Goal: Task Accomplishment & Management: Manage account settings

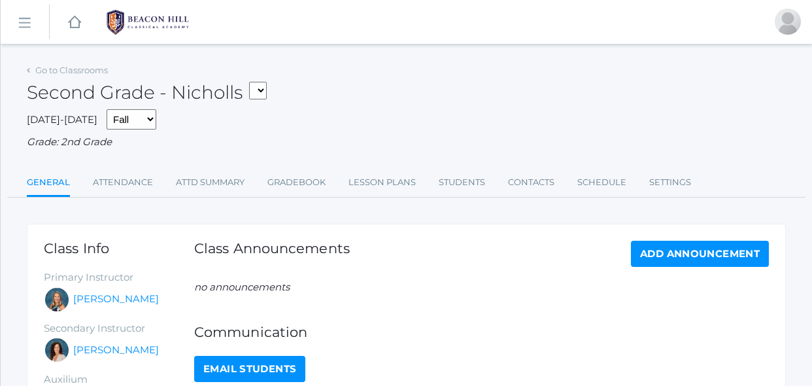
scroll to position [47, 0]
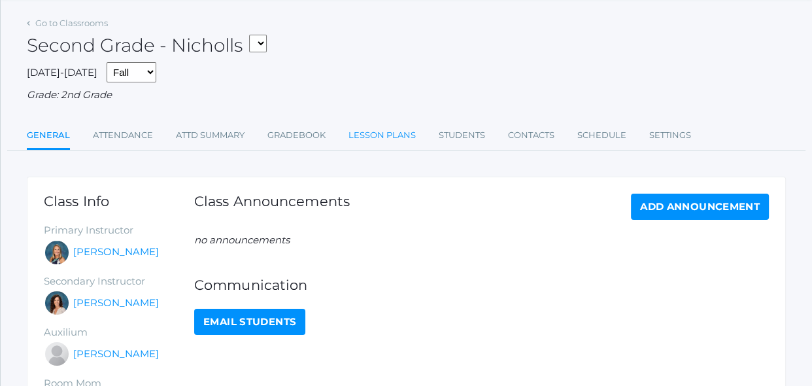
click at [401, 132] on link "Lesson Plans" at bounding box center [381, 135] width 67 height 26
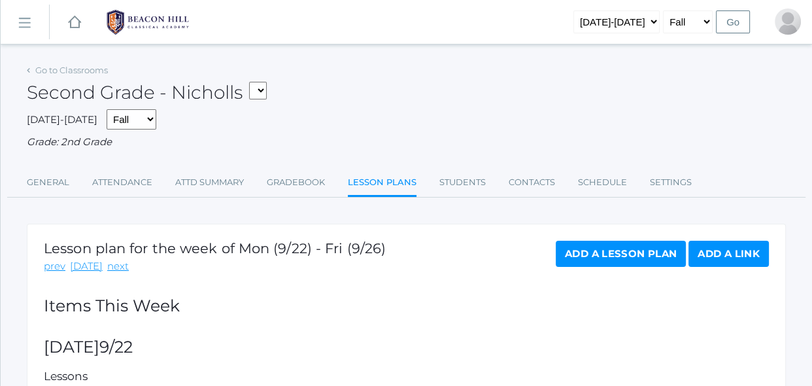
click at [418, 208] on div "Go to Classrooms Second Grade - Nicholls 02LA - Second Grade [PERSON_NAME] 02LA…" at bounding box center [406, 308] width 759 height 495
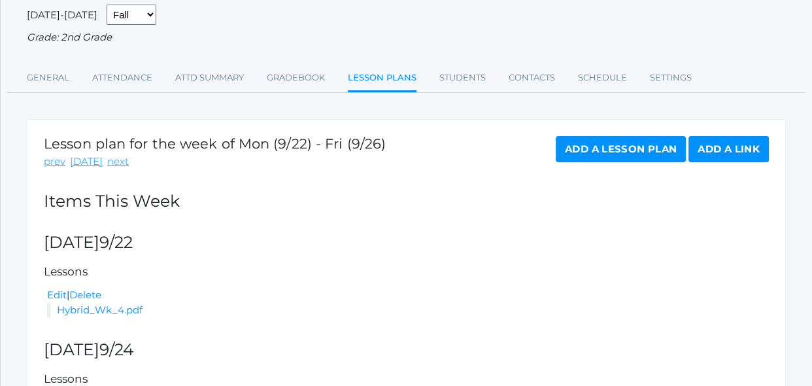
scroll to position [71, 0]
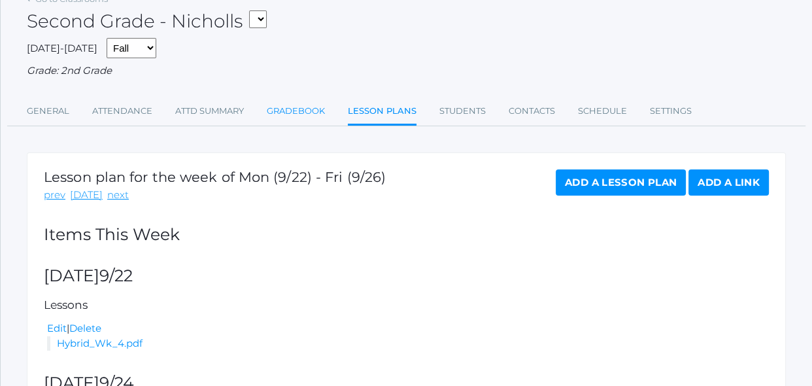
click at [294, 104] on link "Gradebook" at bounding box center [296, 111] width 58 height 26
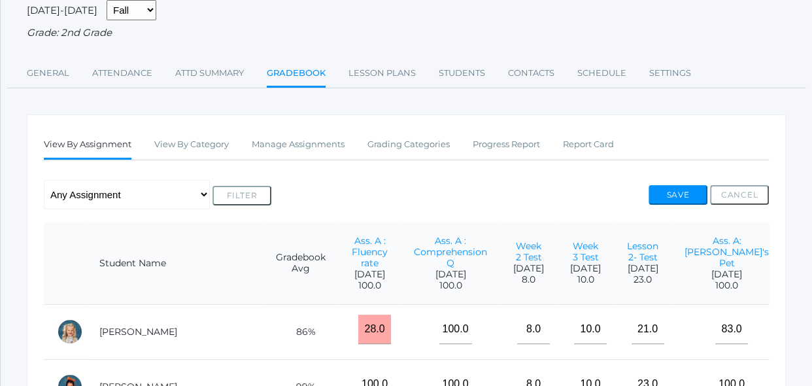
scroll to position [190, 0]
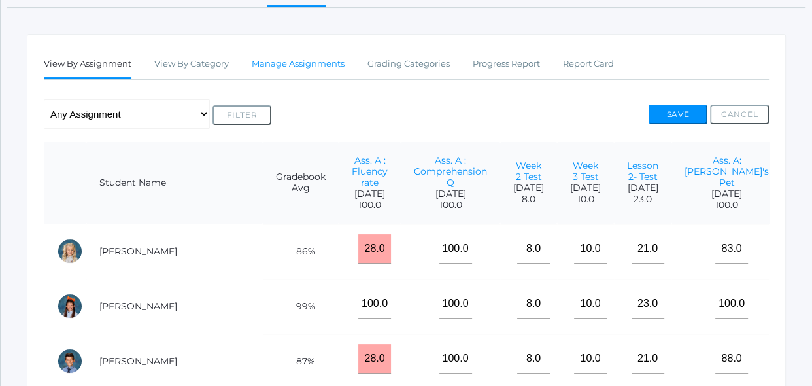
click at [325, 59] on link "Manage Assignments" at bounding box center [298, 64] width 93 height 26
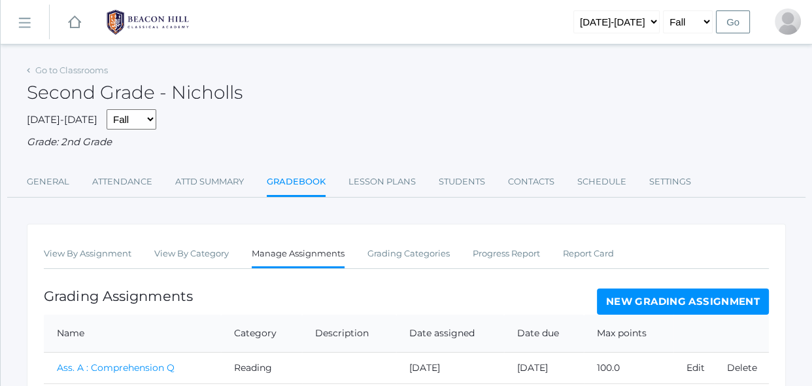
click at [303, 179] on link "Gradebook" at bounding box center [296, 183] width 59 height 28
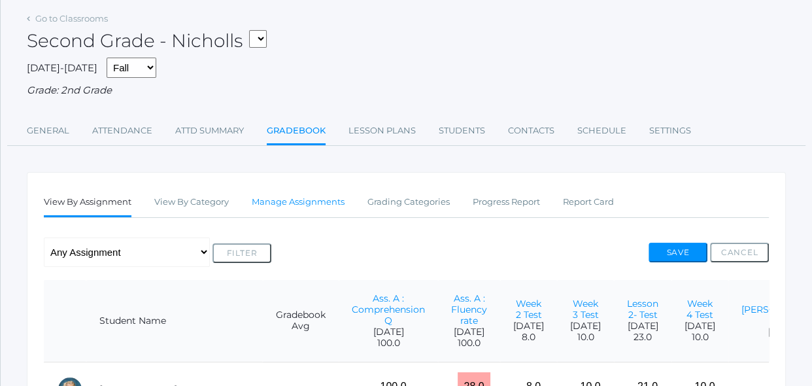
scroll to position [67, 0]
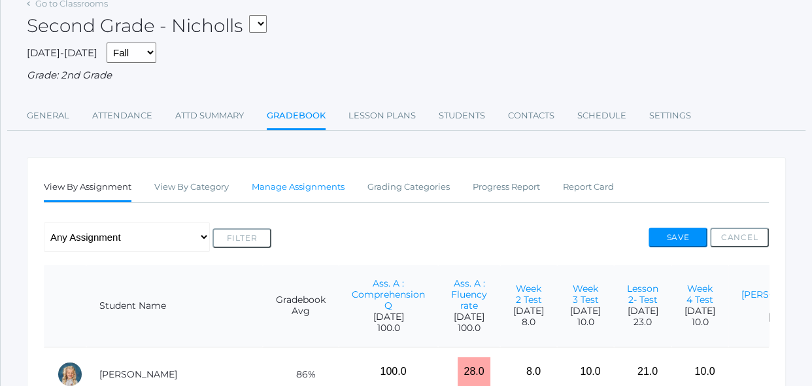
click at [326, 192] on link "Manage Assignments" at bounding box center [298, 187] width 93 height 26
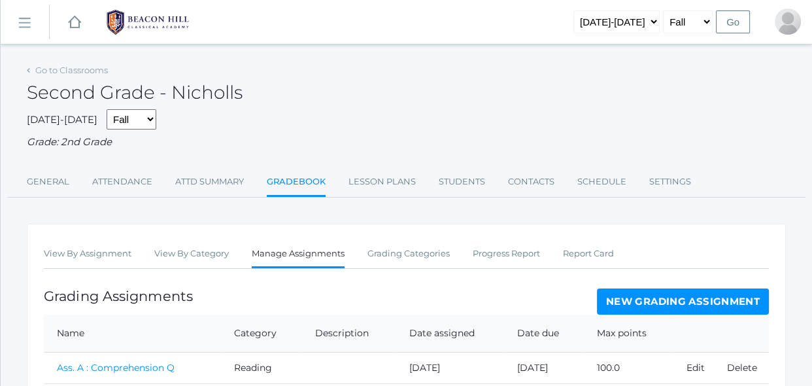
click at [627, 302] on link "New Grading Assignment" at bounding box center [683, 301] width 172 height 26
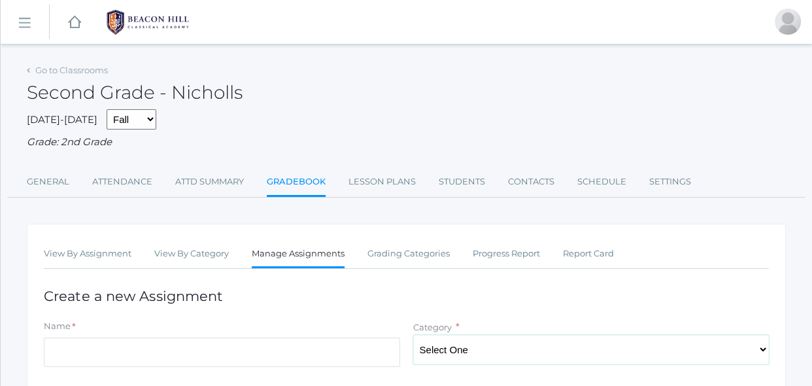
click at [554, 342] on select "Select One Spelling Grammer Composition Reading Math Concepts" at bounding box center [591, 349] width 356 height 29
select select "1256"
click at [413, 335] on select "Select One Spelling Grammer Composition Reading Math Concepts" at bounding box center [591, 349] width 356 height 29
click at [346, 351] on input "Name" at bounding box center [222, 351] width 356 height 29
click at [299, 256] on link "Manage Assignments" at bounding box center [298, 254] width 93 height 28
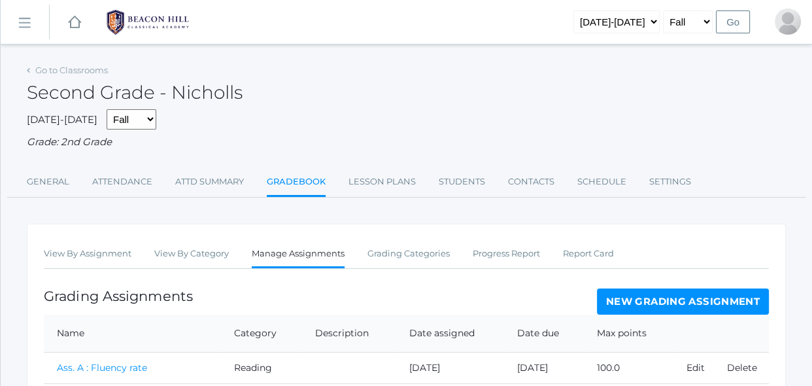
click at [617, 296] on link "New Grading Assignment" at bounding box center [683, 301] width 172 height 26
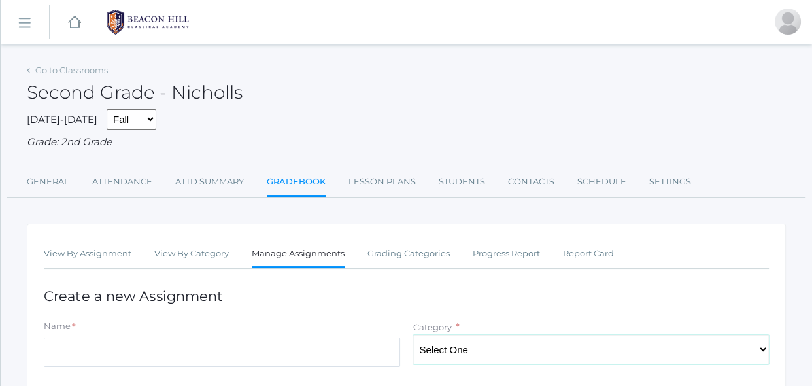
click at [455, 347] on select "Select One Spelling Grammer Composition Reading Math Concepts" at bounding box center [591, 349] width 356 height 29
select select "1256"
click at [413, 335] on select "Select One Spelling Grammer Composition Reading Math Concepts" at bounding box center [591, 349] width 356 height 29
click at [385, 352] on input "Name" at bounding box center [222, 351] width 356 height 29
type input "i"
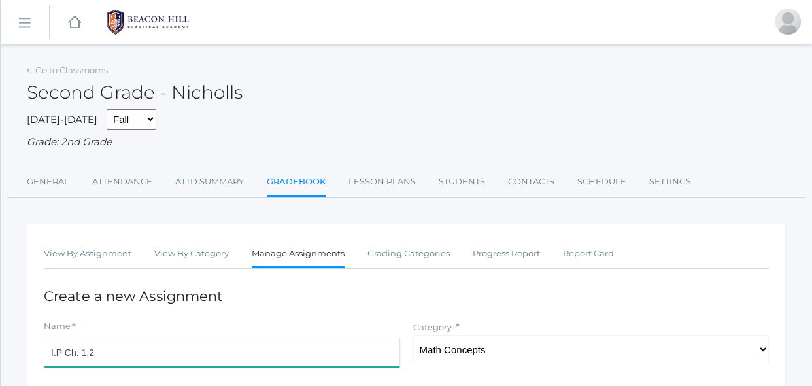
type input "I.P Ch. 1.2"
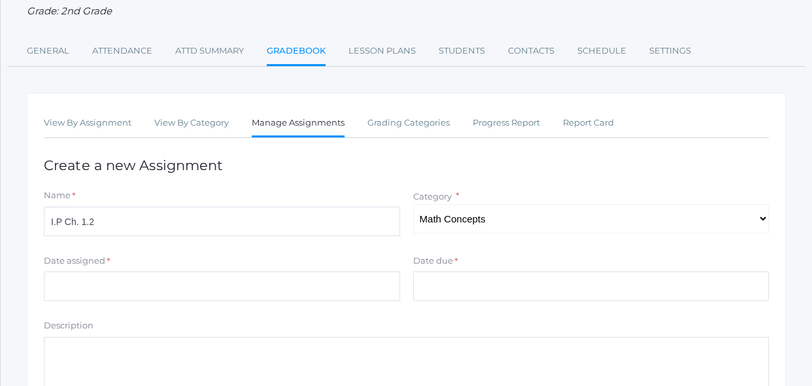
scroll to position [166, 0]
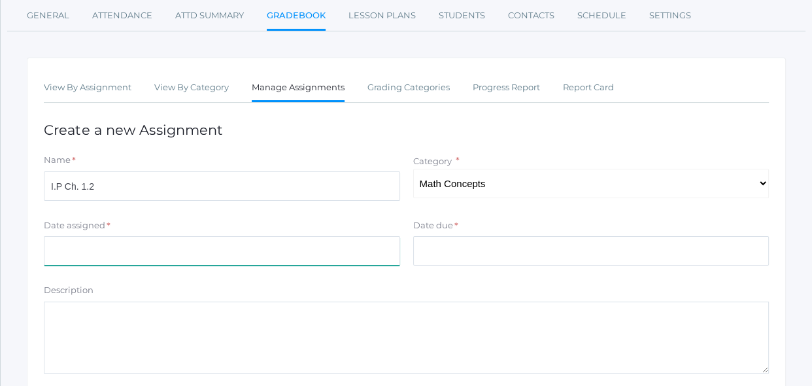
click at [351, 254] on input "Date assigned" at bounding box center [222, 250] width 356 height 29
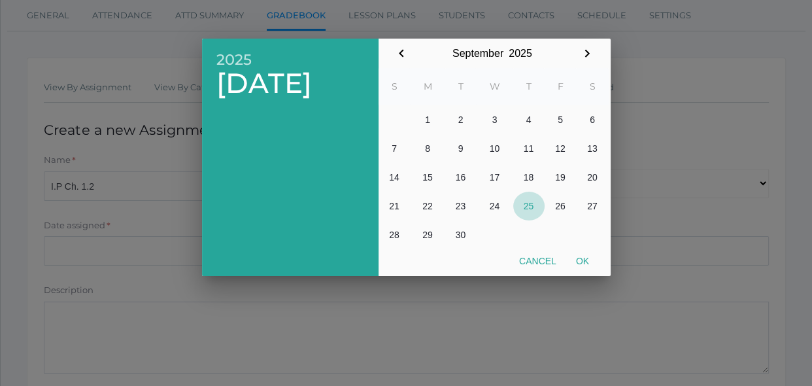
click at [533, 212] on button "25" at bounding box center [528, 205] width 31 height 29
click at [586, 259] on button "Ok" at bounding box center [582, 261] width 33 height 24
type input "[DATE]"
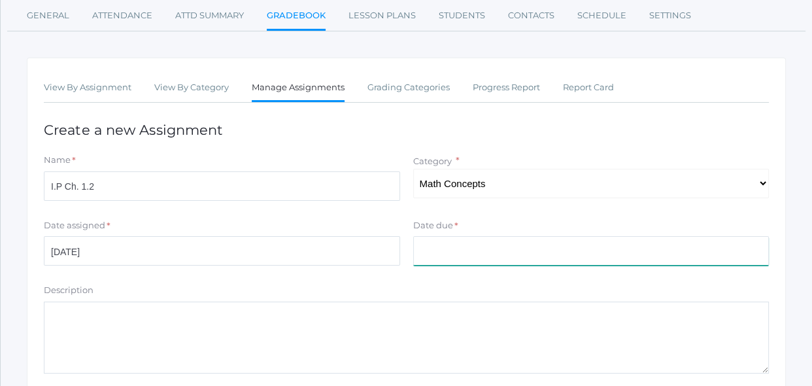
click at [537, 257] on input "Date due" at bounding box center [591, 250] width 356 height 29
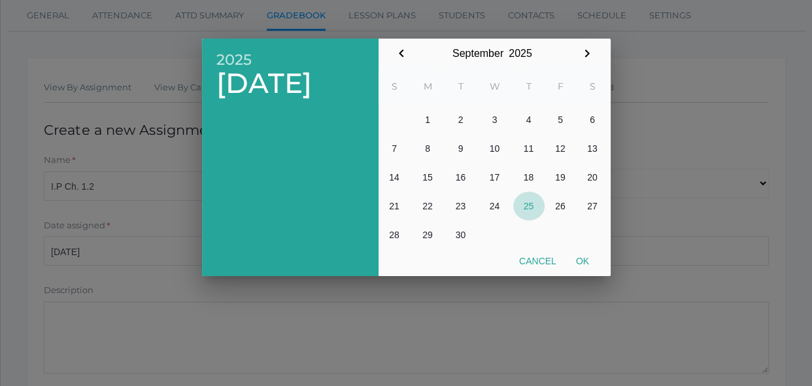
click at [532, 203] on button "25" at bounding box center [528, 205] width 31 height 29
click at [576, 263] on button "Ok" at bounding box center [582, 261] width 33 height 24
type input "[DATE]"
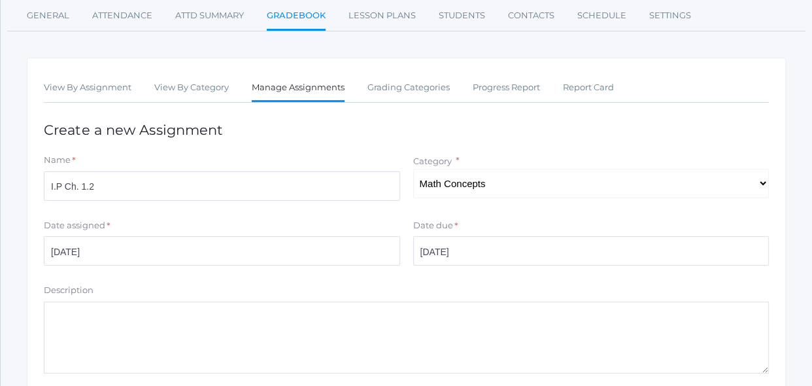
click at [250, 274] on form "Name * I.P Ch. 1.2 Category * Select One Spelling Grammer Composition Reading M…" at bounding box center [406, 313] width 725 height 319
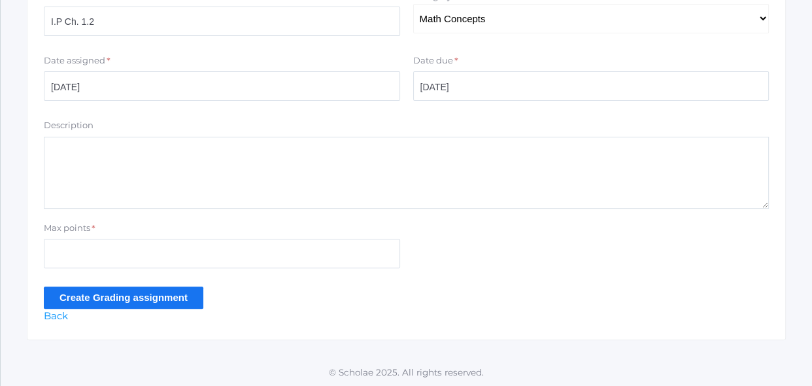
scroll to position [332, 0]
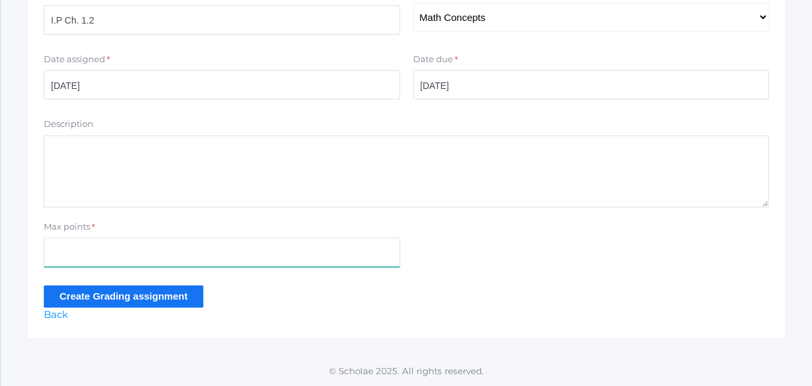
click at [226, 263] on input "Max points" at bounding box center [222, 251] width 356 height 29
type input "6"
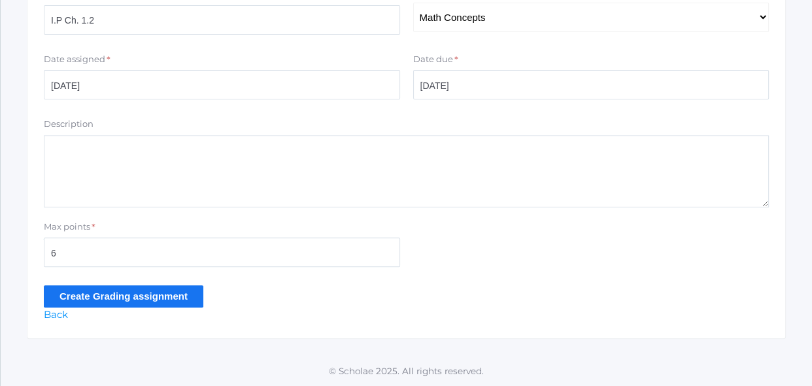
click at [188, 298] on input "Create Grading assignment" at bounding box center [123, 296] width 159 height 22
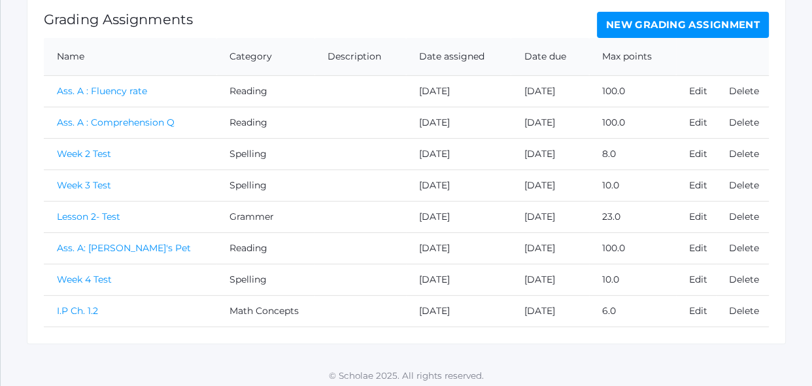
scroll to position [312, 0]
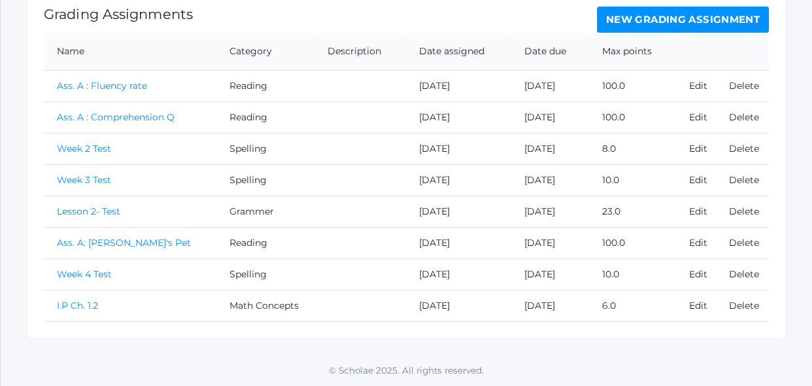
click at [83, 308] on link "I.P Ch. 1.2" at bounding box center [77, 305] width 41 height 12
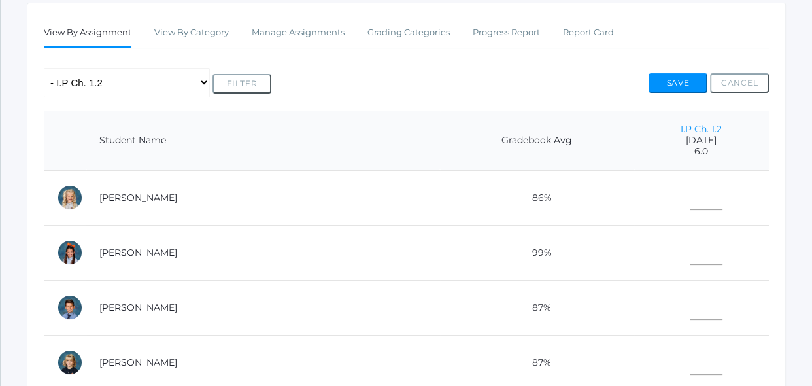
scroll to position [237, 0]
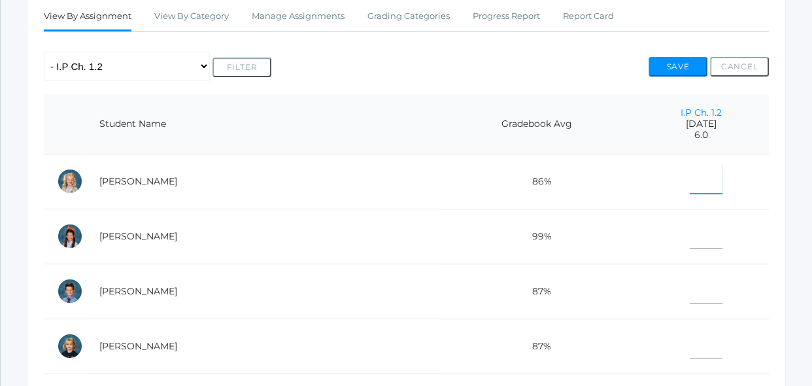
click at [689, 186] on input"] "text" at bounding box center [705, 178] width 33 height 29
type input"] "6"
type input"] "4.5"
type input"] "5"
type input"] "6"
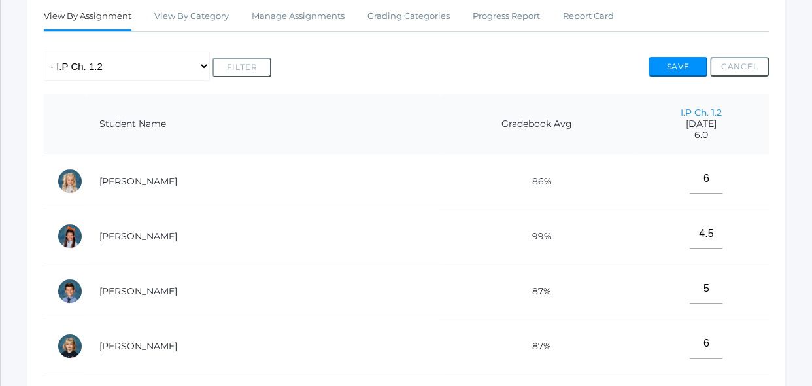
scroll to position [444, 0]
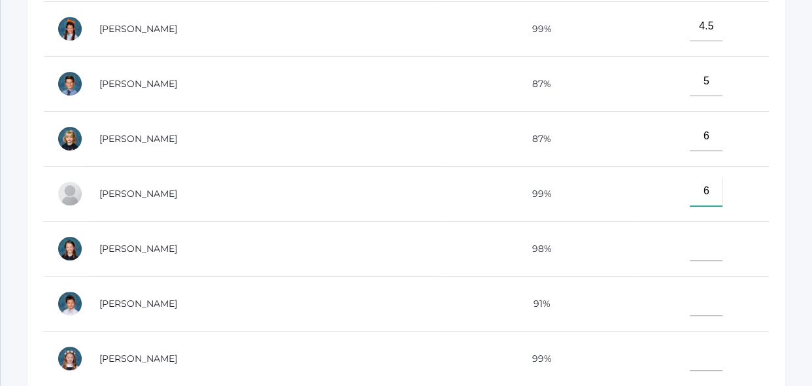
type input"] "6"
type input"] "5.5"
type input"] "6"
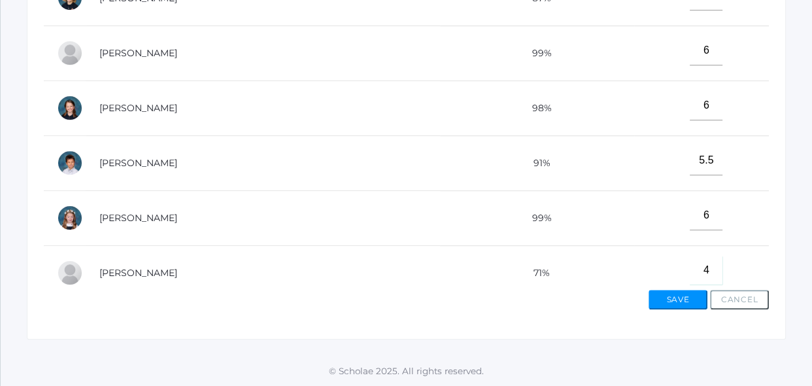
type input"] "4"
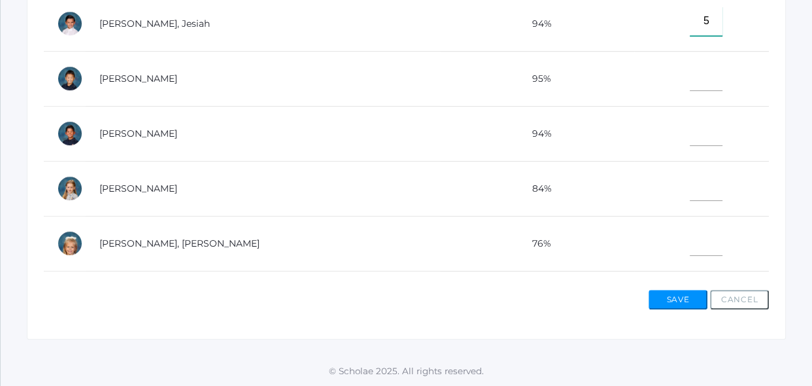
type input"] "5"
type input"] "6"
type input"] "4.5"
type input"] "4"
type input"] "5"
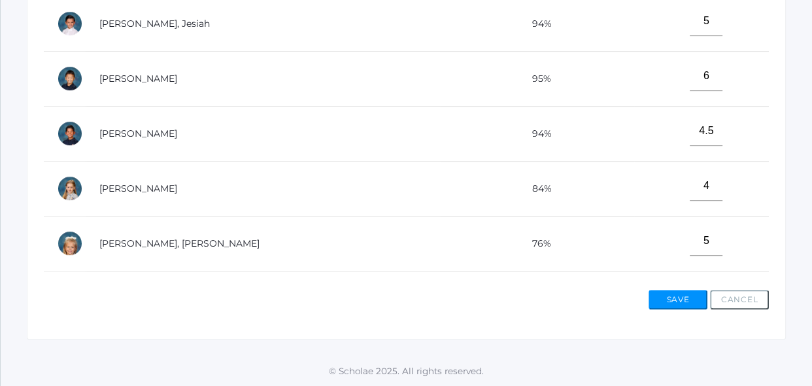
scroll to position [580, 0]
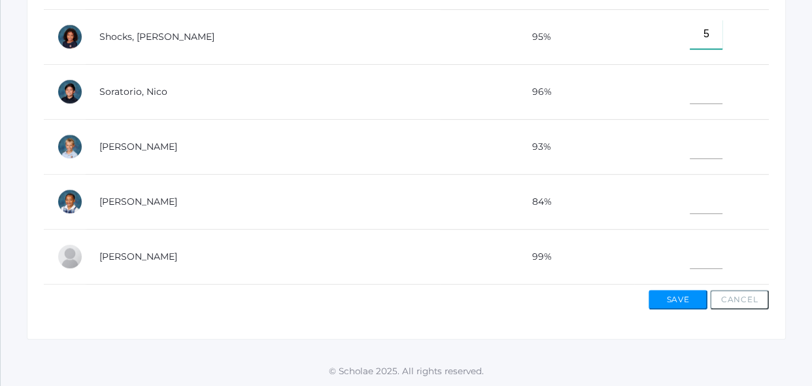
type input"] "5"
type input"] "6"
type input"] "5"
type input"] "6"
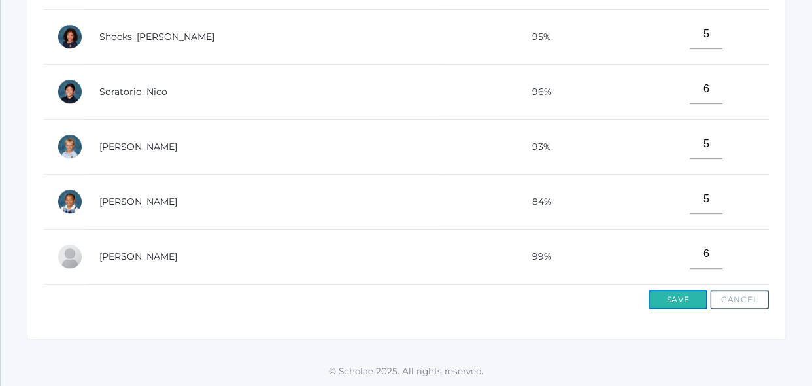
click at [682, 302] on button "Save" at bounding box center [677, 300] width 59 height 20
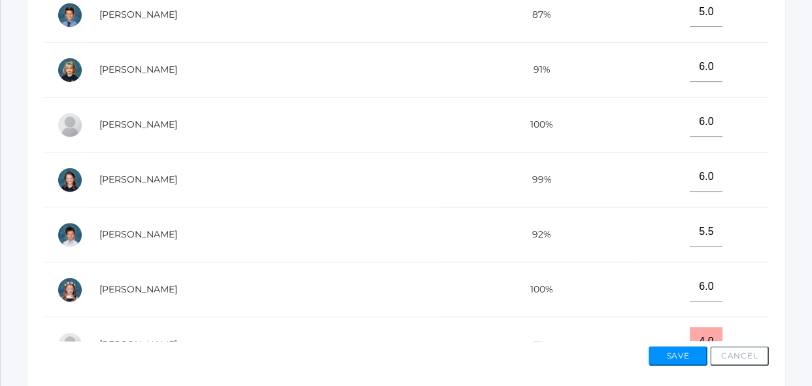
scroll to position [546, 0]
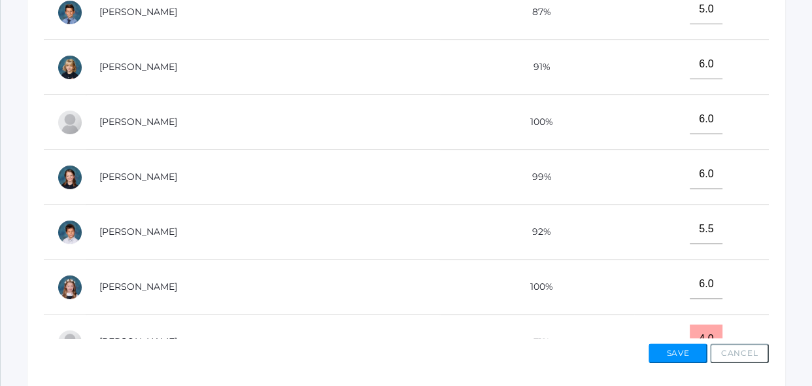
click at [745, 276] on td "6.0" at bounding box center [701, 286] width 135 height 55
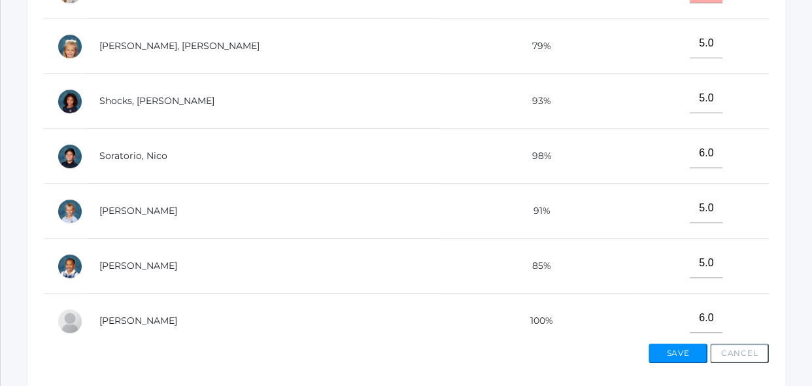
scroll to position [580, 0]
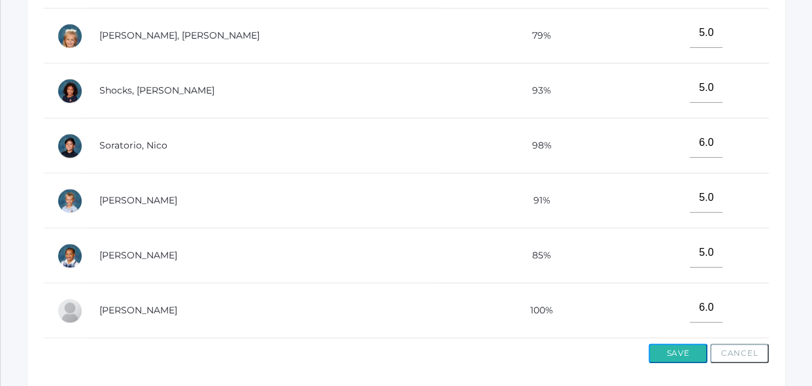
click at [689, 350] on button "Save" at bounding box center [677, 353] width 59 height 20
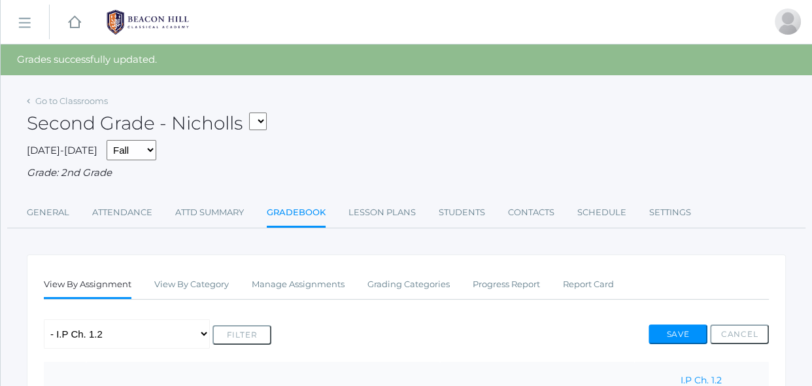
click at [604, 341] on div "Any Assignment Category: Grammer - Lesson 2- Test Category: Math Concepts - I.P…" at bounding box center [406, 333] width 725 height 29
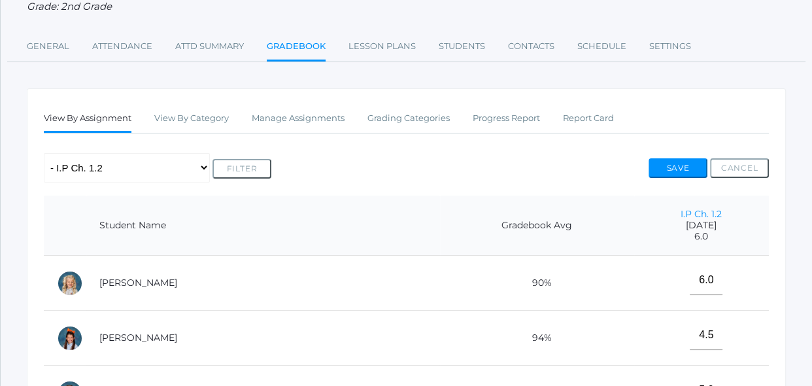
scroll to position [190, 0]
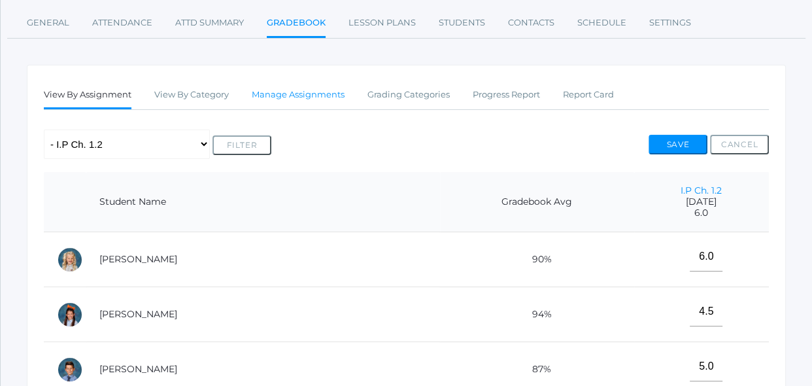
click at [343, 97] on link "Manage Assignments" at bounding box center [298, 95] width 93 height 26
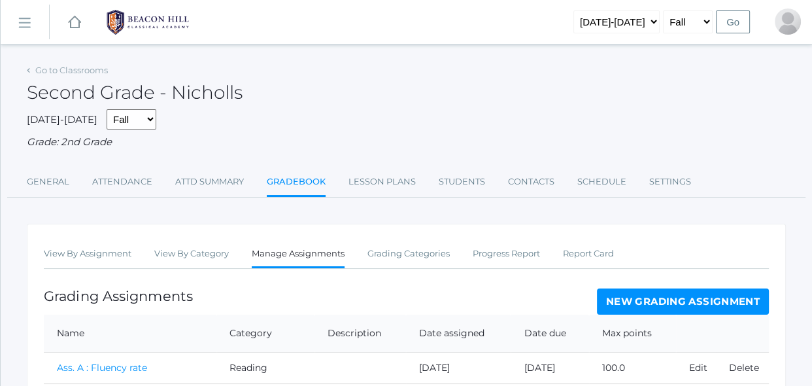
click at [618, 308] on link "New Grading Assignment" at bounding box center [683, 301] width 172 height 26
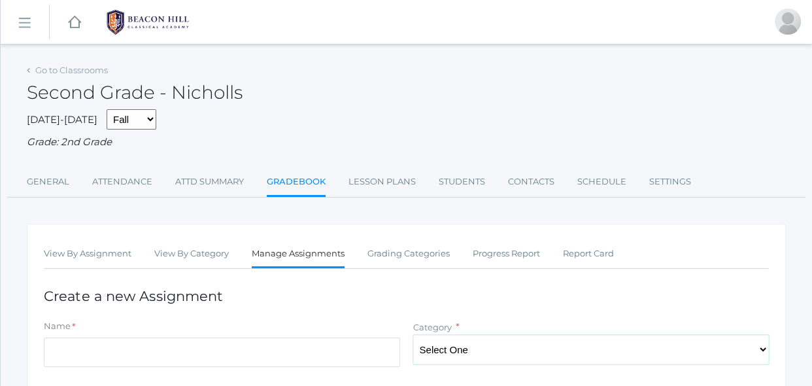
click at [608, 341] on select "Select One Spelling Grammer Composition Reading Math Concepts" at bounding box center [591, 349] width 356 height 29
select select "1256"
click at [413, 335] on select "Select One Spelling Grammer Composition Reading Math Concepts" at bounding box center [591, 349] width 356 height 29
click at [326, 363] on input "Name" at bounding box center [222, 351] width 356 height 29
type input "I.P Ch. 1.3"
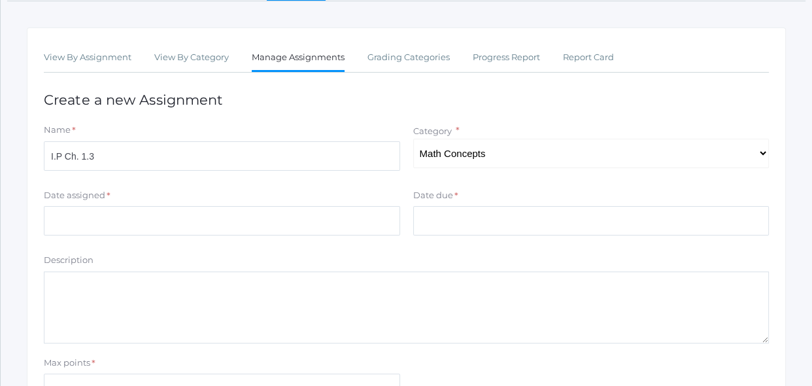
scroll to position [214, 0]
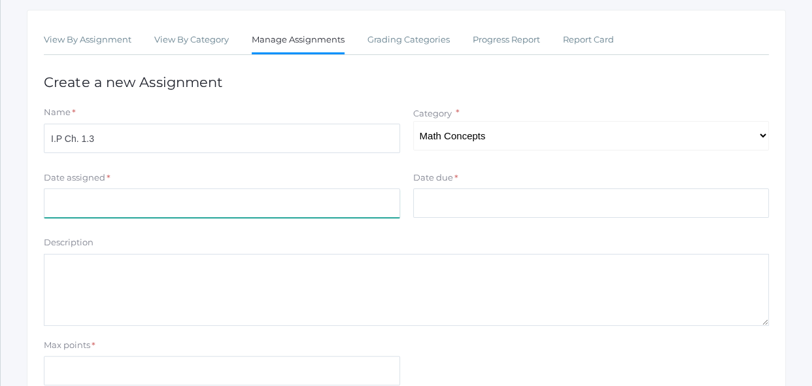
click at [363, 212] on input "Date assigned" at bounding box center [222, 202] width 356 height 29
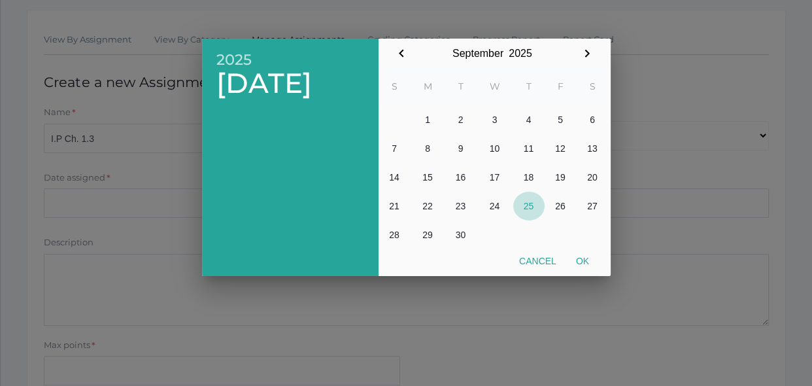
click at [523, 207] on button "25" at bounding box center [528, 205] width 31 height 29
click at [582, 261] on button "Ok" at bounding box center [582, 261] width 33 height 24
type input "[DATE]"
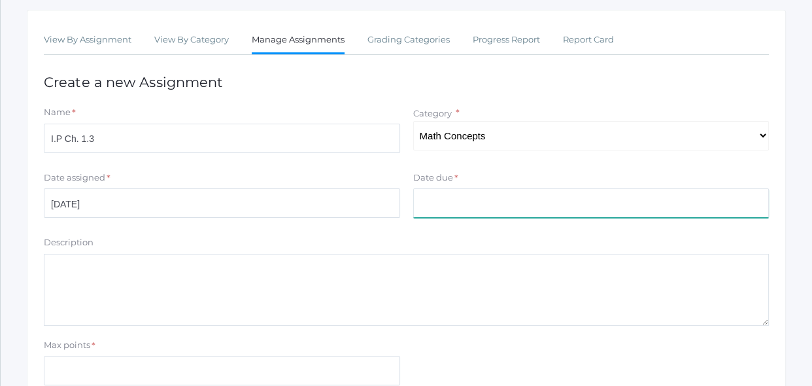
click at [562, 206] on input "Date due" at bounding box center [591, 202] width 356 height 29
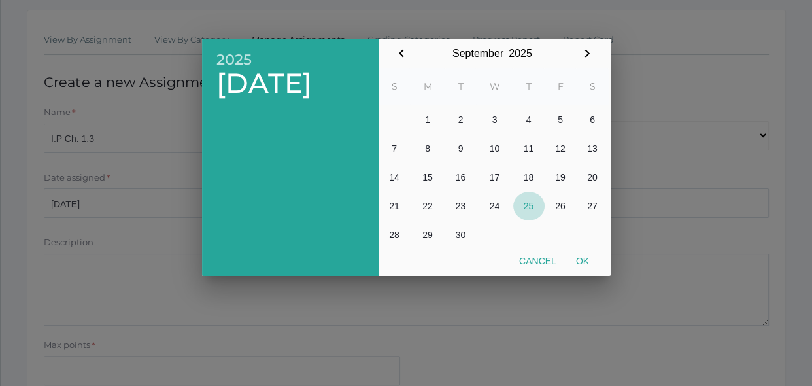
click at [536, 207] on button "25" at bounding box center [528, 205] width 31 height 29
click at [586, 261] on button "Ok" at bounding box center [582, 261] width 33 height 24
type input "[DATE]"
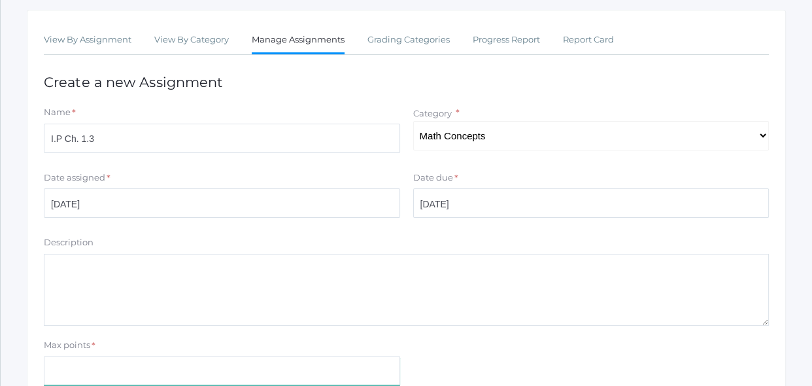
click at [374, 372] on input "Max points" at bounding box center [222, 370] width 356 height 29
type input "9"
click at [537, 329] on form "Name * I.P Ch. 1.3 Category * Select One Spelling Grammer Composition Reading M…" at bounding box center [406, 265] width 725 height 319
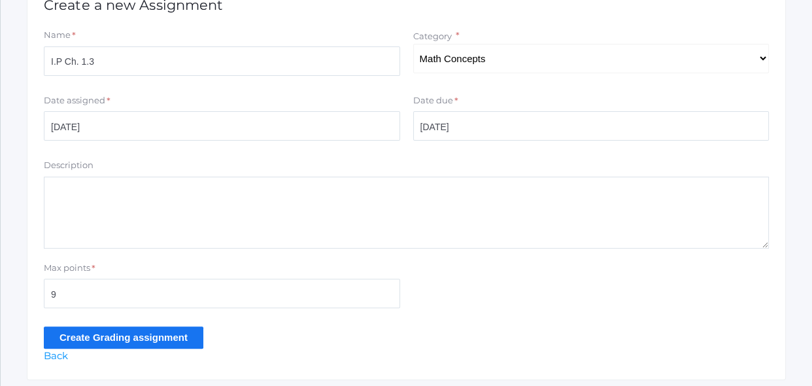
scroll to position [308, 0]
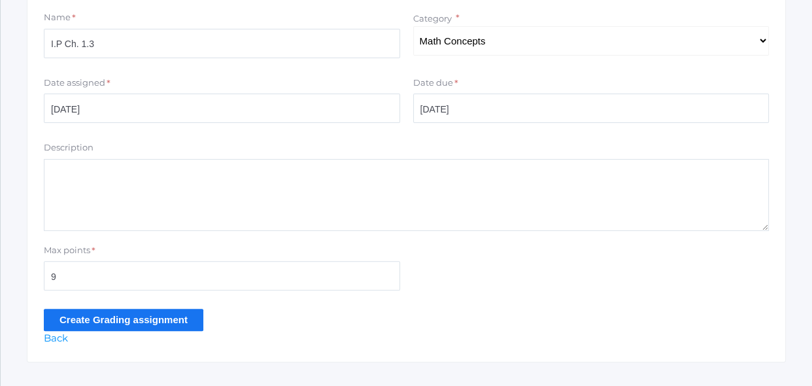
click at [177, 318] on input "Create Grading assignment" at bounding box center [123, 319] width 159 height 22
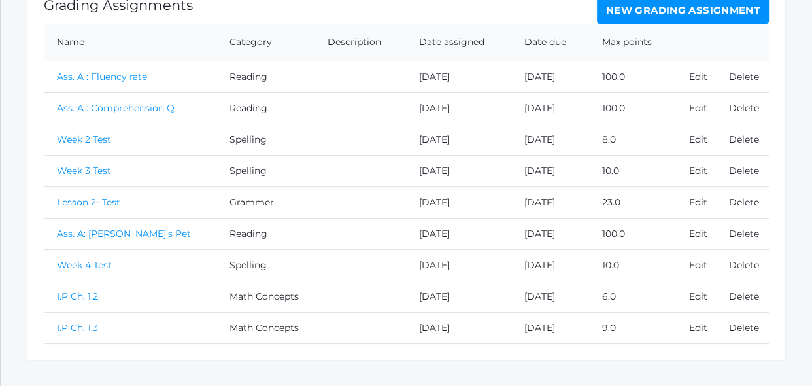
scroll to position [343, 0]
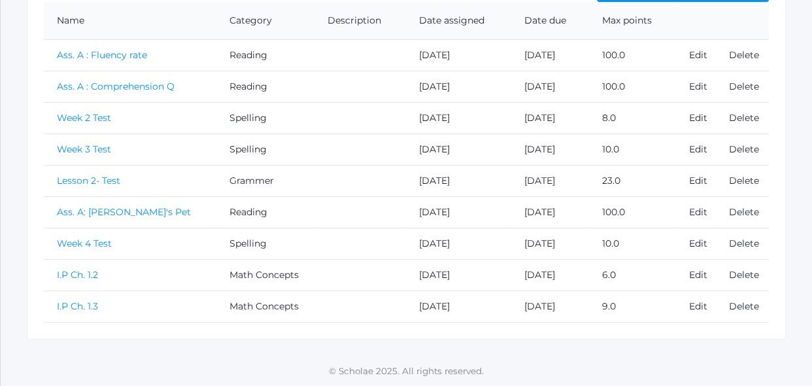
click at [92, 305] on link "I.P Ch. 1.3" at bounding box center [77, 306] width 41 height 12
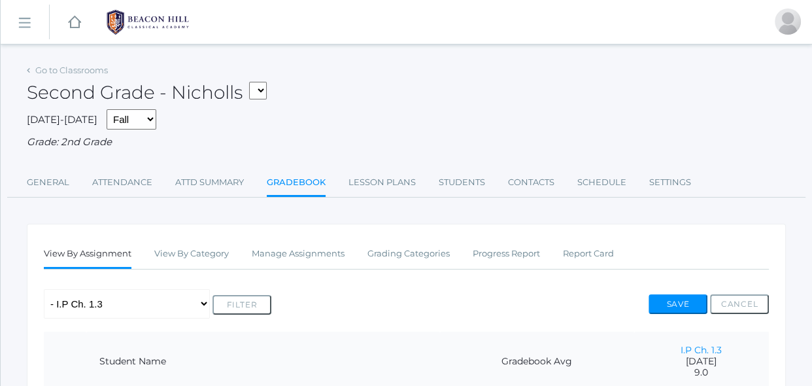
click at [292, 290] on div "Any Assignment Category: Grammer - Lesson 2- Test Category: Math Concepts - I.P…" at bounding box center [406, 303] width 725 height 29
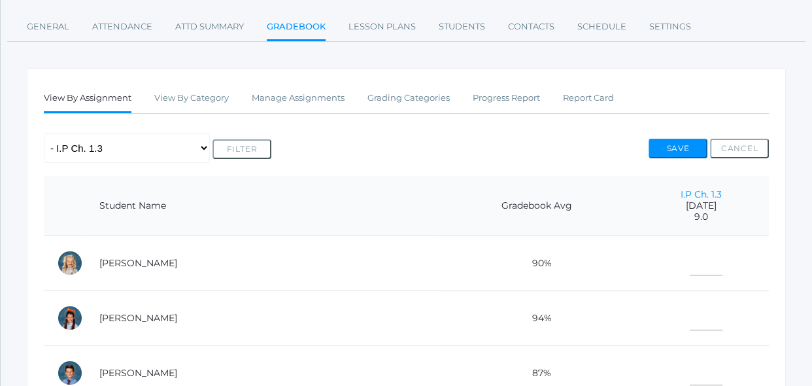
scroll to position [166, 0]
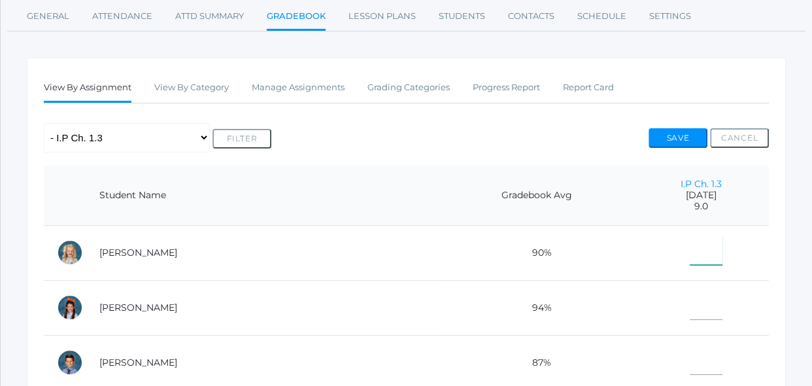
click at [693, 248] on input"] "text" at bounding box center [705, 249] width 33 height 29
type input"] "9"
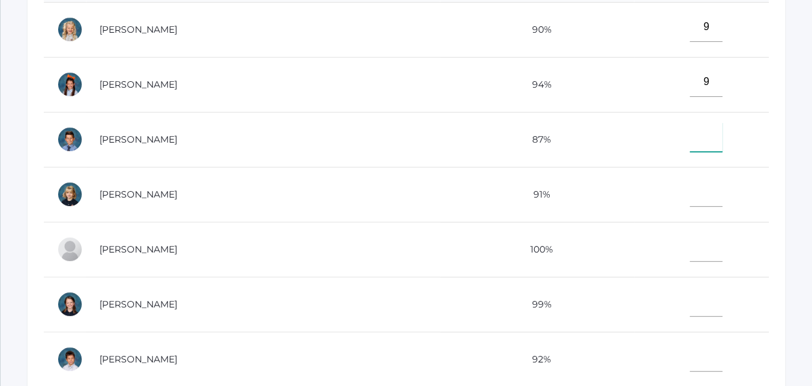
click at [689, 141] on input"] "text" at bounding box center [705, 136] width 33 height 29
type input"] "9"
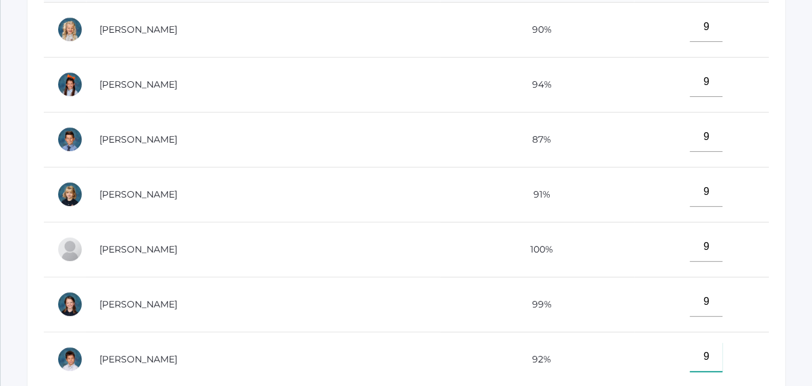
type input"] "9"
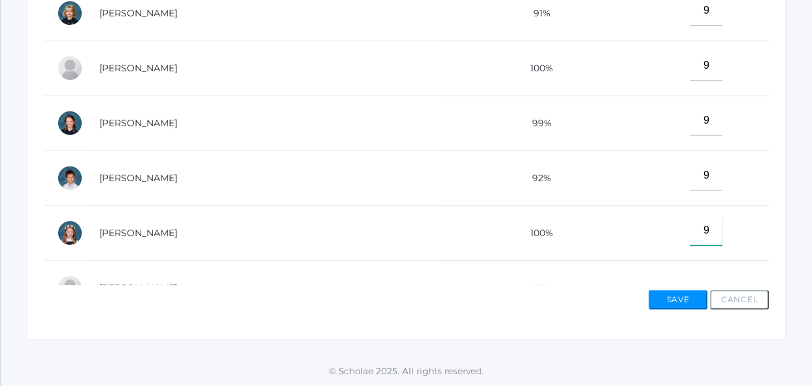
type input"] "9"
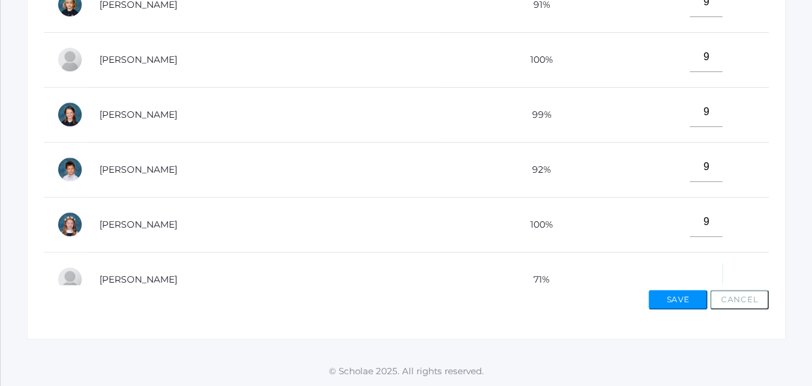
scroll to position [15, 0]
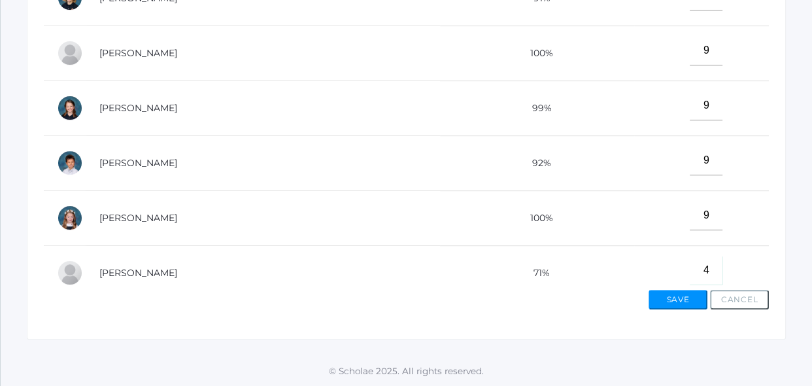
type input"] "4"
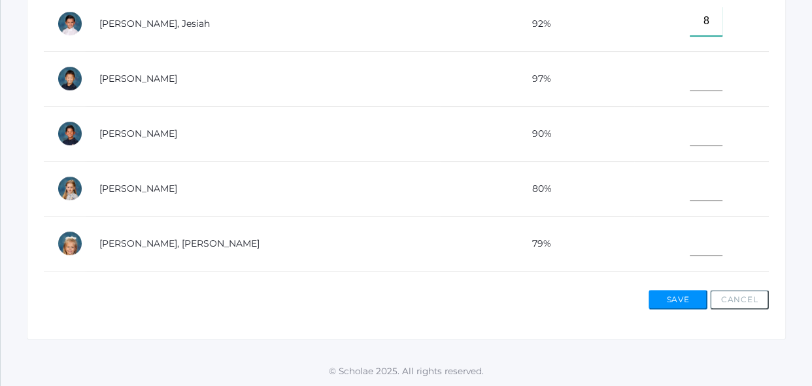
type input"] "8"
type input"] "9"
type input"] "3"
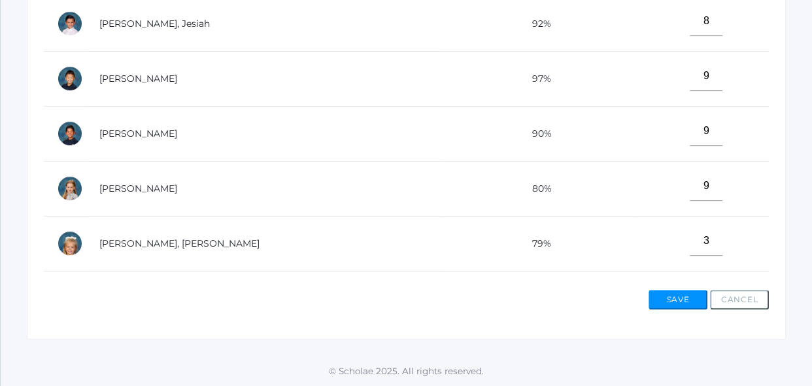
scroll to position [580, 0]
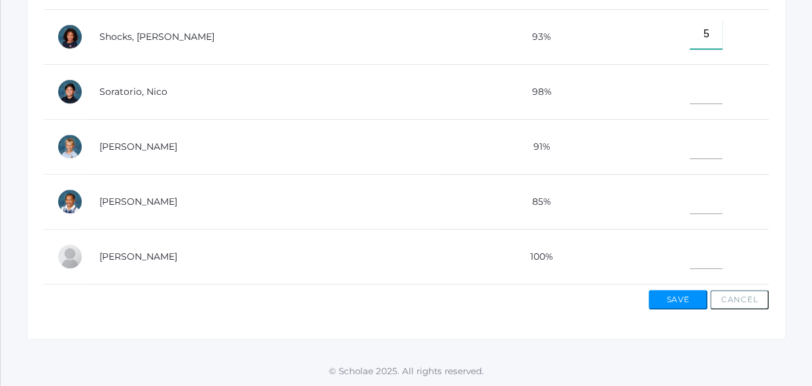
type input"] "5"
type input"] "9"
type input"] "8"
type input"] "9"
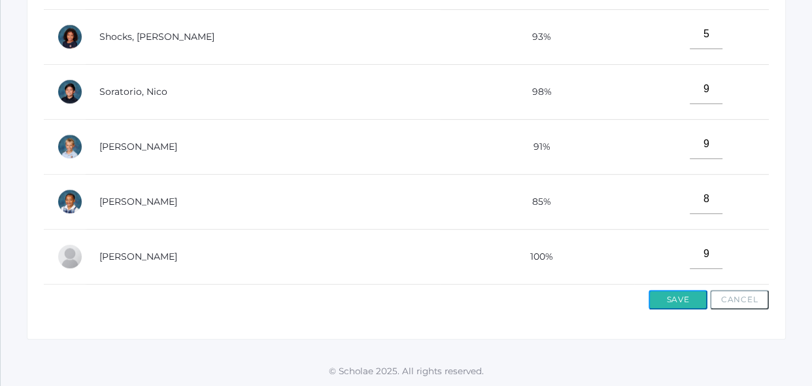
click at [686, 299] on button "Save" at bounding box center [677, 300] width 59 height 20
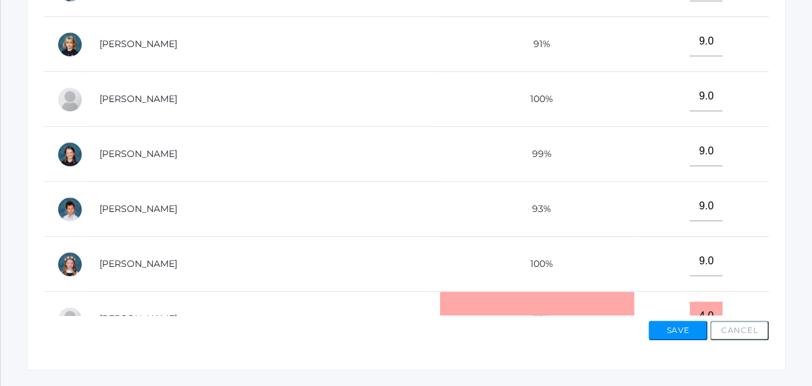
scroll to position [601, 0]
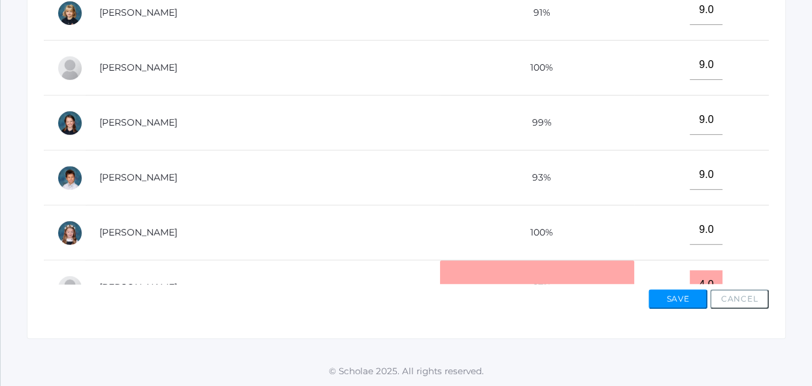
click at [634, 246] on td "9.0" at bounding box center [701, 232] width 135 height 55
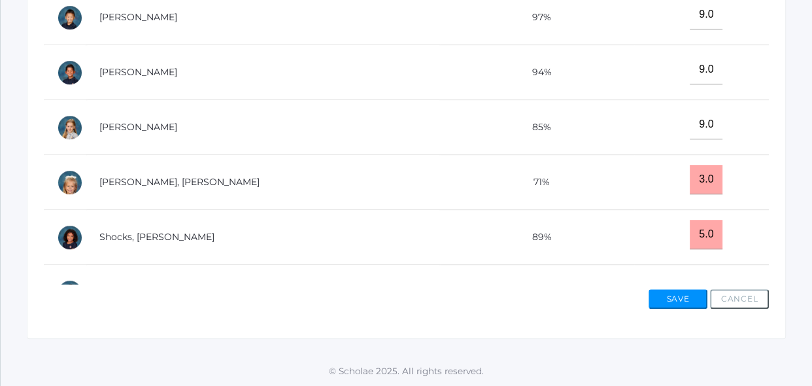
scroll to position [404, 0]
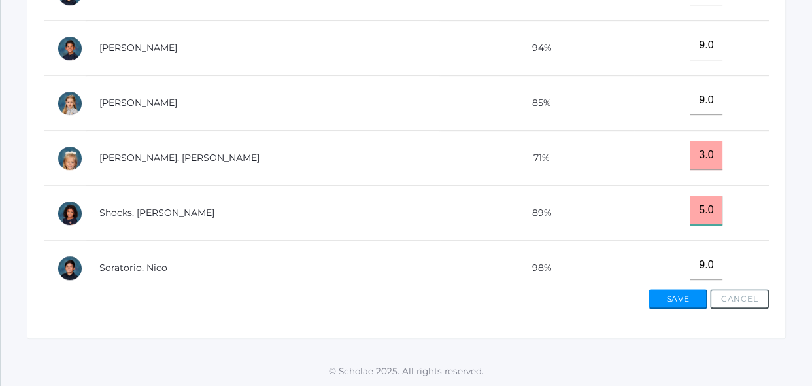
click at [689, 212] on input "5.0" at bounding box center [705, 209] width 33 height 29
type input "5"
type input "8"
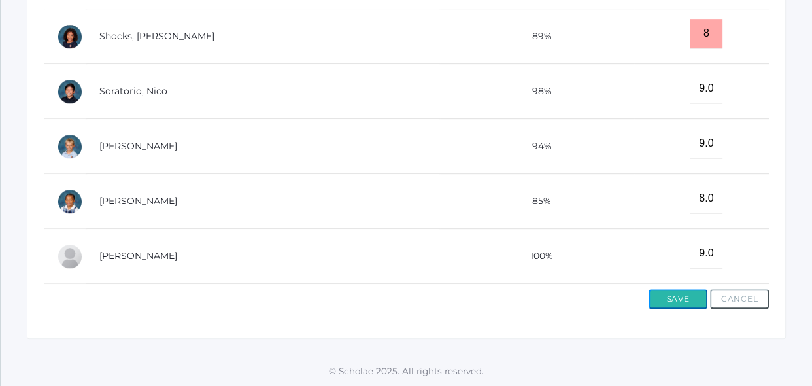
click at [667, 301] on button "Save" at bounding box center [677, 299] width 59 height 20
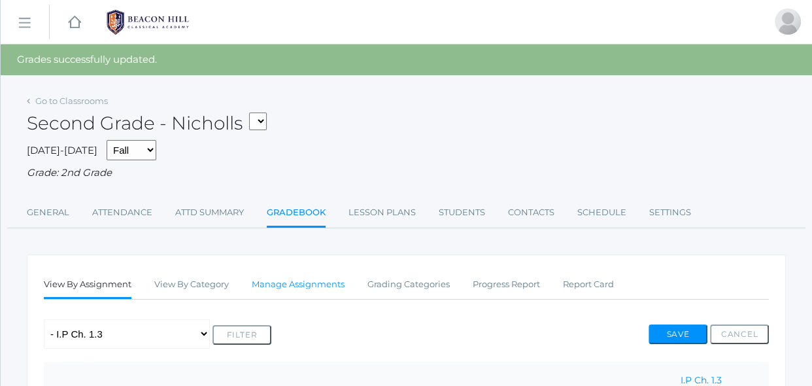
click at [299, 287] on link "Manage Assignments" at bounding box center [298, 284] width 93 height 26
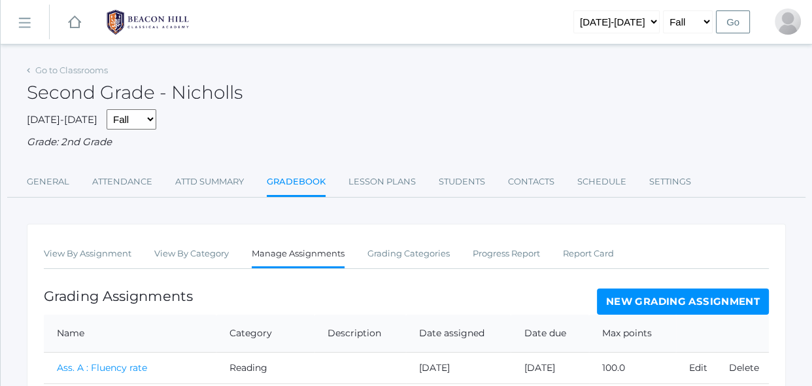
click at [644, 294] on link "New Grading Assignment" at bounding box center [683, 301] width 172 height 26
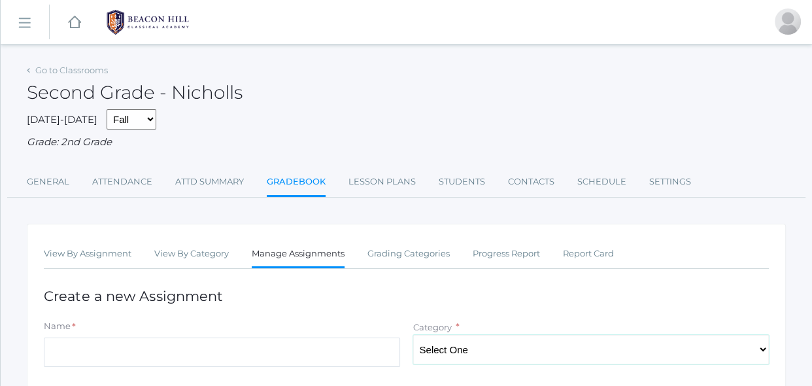
click at [495, 346] on select "Select One Spelling Grammer Composition Reading Math Concepts" at bounding box center [591, 349] width 356 height 29
select select "1256"
click at [413, 335] on select "Select One Spelling Grammer Composition Reading Math Concepts" at bounding box center [591, 349] width 356 height 29
click at [384, 347] on input "Name" at bounding box center [222, 351] width 356 height 29
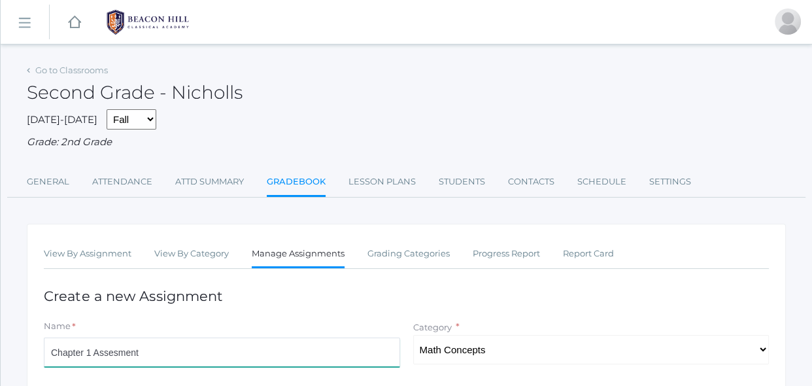
click at [89, 352] on input "Chapter 1 Assesment" at bounding box center [222, 351] width 356 height 29
click at [108, 354] on input "Chapter 1. Assesment" at bounding box center [222, 351] width 356 height 29
click at [138, 355] on input "Chapter 1. Assesment" at bounding box center [222, 351] width 356 height 29
click at [127, 353] on input "Chapter 1. Assesment" at bounding box center [222, 351] width 356 height 29
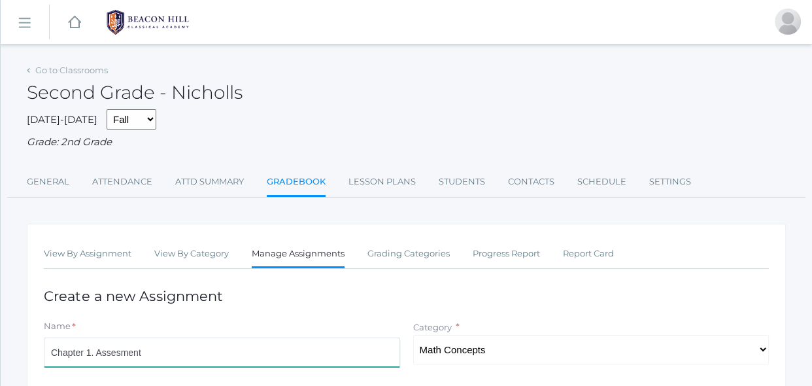
click at [127, 353] on input "Chapter 1. Assesment" at bounding box center [222, 351] width 356 height 29
click at [112, 357] on input "Chapter 1. Assesment" at bounding box center [222, 351] width 356 height 29
click at [150, 354] on input "Chapter 1. Assesment" at bounding box center [222, 351] width 356 height 29
click at [84, 355] on input "Chapter 1. Assesment" at bounding box center [222, 351] width 356 height 29
click at [106, 353] on input "Chapter 1. Assesment" at bounding box center [222, 351] width 356 height 29
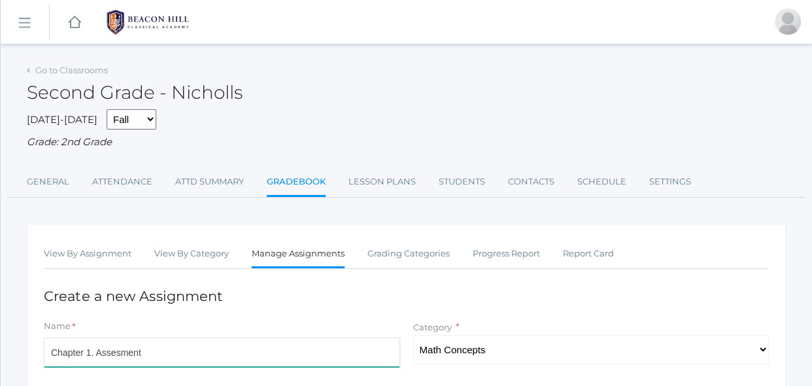
type input "Chapter 1. Assesment"
click at [401, 299] on h1 "Create a new Assignment" at bounding box center [406, 295] width 725 height 15
click at [740, 295] on h1 "Create a new Assignment" at bounding box center [406, 295] width 725 height 15
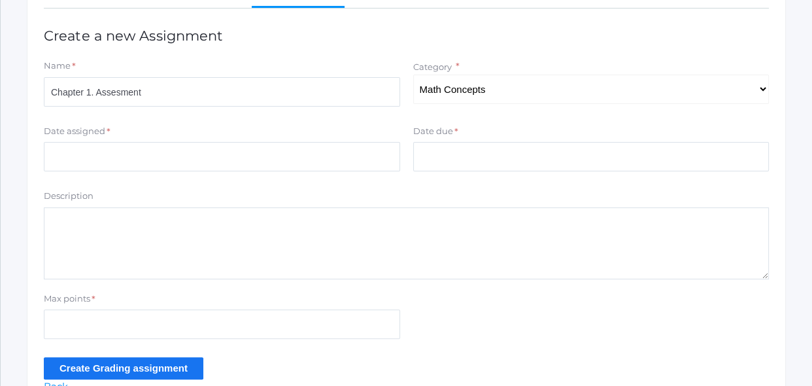
scroll to position [261, 0]
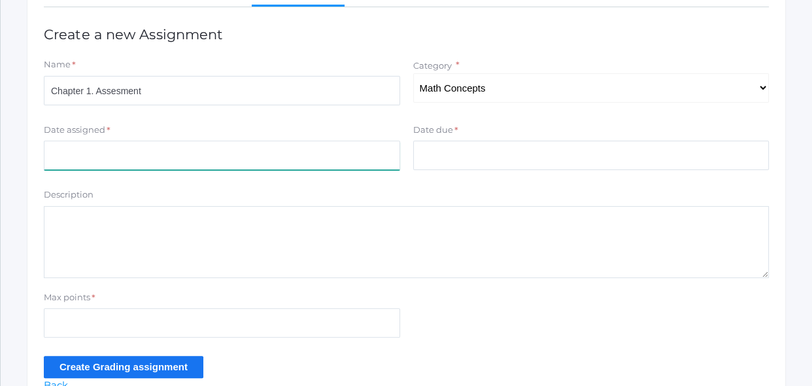
click at [356, 165] on input "Date assigned" at bounding box center [222, 155] width 356 height 29
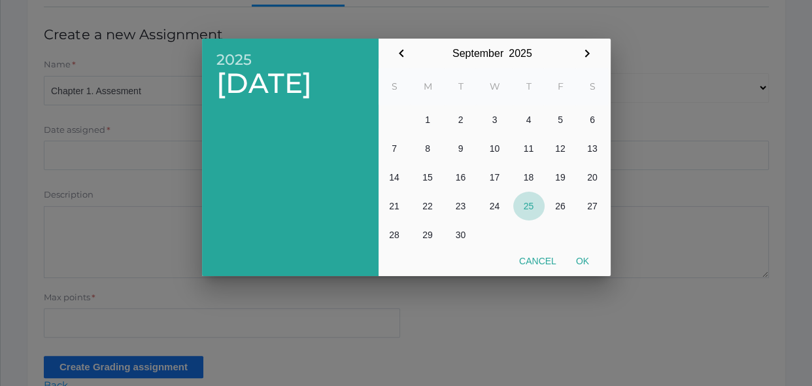
click at [525, 199] on button "25" at bounding box center [528, 205] width 31 height 29
click at [584, 256] on button "Ok" at bounding box center [582, 261] width 33 height 24
type input "[DATE]"
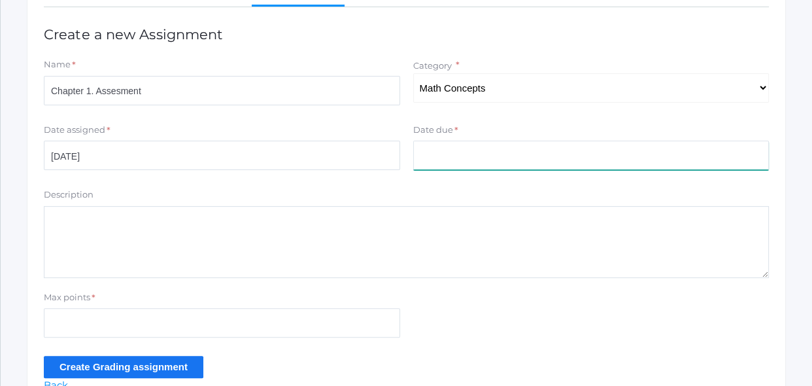
click at [524, 149] on input "Date due" at bounding box center [591, 155] width 356 height 29
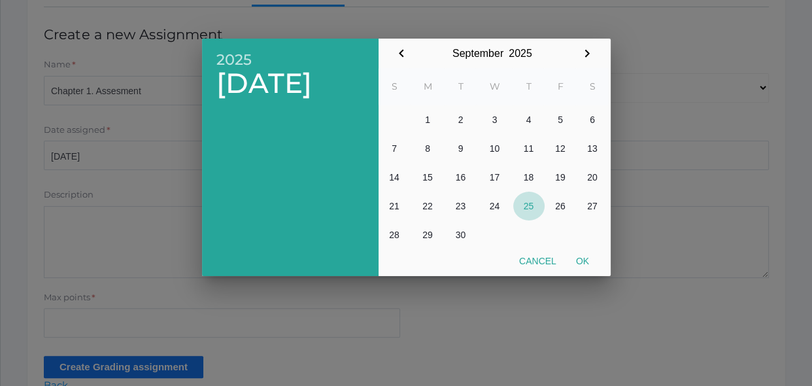
click at [536, 205] on button "25" at bounding box center [528, 205] width 31 height 29
click at [584, 259] on button "Ok" at bounding box center [582, 261] width 33 height 24
type input "[DATE]"
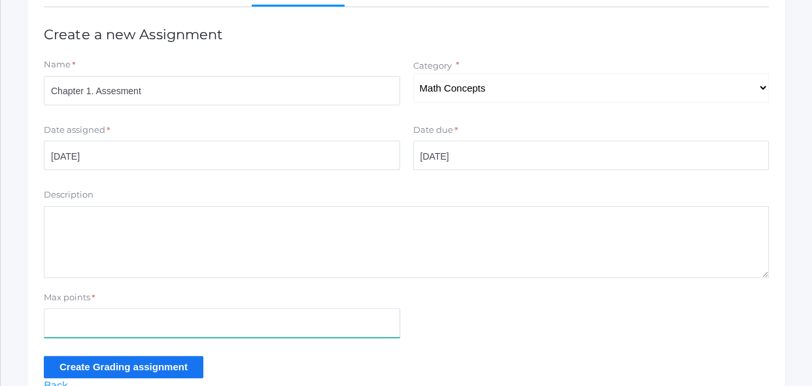
click at [141, 327] on input "Max points" at bounding box center [222, 322] width 356 height 29
type input "18"
click at [138, 363] on input "Create Grading assignment" at bounding box center [123, 367] width 159 height 22
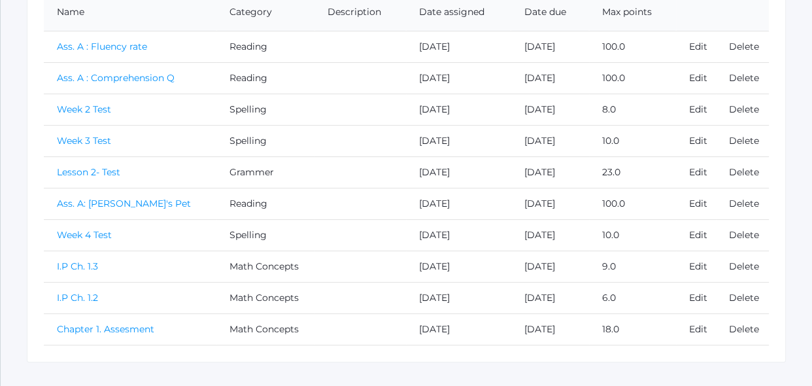
scroll to position [374, 0]
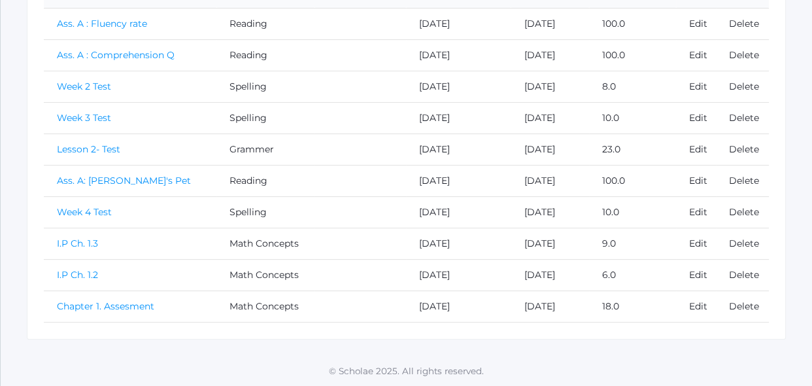
click at [147, 306] on link "Chapter 1. Assesment" at bounding box center [105, 306] width 97 height 12
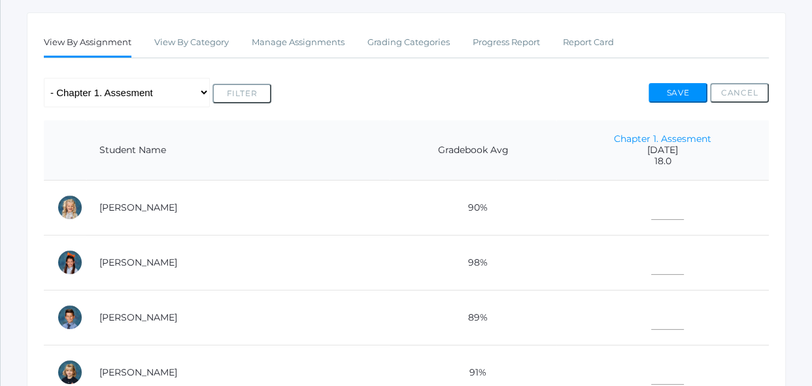
scroll to position [214, 0]
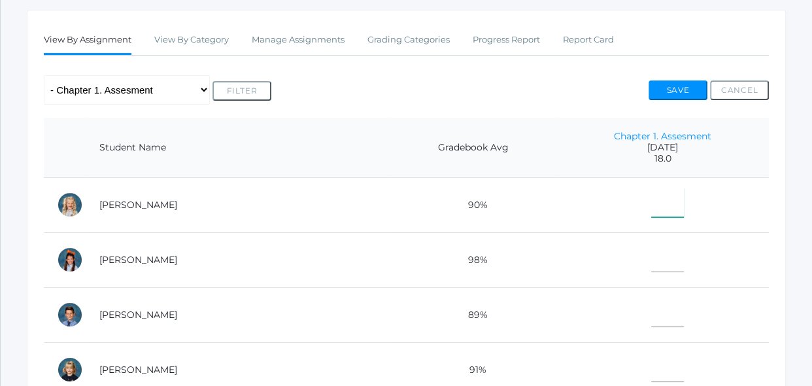
click at [651, 195] on input"] "text" at bounding box center [667, 202] width 33 height 29
type input"] "17"
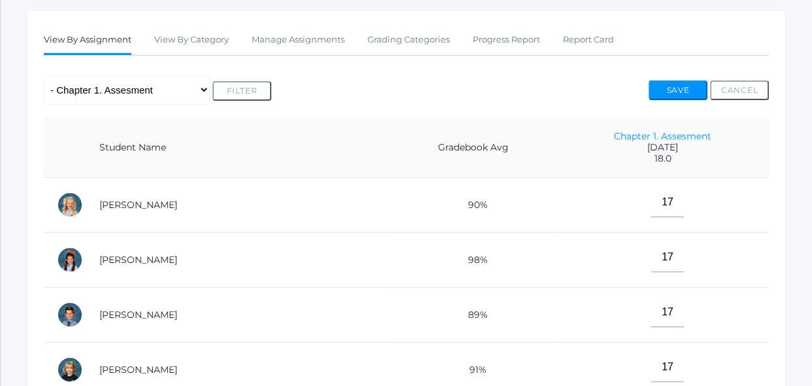
scroll to position [444, 0]
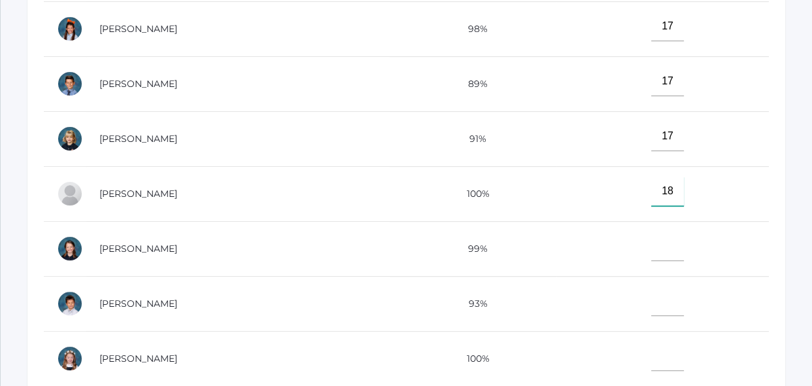
type input"] "18"
type input"] "17"
type input"] "18"
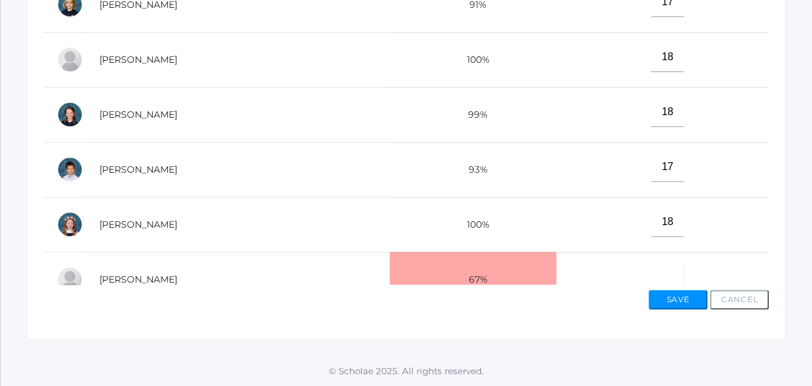
scroll to position [15, 0]
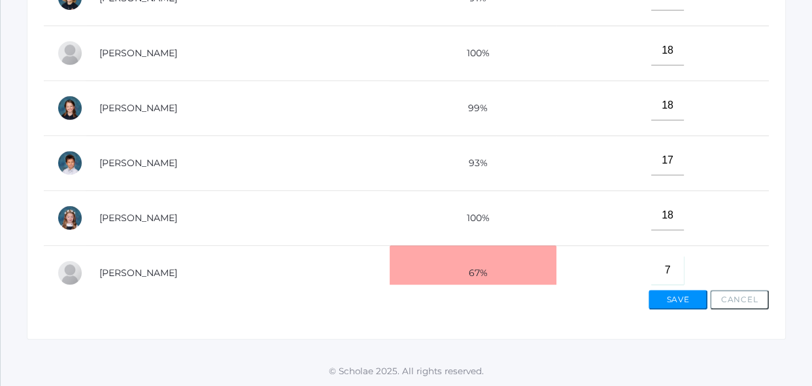
type input"] "7"
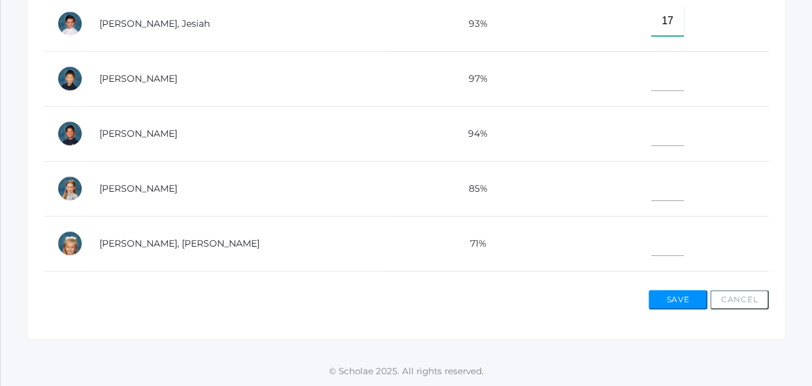
type input"] "17"
type input"] "18"
type input"] "17"
type input"] "18"
type input"] "10"
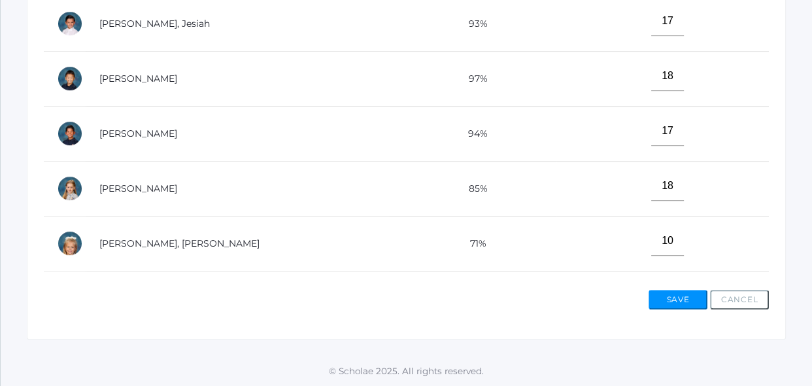
scroll to position [580, 0]
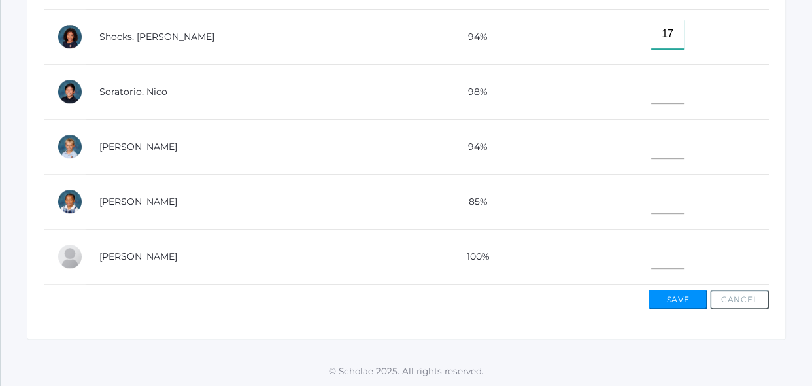
type input"] "17"
type input"] "18"
type input"] "17"
type input"] "13"
type input"] "17"
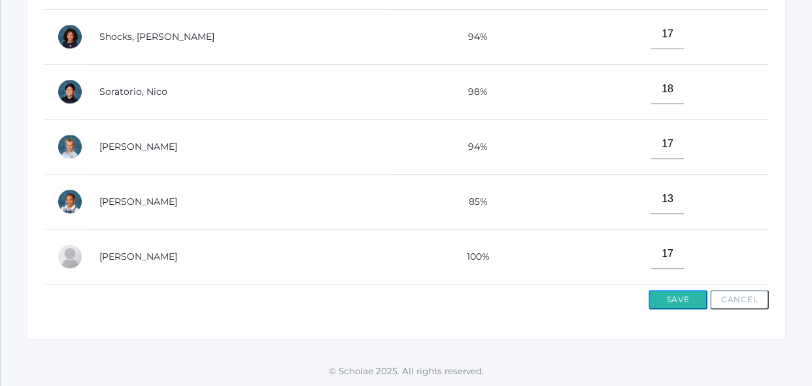
click at [680, 298] on button "Save" at bounding box center [677, 300] width 59 height 20
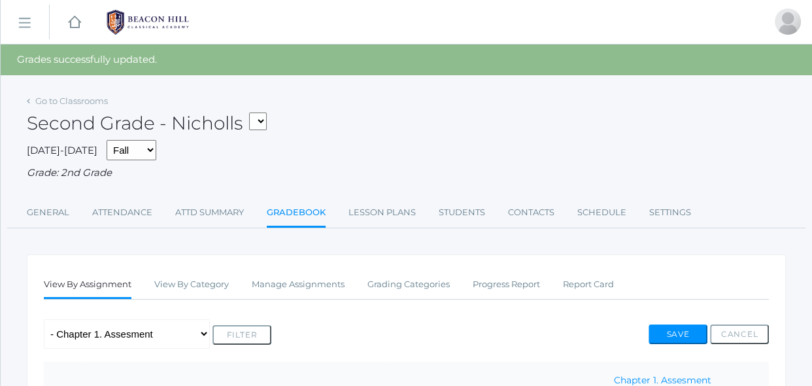
click at [581, 196] on div "Go to Classrooms Second Grade - Nicholls 02LA - Second Grade [PERSON_NAME] 02LA…" at bounding box center [406, 159] width 759 height 137
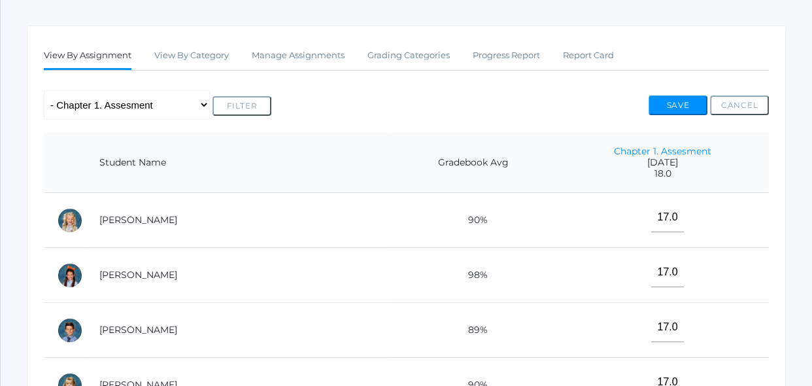
scroll to position [285, 0]
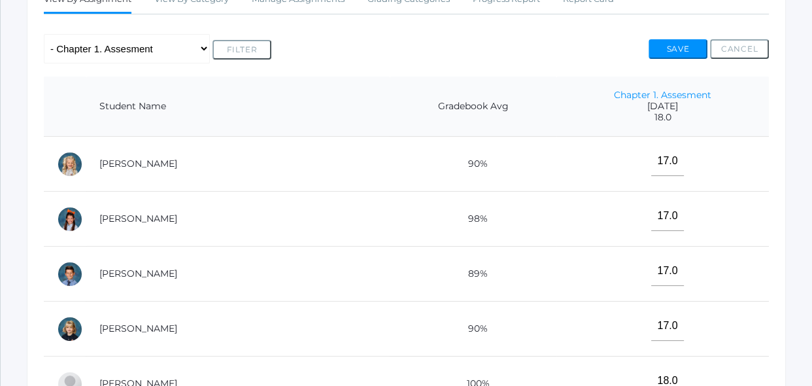
click at [498, 65] on div "View By Assignment View By Category Manage Assignments Grading Categories Progr…" at bounding box center [406, 312] width 759 height 686
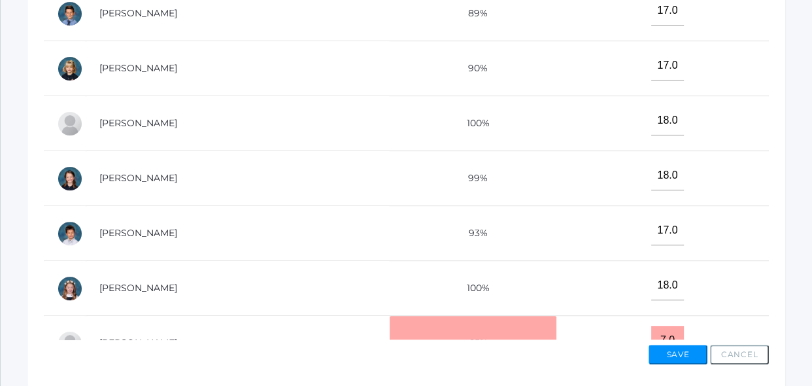
scroll to position [601, 0]
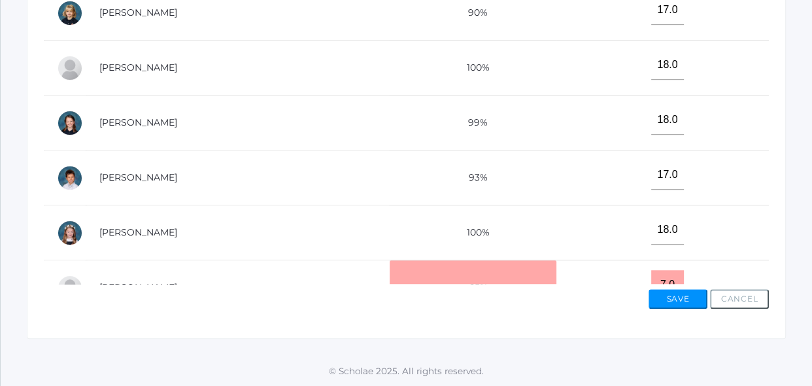
click at [720, 105] on td "18.0" at bounding box center [662, 122] width 212 height 55
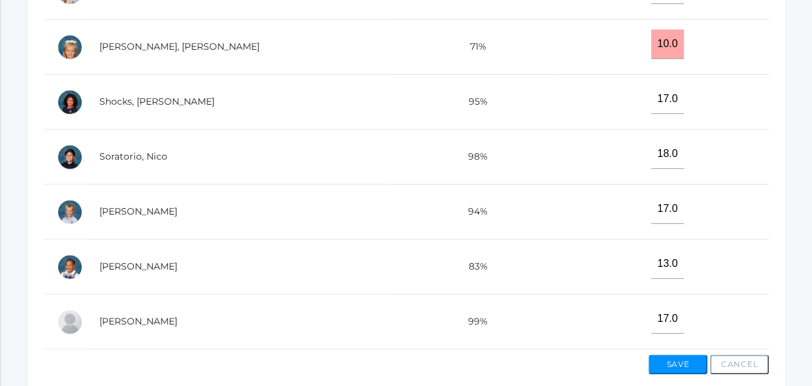
scroll to position [553, 0]
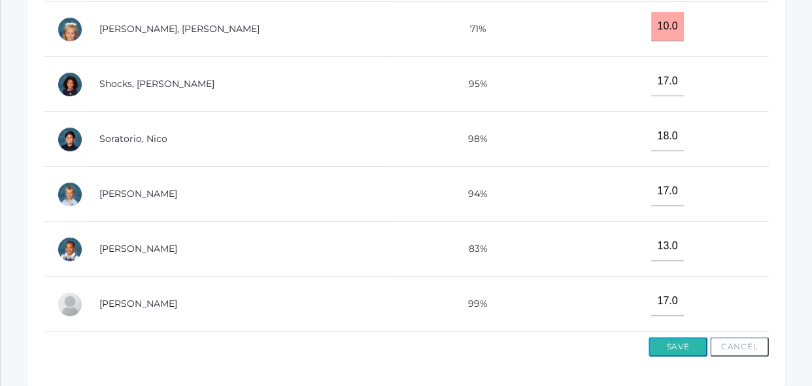
click at [672, 350] on button "Save" at bounding box center [677, 347] width 59 height 20
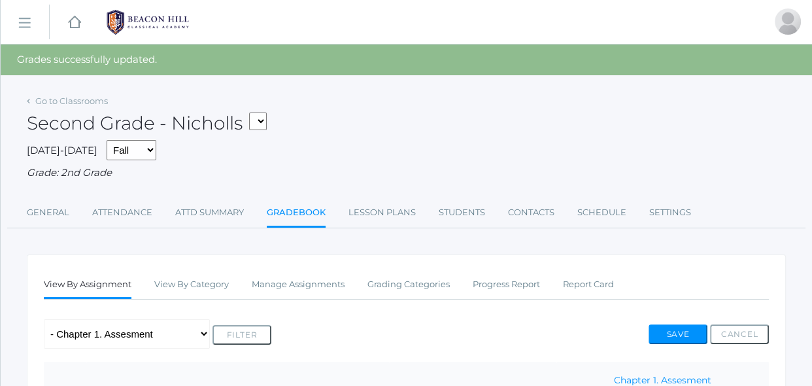
click at [600, 341] on div "Any Assignment Category: Grammer - Lesson 2- Test Category: Math Concepts - I.P…" at bounding box center [406, 333] width 725 height 29
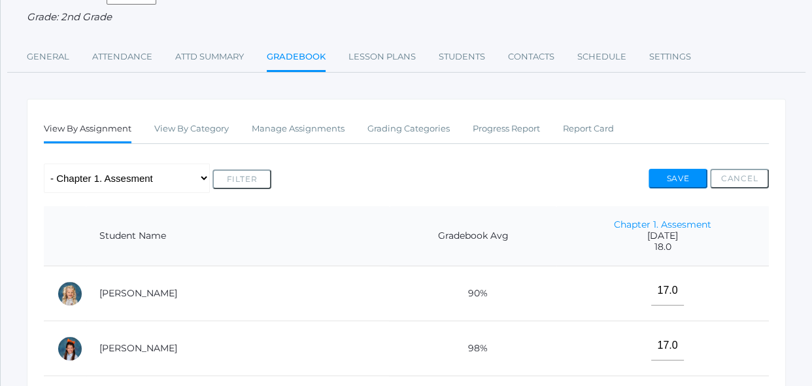
scroll to position [166, 0]
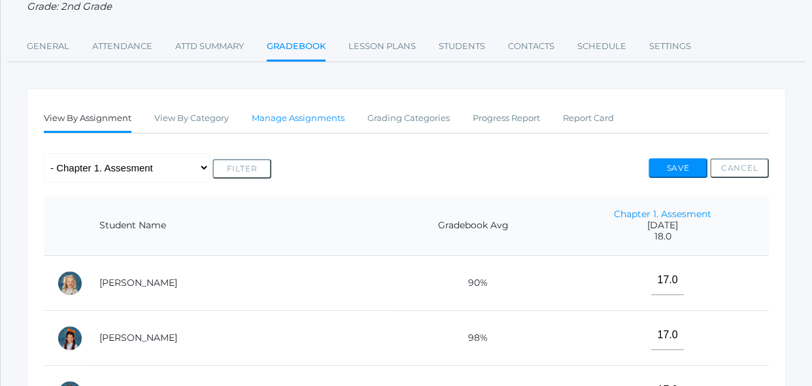
click at [317, 118] on link "Manage Assignments" at bounding box center [298, 118] width 93 height 26
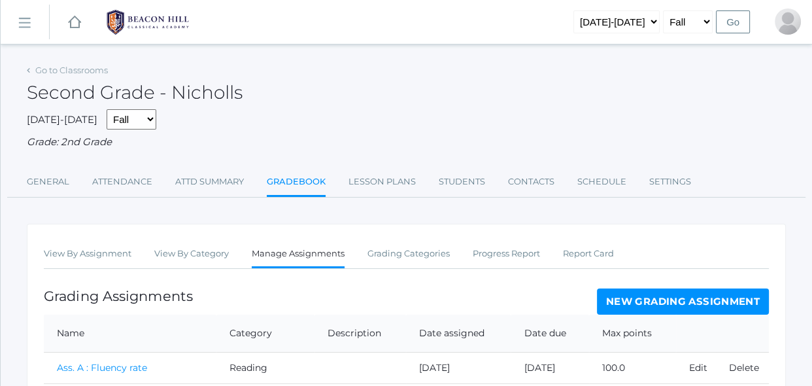
click at [616, 296] on link "New Grading Assignment" at bounding box center [683, 301] width 172 height 26
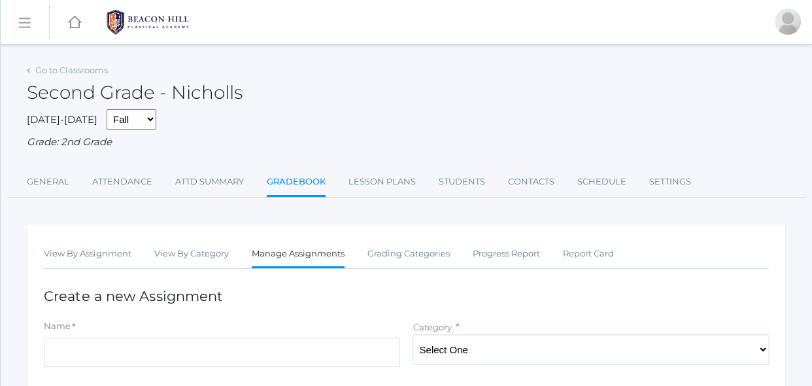
click at [595, 361] on select "Select One Spelling Grammer Composition Reading Math Concepts" at bounding box center [591, 349] width 356 height 29
select select "1256"
click at [413, 335] on select "Select One Spelling Grammer Composition Reading Math Concepts" at bounding box center [591, 349] width 356 height 29
click at [344, 361] on input "Name" at bounding box center [222, 351] width 356 height 29
type input "C"
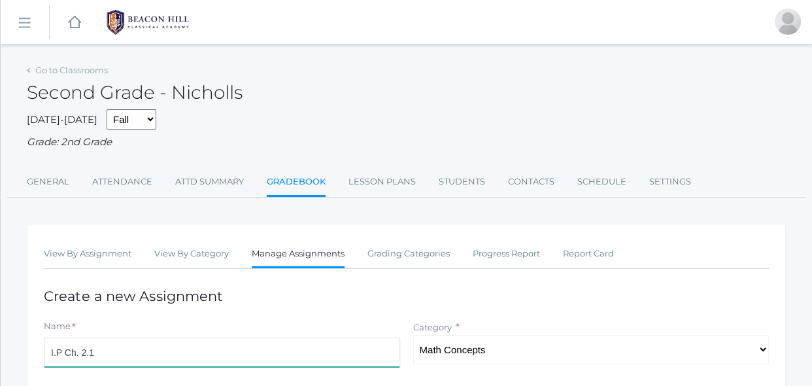
type input "I.P Ch. 2.1"
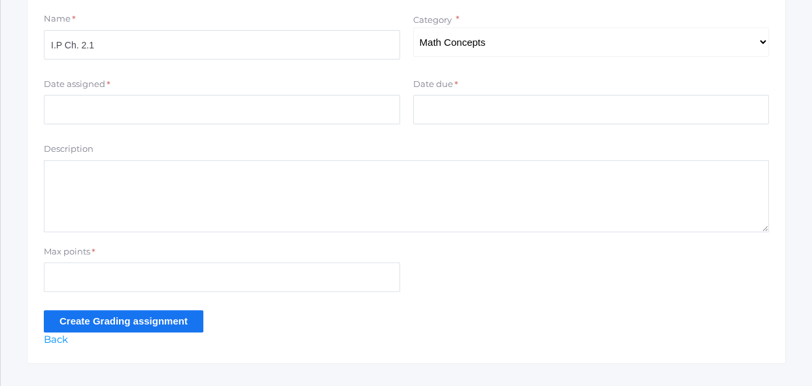
scroll to position [332, 0]
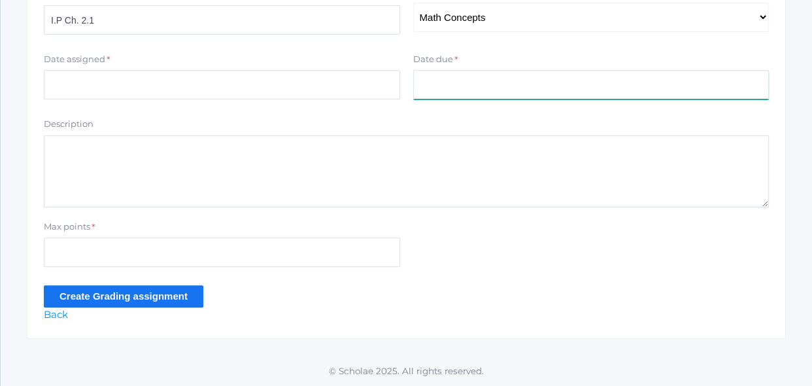
click at [473, 90] on input "Date due" at bounding box center [591, 84] width 356 height 29
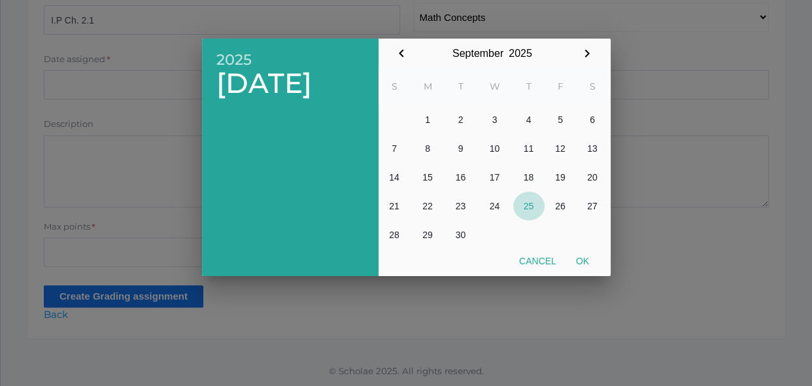
click at [533, 207] on button "25" at bounding box center [528, 205] width 31 height 29
click at [582, 252] on button "Ok" at bounding box center [582, 261] width 33 height 24
type input "[DATE]"
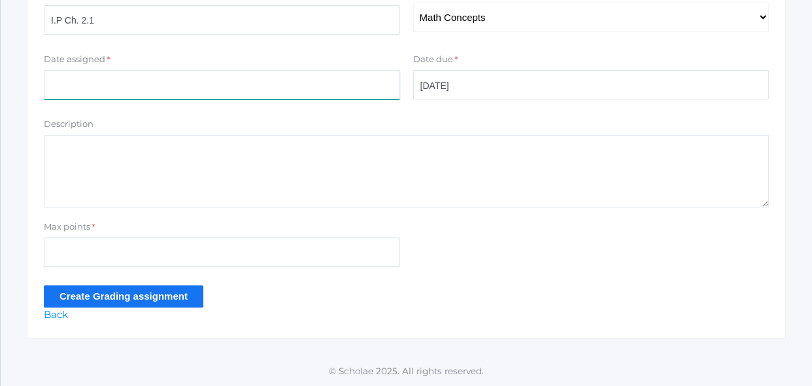
click at [342, 87] on input "Date assigned" at bounding box center [222, 84] width 356 height 29
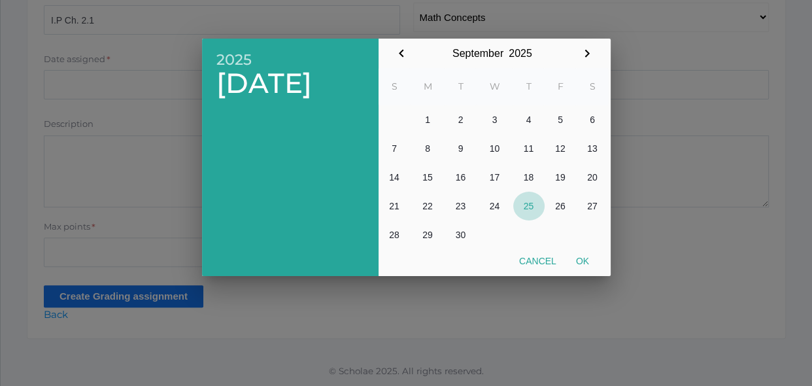
click at [530, 204] on button "25" at bounding box center [528, 205] width 31 height 29
click at [576, 252] on button "Ok" at bounding box center [582, 261] width 33 height 24
type input "[DATE]"
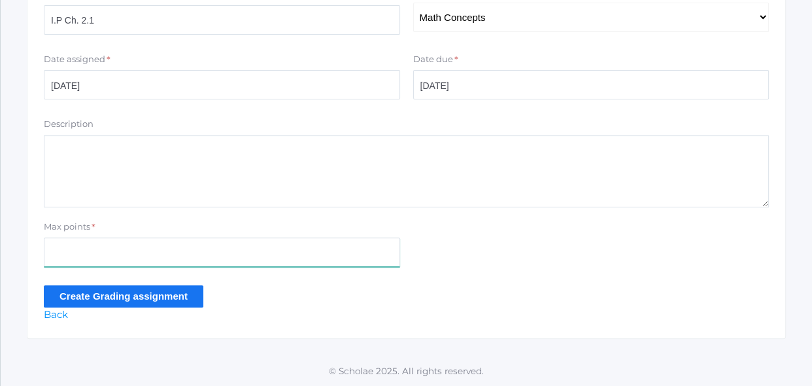
click at [301, 265] on input "Max points" at bounding box center [222, 251] width 356 height 29
type input "22"
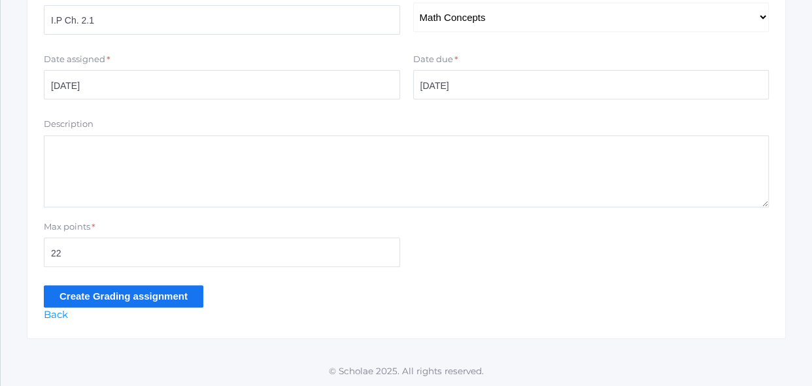
click at [174, 300] on input "Create Grading assignment" at bounding box center [123, 296] width 159 height 22
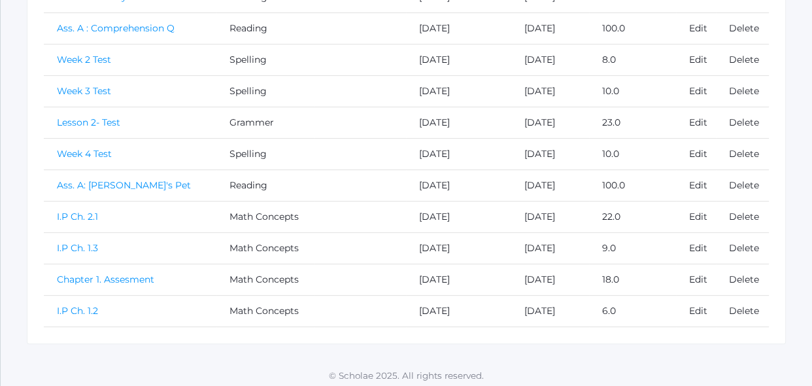
scroll to position [406, 0]
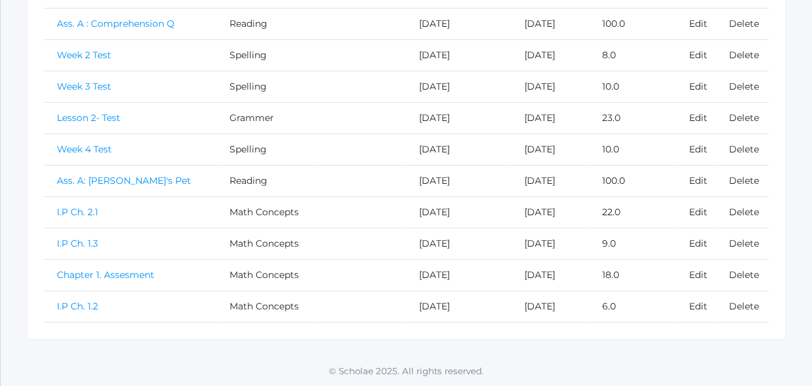
click at [91, 308] on link "I.P Ch. 1.2" at bounding box center [77, 306] width 41 height 12
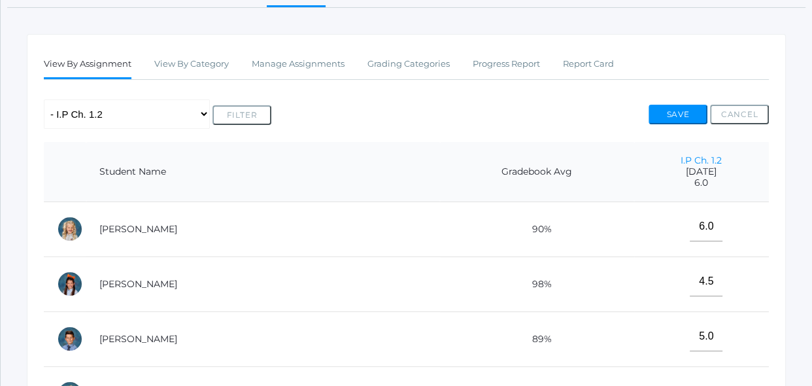
scroll to position [190, 0]
click at [323, 71] on link "Manage Assignments" at bounding box center [298, 64] width 93 height 26
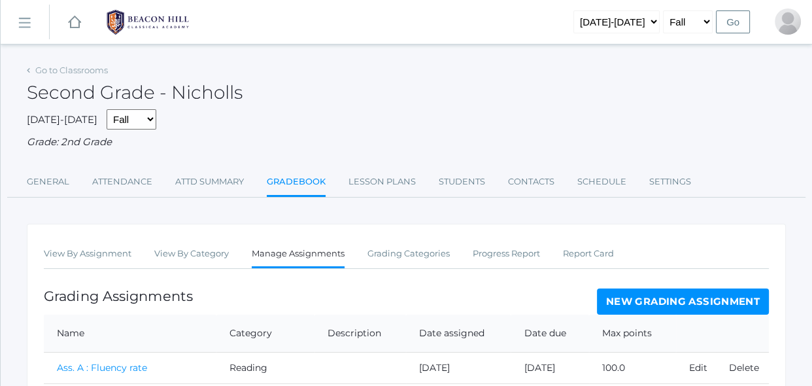
click at [218, 222] on div "Go to Classrooms Second Grade - Nicholls 2025-2026 Fall Spring Grade: 2nd Grade…" at bounding box center [406, 388] width 759 height 654
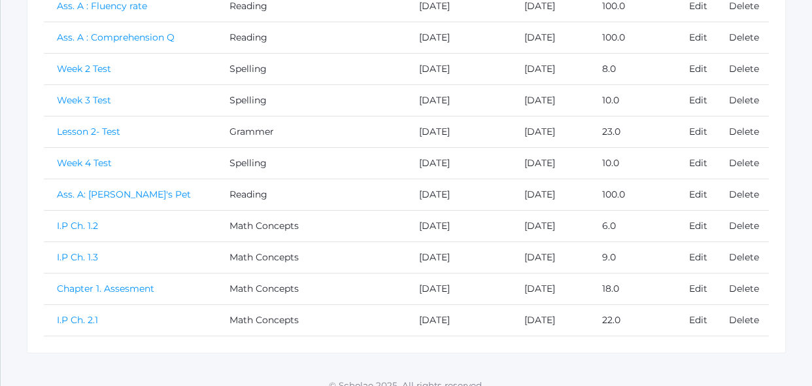
scroll to position [376, 0]
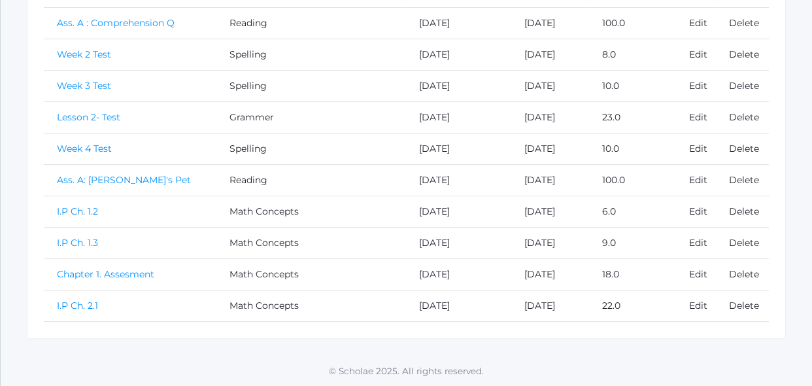
click at [84, 306] on link "I.P Ch. 2.1" at bounding box center [77, 305] width 41 height 12
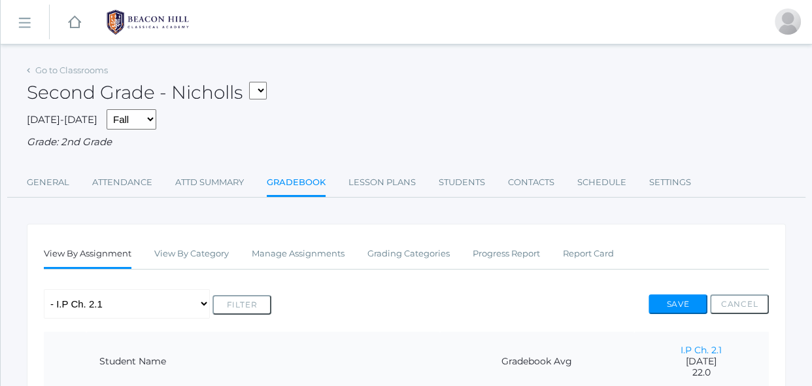
click at [284, 293] on div "Any Assignment Category: Grammer - Lesson 2- Test Category: Math Concepts - Cha…" at bounding box center [406, 303] width 725 height 29
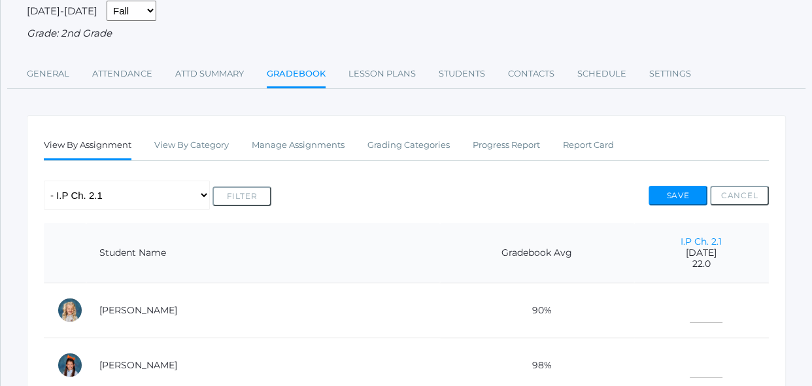
scroll to position [166, 0]
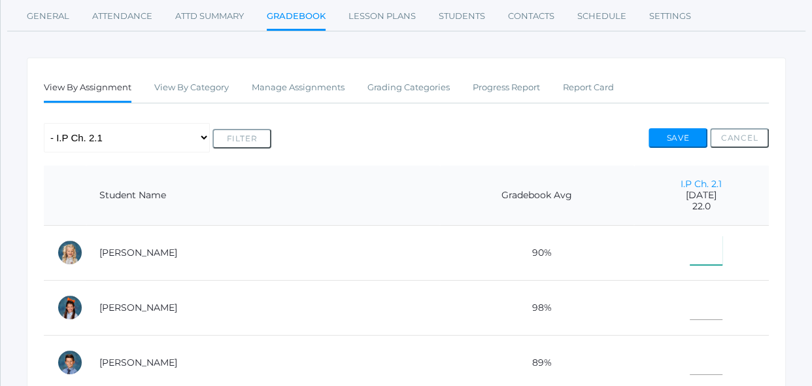
click at [689, 249] on input"] "text" at bounding box center [705, 249] width 33 height 29
type input"] "20"
type input"] "22"
type input"] "21"
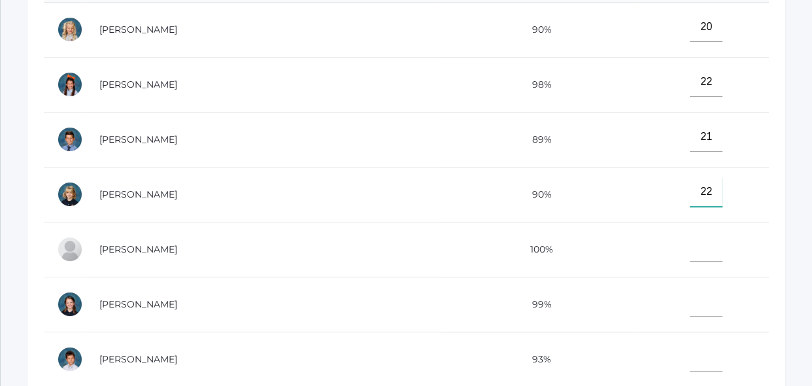
type input"] "22"
type input"] "21"
type input"] "22"
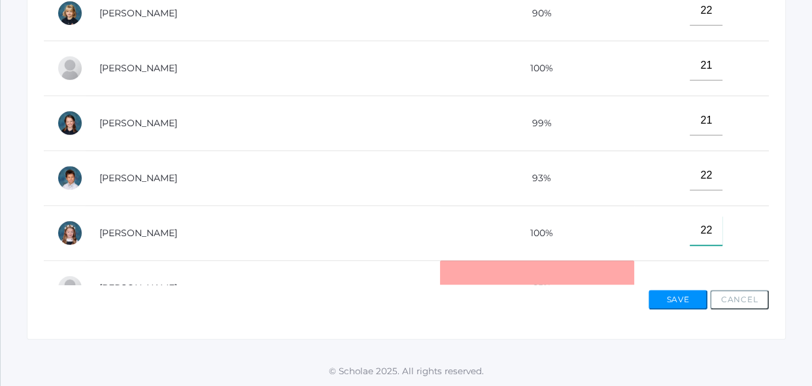
type input"] "22"
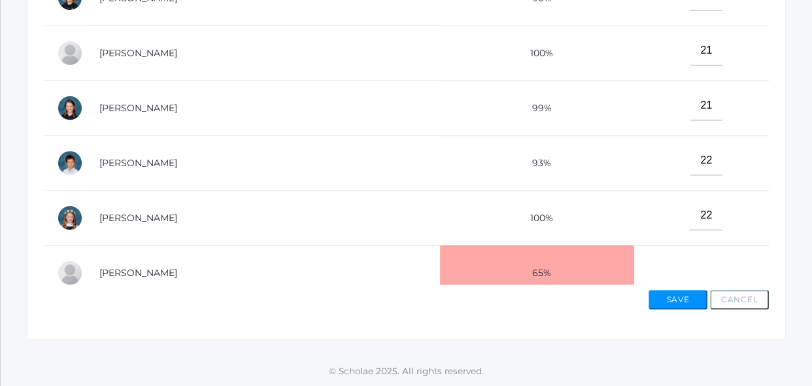
scroll to position [319, 0]
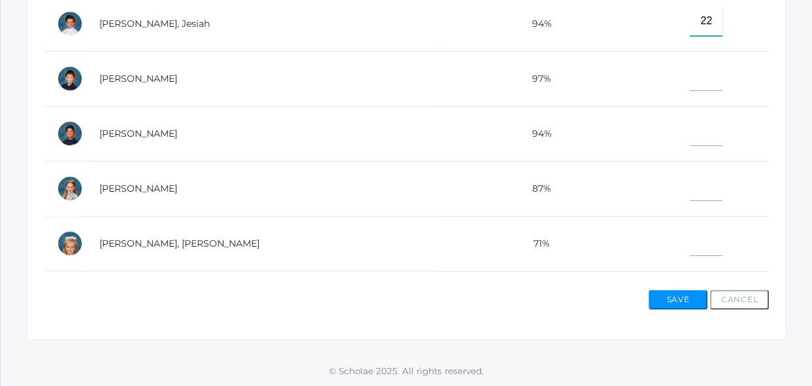
type input"] "22"
type input"] "21"
type input"] "22"
type input"] "15"
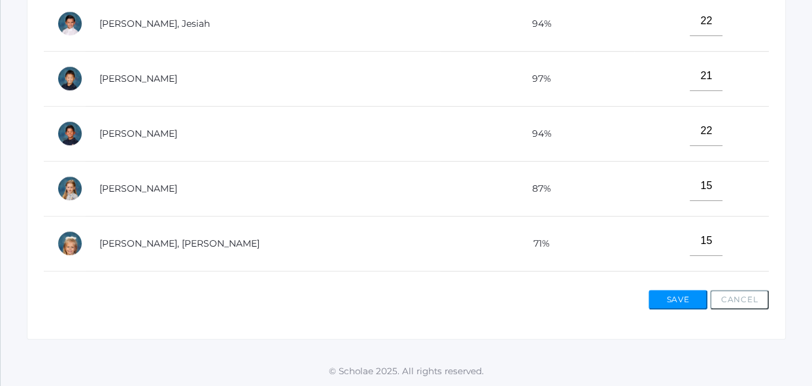
scroll to position [580, 0]
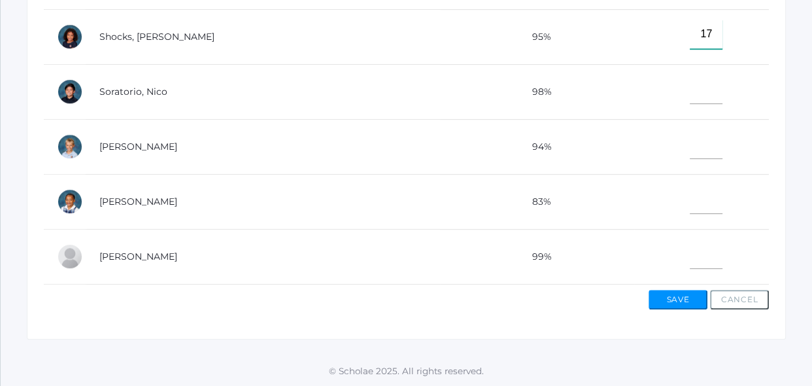
type input"] "17"
type input"] "20"
type input"] "21"
type input"] "19"
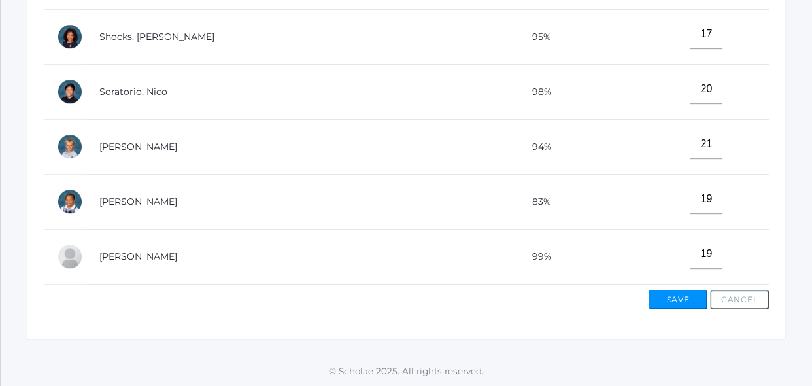
click at [716, 233] on td "19" at bounding box center [701, 256] width 135 height 55
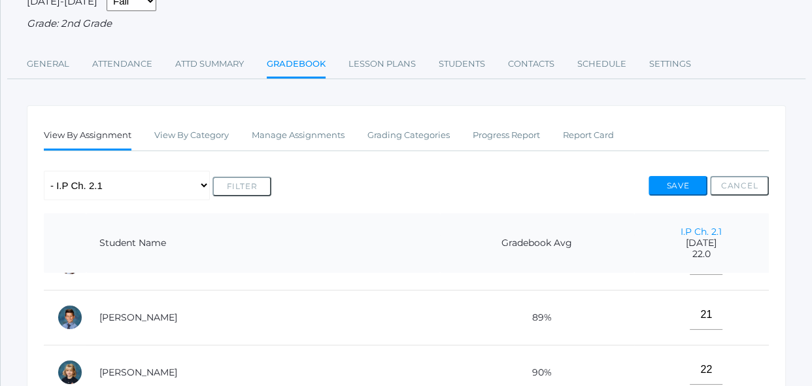
scroll to position [95, 0]
click at [672, 185] on button "Save" at bounding box center [677, 186] width 59 height 20
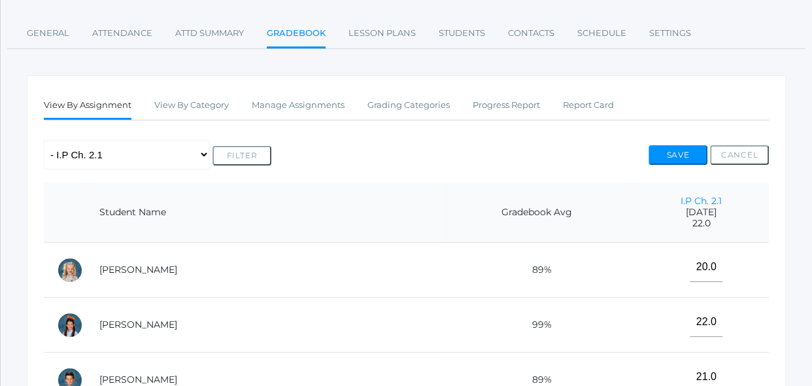
scroll to position [190, 0]
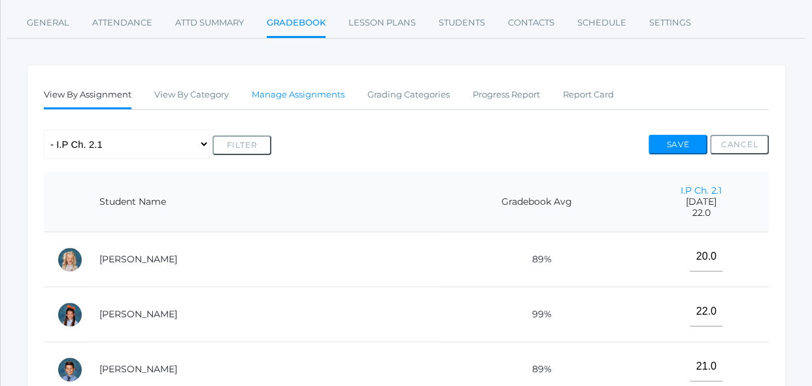
click at [299, 93] on link "Manage Assignments" at bounding box center [298, 95] width 93 height 26
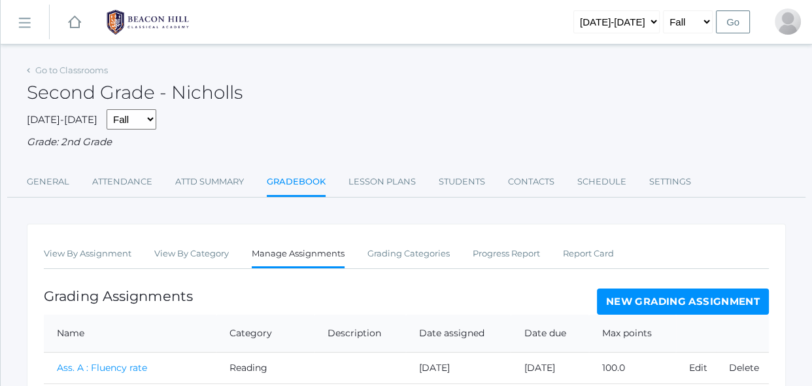
click at [622, 300] on link "New Grading Assignment" at bounding box center [683, 301] width 172 height 26
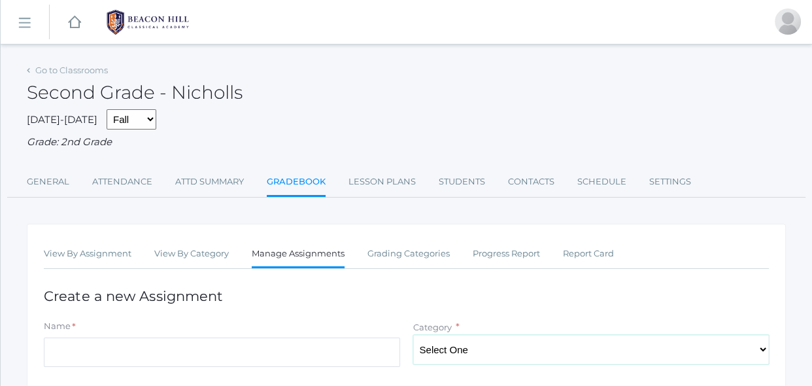
click at [508, 344] on select "Select One Spelling Grammer Composition Reading Math Concepts" at bounding box center [591, 349] width 356 height 29
select select "1256"
click at [413, 335] on select "Select One Spelling Grammer Composition Reading Math Concepts" at bounding box center [591, 349] width 356 height 29
click at [376, 358] on input "Name" at bounding box center [222, 351] width 356 height 29
type input "I.P Ch. 2.2"
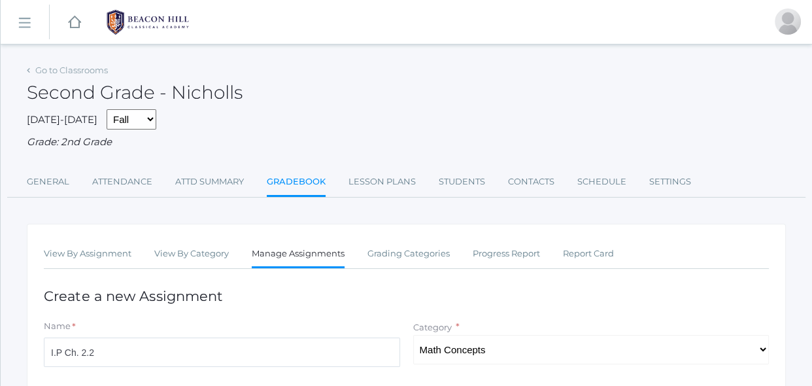
click at [399, 325] on div "Name *" at bounding box center [222, 329] width 356 height 18
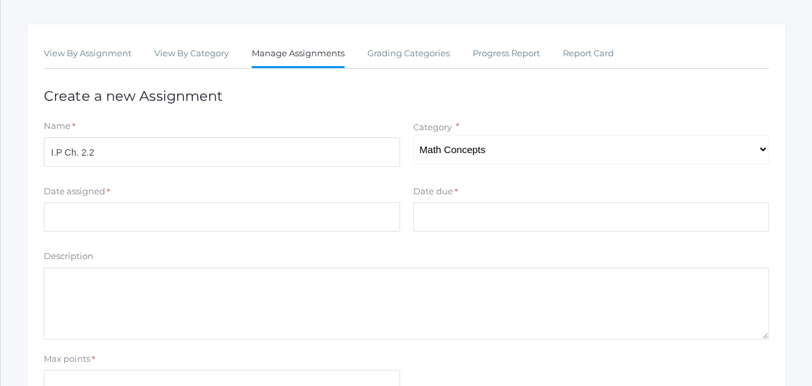
scroll to position [214, 0]
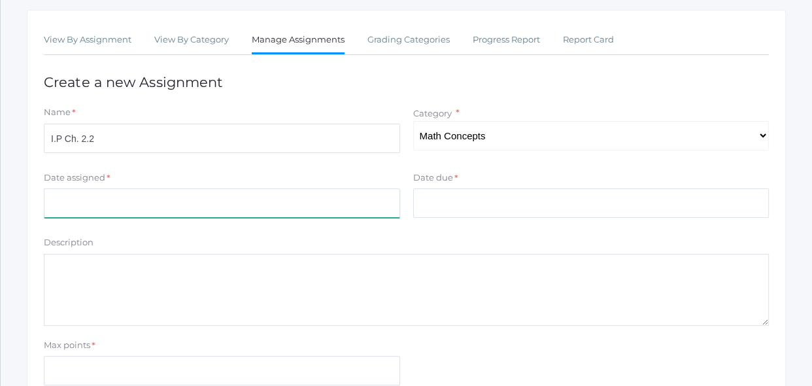
click at [293, 208] on input "Date assigned" at bounding box center [222, 202] width 356 height 29
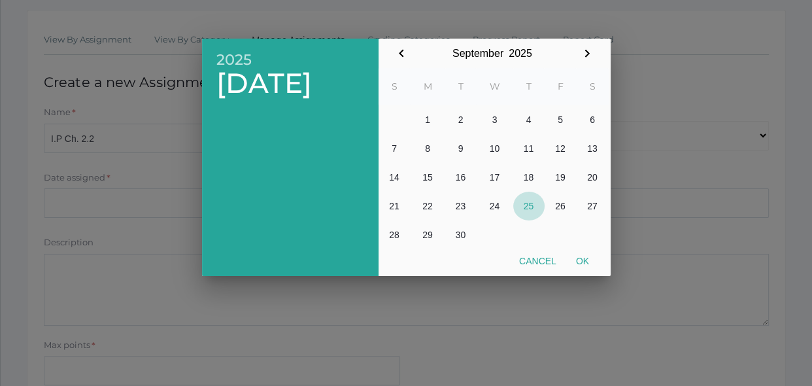
click at [529, 214] on button "25" at bounding box center [528, 205] width 31 height 29
click at [589, 268] on button "Ok" at bounding box center [582, 261] width 33 height 24
type input "[DATE]"
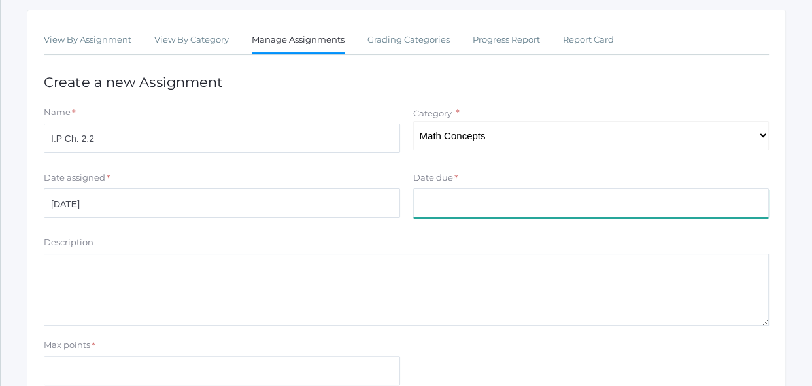
click at [511, 208] on input "Date due" at bounding box center [591, 202] width 356 height 29
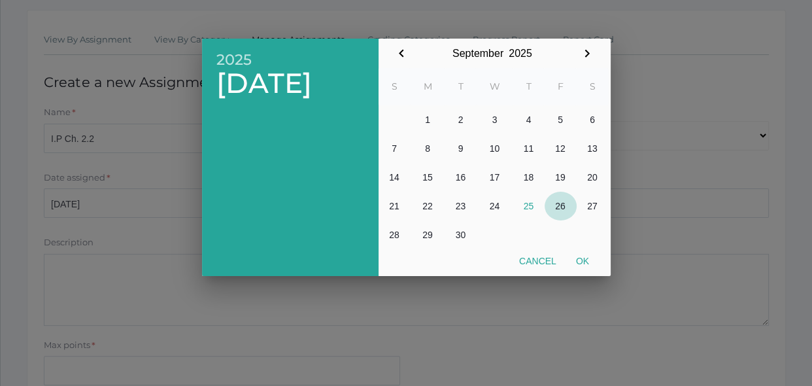
click at [545, 199] on button "26" at bounding box center [560, 205] width 32 height 29
click at [538, 203] on button "25" at bounding box center [528, 205] width 31 height 29
click at [589, 261] on button "Ok" at bounding box center [582, 261] width 33 height 24
type input "[DATE]"
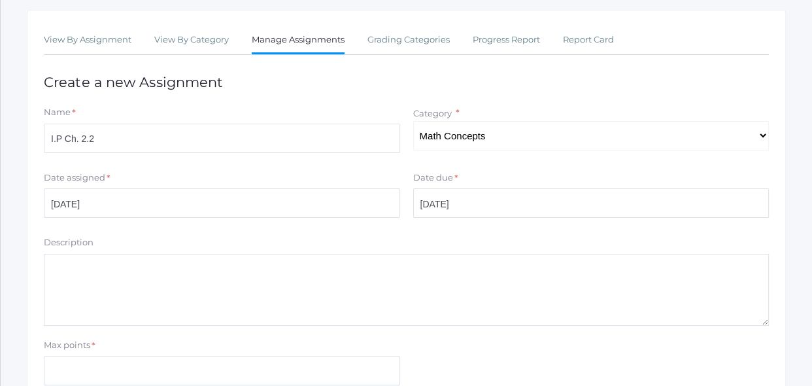
click at [516, 278] on textarea "Description" at bounding box center [406, 290] width 725 height 72
click at [391, 371] on input "Max points" at bounding box center [222, 370] width 356 height 29
type input "22"
click at [486, 340] on div "Max points * 22" at bounding box center [406, 365] width 738 height 52
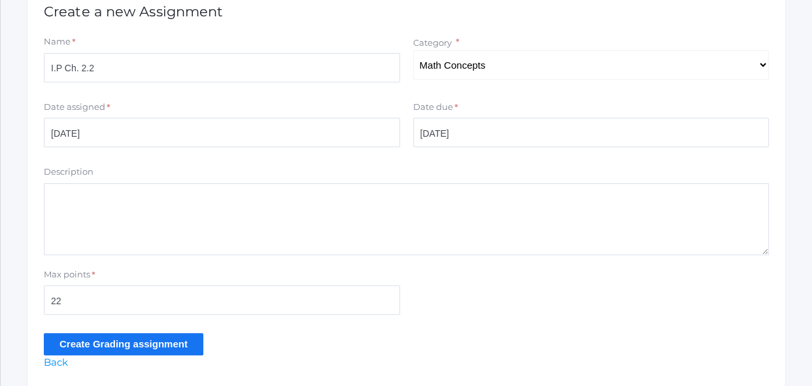
scroll to position [285, 0]
click at [196, 346] on input "Create Grading assignment" at bounding box center [123, 343] width 159 height 22
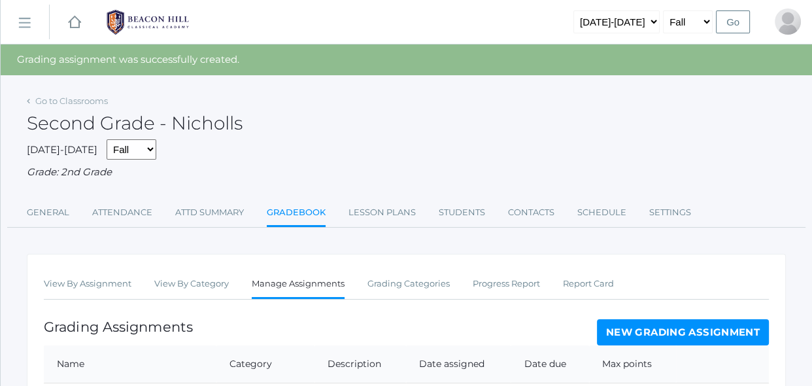
click at [294, 319] on div "Grading Assignments New Grading Assignment" at bounding box center [406, 332] width 725 height 26
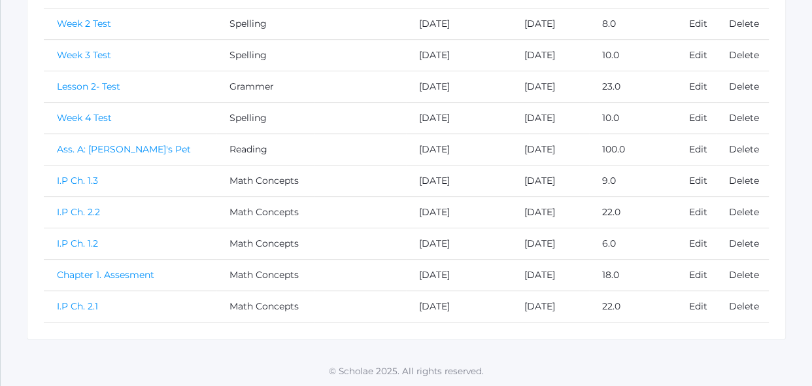
scroll to position [438, 0]
click at [90, 209] on link "I.P Ch. 2.2" at bounding box center [78, 211] width 43 height 12
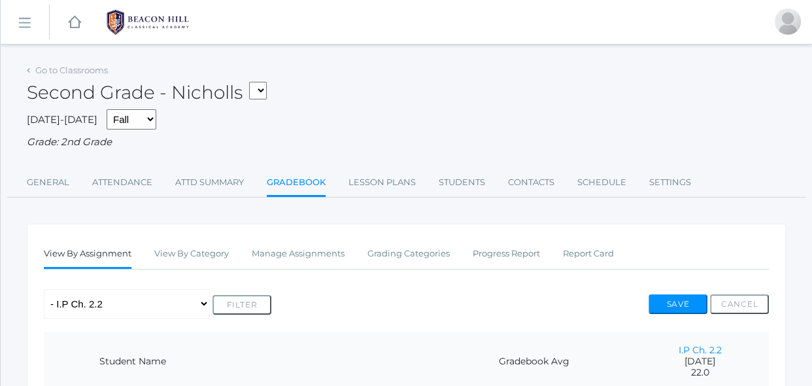
click at [344, 289] on div "Any Assignment Category: Grammer - Lesson 2- Test Category: Math Concepts - Cha…" at bounding box center [406, 303] width 725 height 29
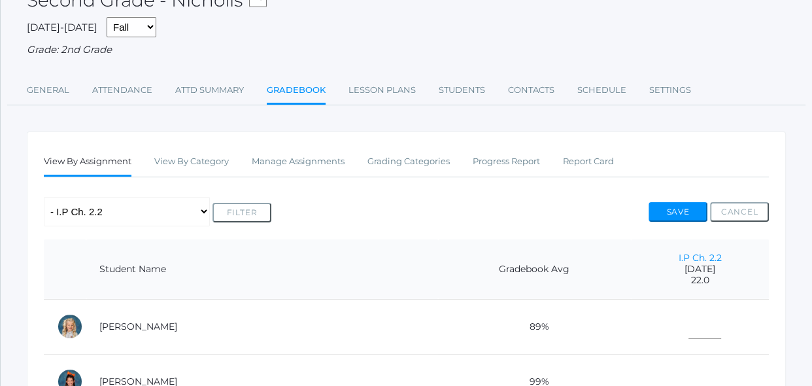
scroll to position [166, 0]
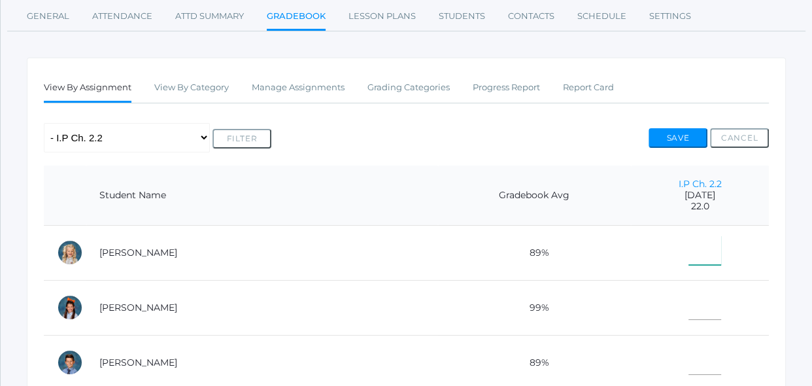
click at [688, 258] on input"] "text" at bounding box center [704, 249] width 33 height 29
type input"] "15"
type input"] "13"
type input"] "15"
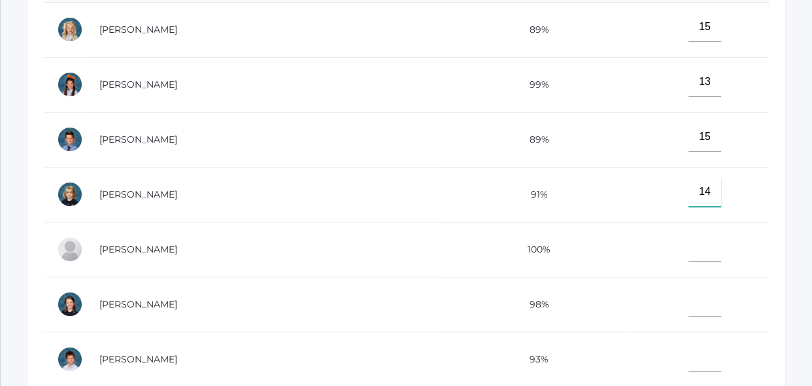
type input"] "14"
type input"] "15"
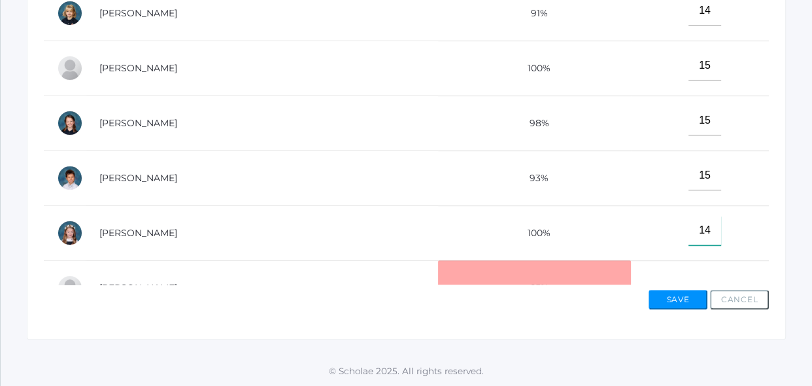
type input"] "14"
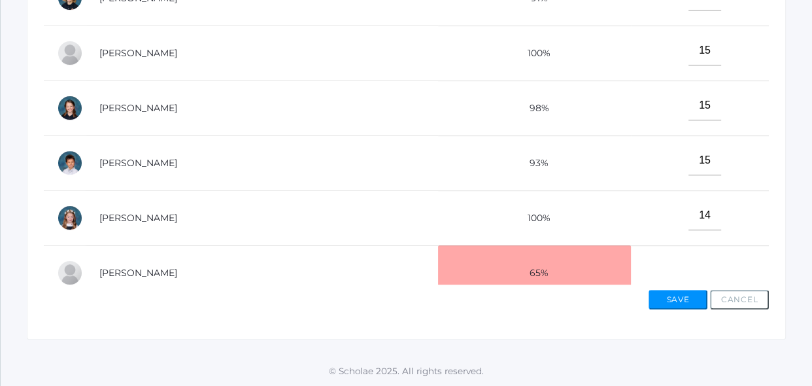
scroll to position [319, 0]
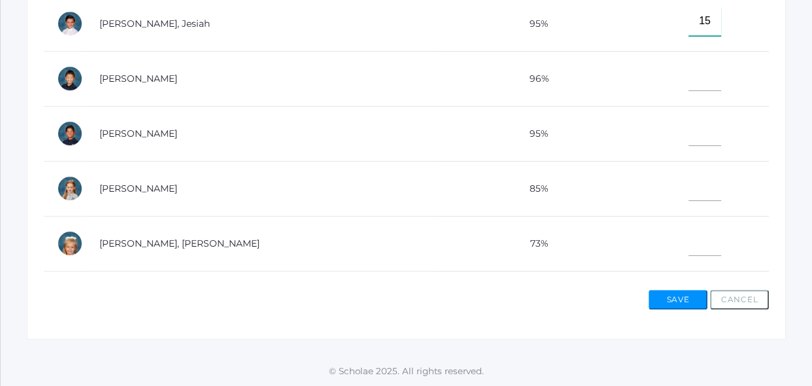
type input"] "15"
type input"] "13"
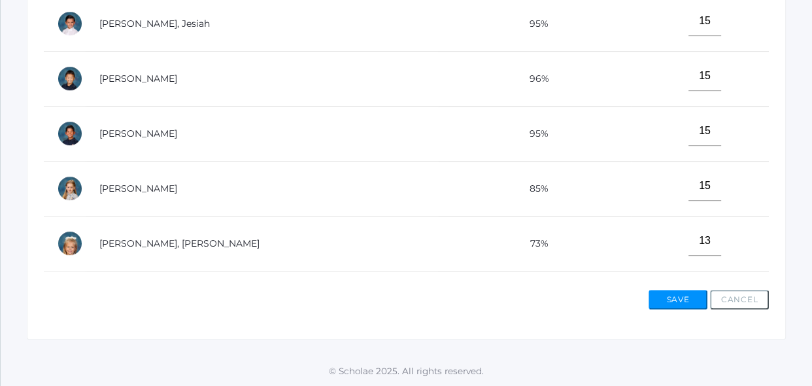
scroll to position [580, 0]
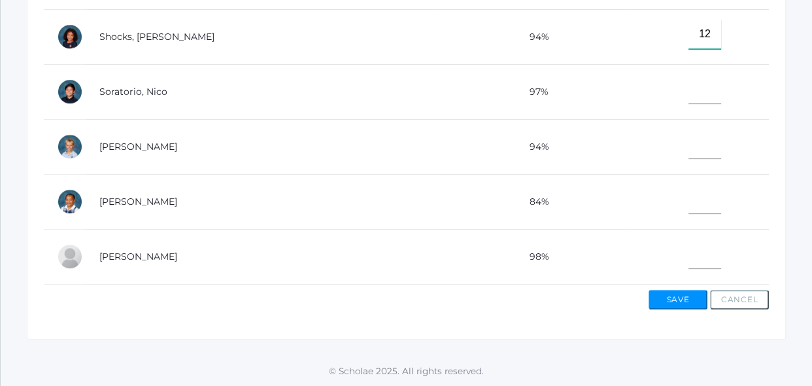
type input"] "12"
type input"] "13"
type input"] "14"
type input"] "15"
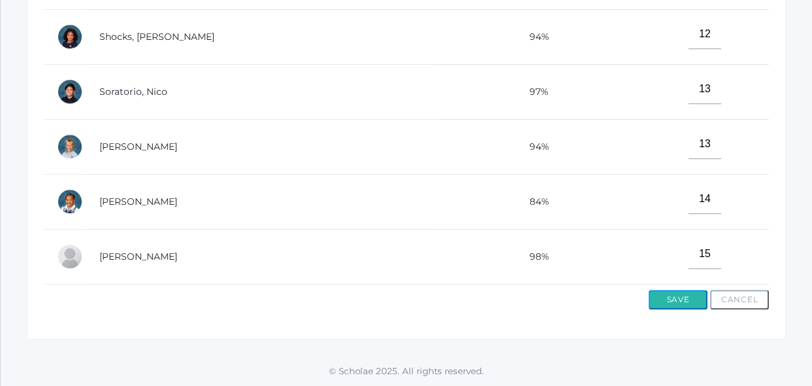
click at [689, 299] on button "Save" at bounding box center [677, 300] width 59 height 20
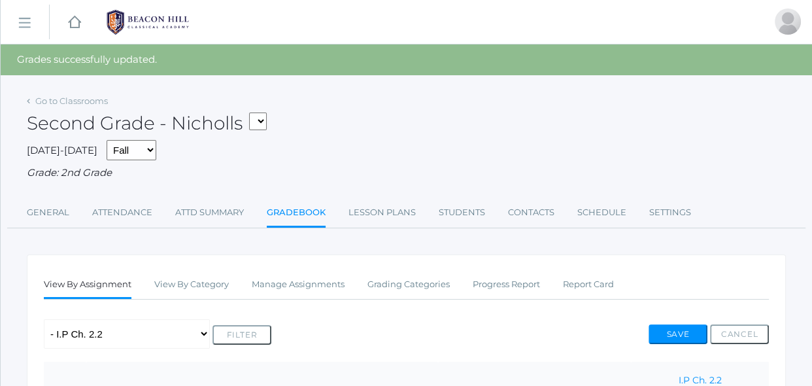
click at [616, 320] on div "Any Assignment Category: Grammer - Lesson 2- Test Category: Math Concepts - Cha…" at bounding box center [406, 333] width 725 height 29
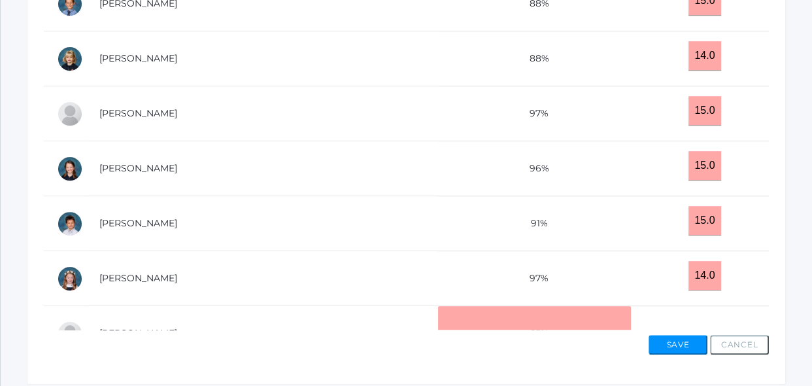
scroll to position [576, 0]
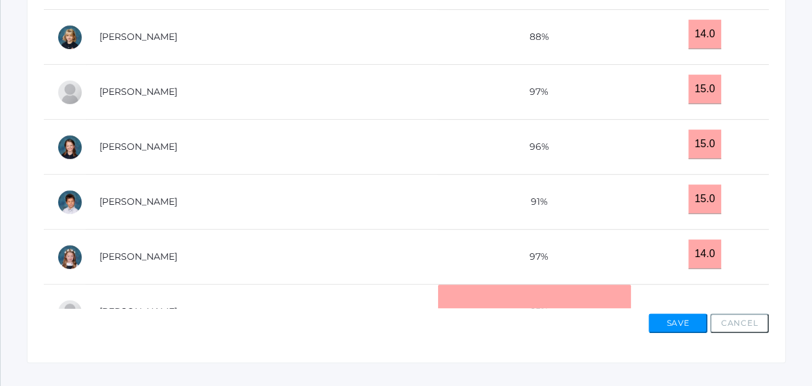
click at [683, 287] on td at bounding box center [700, 311] width 138 height 55
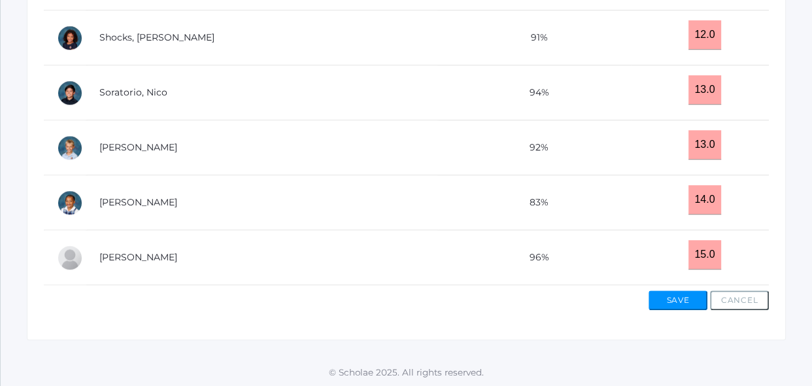
scroll to position [601, 0]
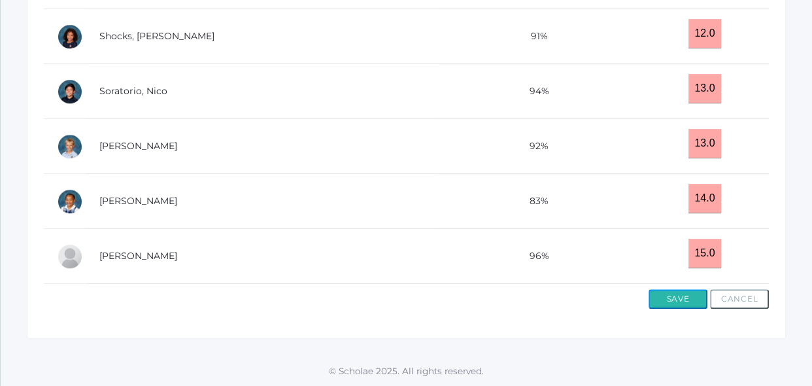
click at [662, 301] on button "Save" at bounding box center [677, 299] width 59 height 20
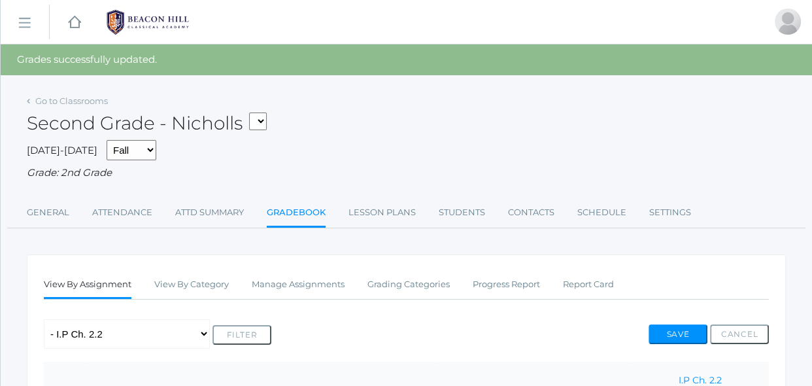
click at [497, 337] on div "Any Assignment Category: Grammer - Lesson 2- Test Category: Math Concepts - Cha…" at bounding box center [406, 333] width 725 height 29
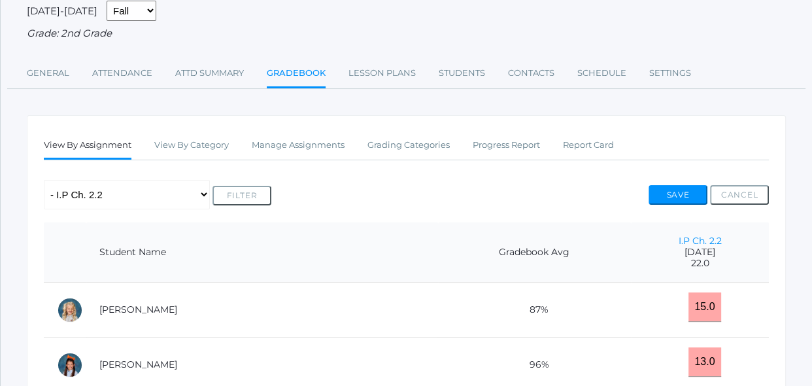
scroll to position [142, 0]
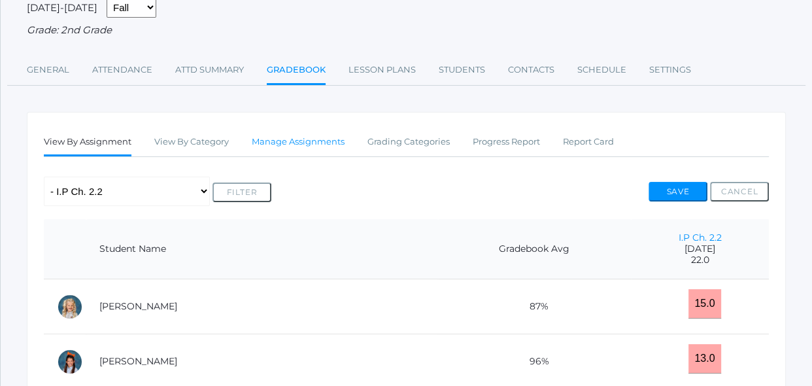
click at [322, 141] on link "Manage Assignments" at bounding box center [298, 142] width 93 height 26
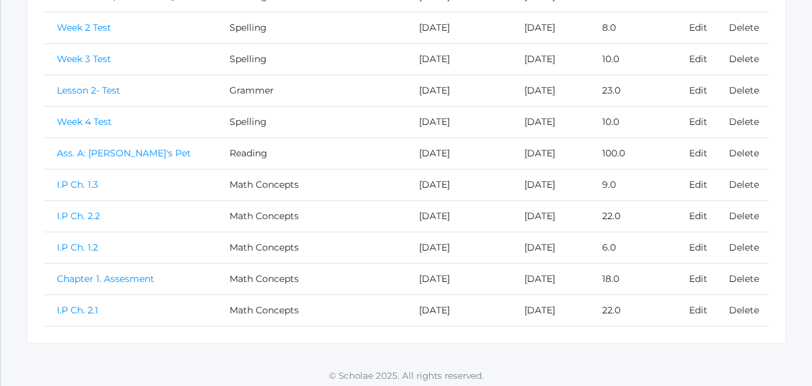
scroll to position [404, 0]
click at [698, 212] on link "Edit" at bounding box center [698, 214] width 18 height 12
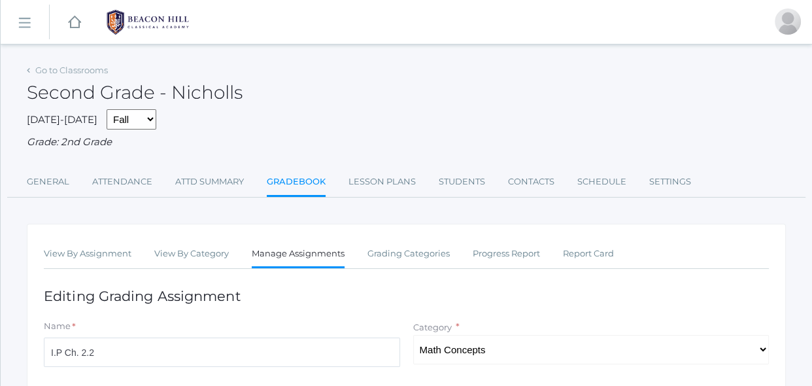
click at [539, 290] on h1 "Editing Grading Assignment" at bounding box center [406, 295] width 725 height 15
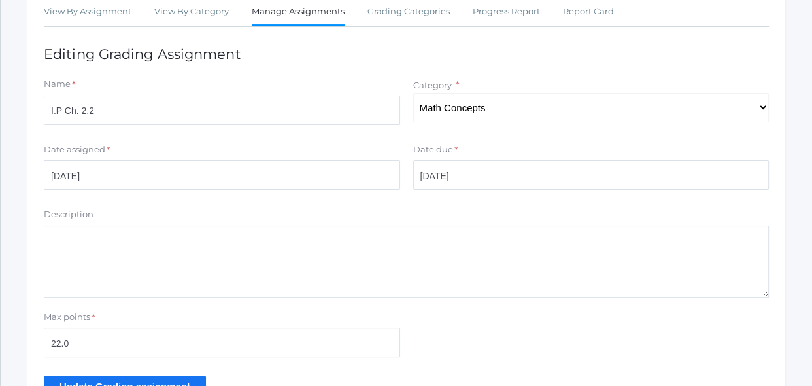
scroll to position [242, 0]
click at [308, 339] on input "22.0" at bounding box center [222, 341] width 356 height 29
type input "2"
type input "15"
click at [453, 328] on div "Max points * 15" at bounding box center [406, 336] width 738 height 52
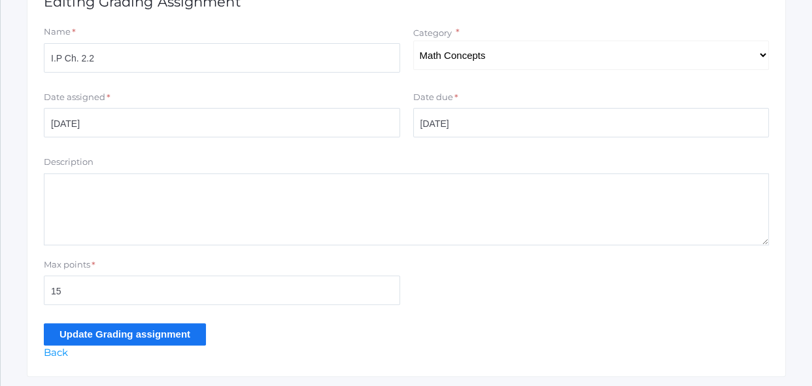
scroll to position [314, 0]
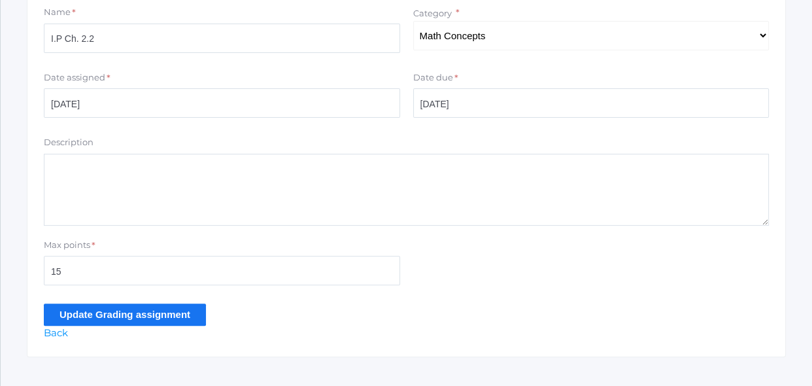
click at [191, 319] on input "Update Grading assignment" at bounding box center [125, 314] width 162 height 22
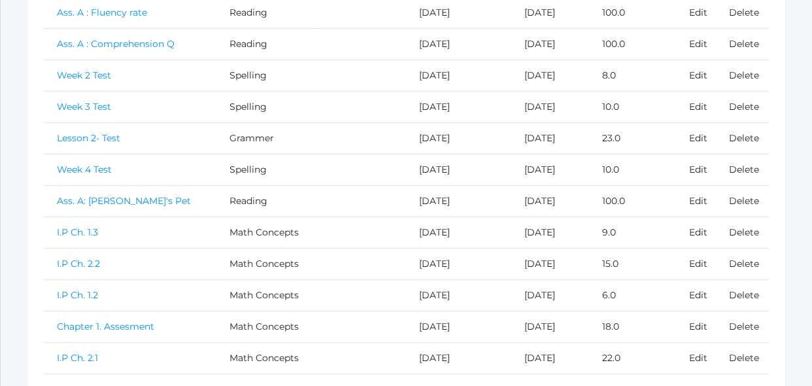
scroll to position [438, 0]
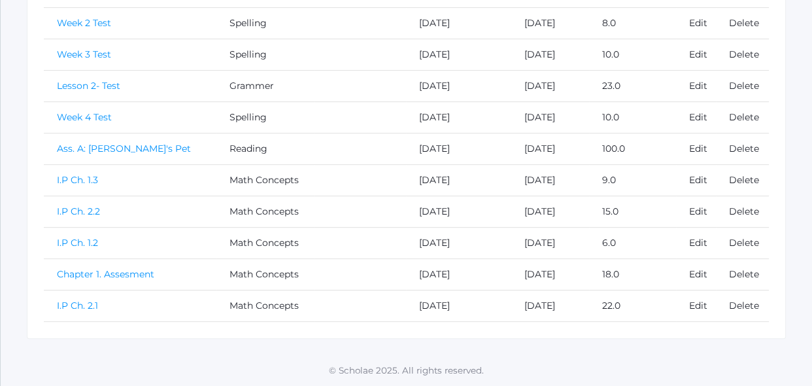
click at [73, 207] on link "I.P Ch. 2.2" at bounding box center [78, 211] width 43 height 12
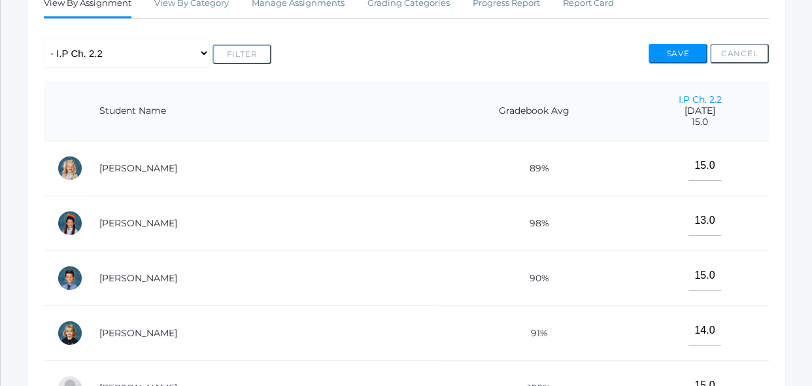
scroll to position [261, 0]
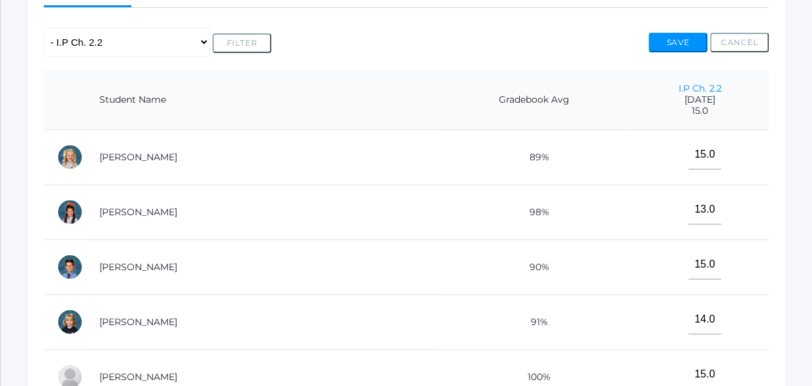
click at [440, 58] on div "View By Assignment View By Category Manage Assignments Grading Categories Progr…" at bounding box center [406, 305] width 759 height 686
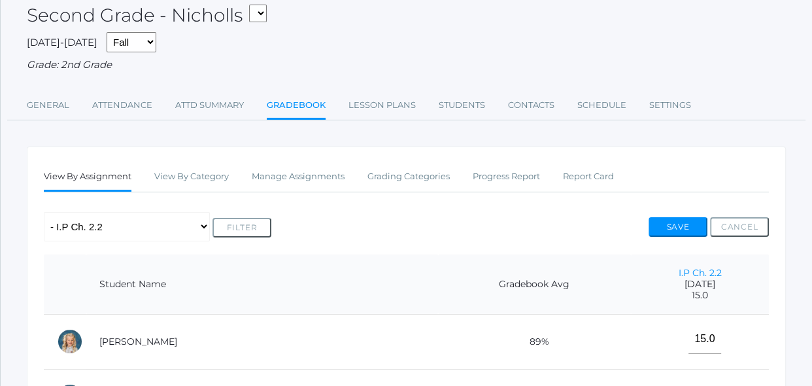
scroll to position [71, 0]
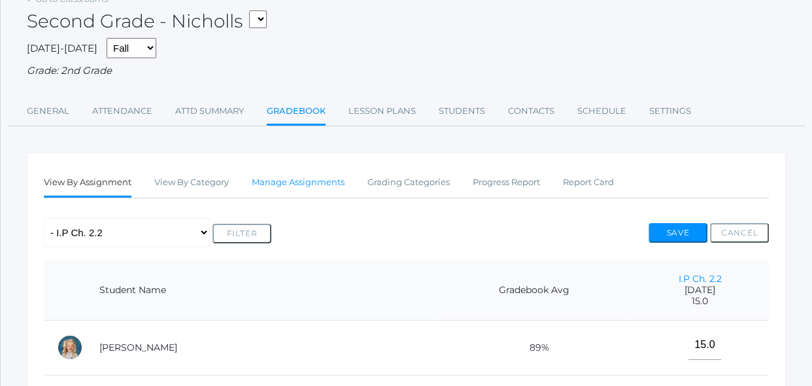
click at [288, 177] on link "Manage Assignments" at bounding box center [298, 182] width 93 height 26
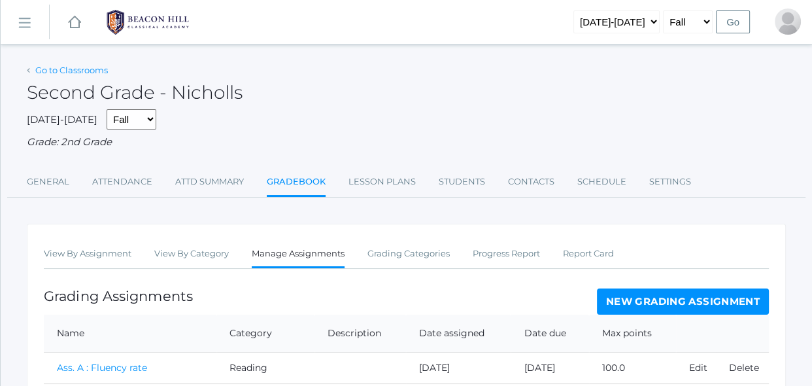
click at [93, 72] on link "Go to Classrooms" at bounding box center [71, 70] width 73 height 10
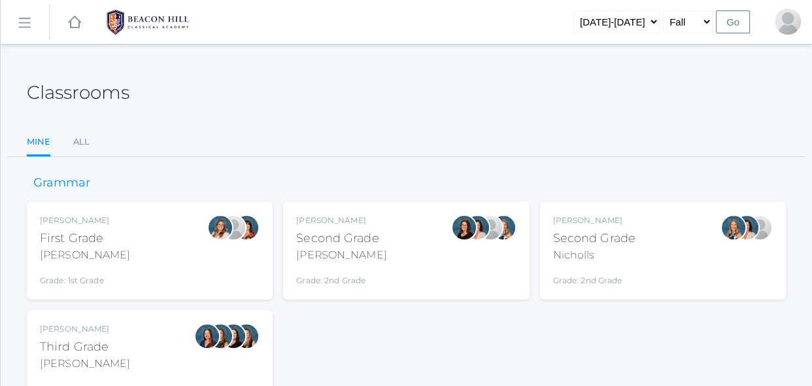
click at [412, 239] on div "Emily Balli Second Grade Balli Grade: 2nd Grade 02LA" at bounding box center [406, 250] width 220 height 72
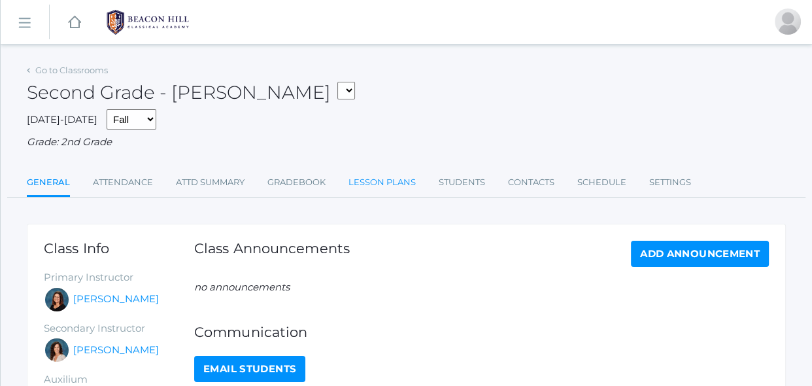
click at [385, 184] on link "Lesson Plans" at bounding box center [381, 182] width 67 height 26
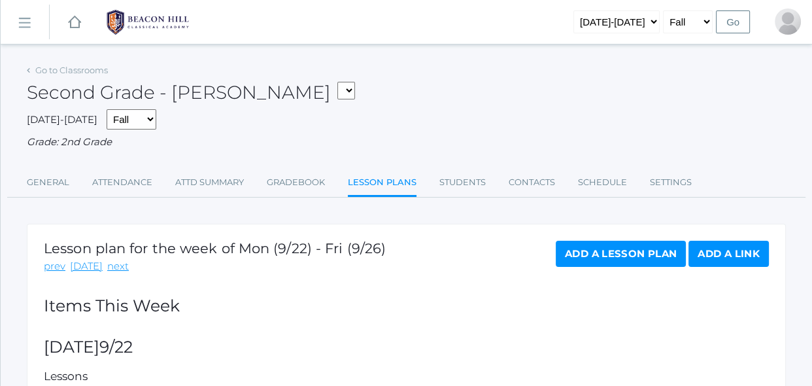
click at [394, 212] on div "Go to Classrooms Second Grade - [PERSON_NAME] 02LA - Second Grade [PERSON_NAME]…" at bounding box center [406, 308] width 759 height 495
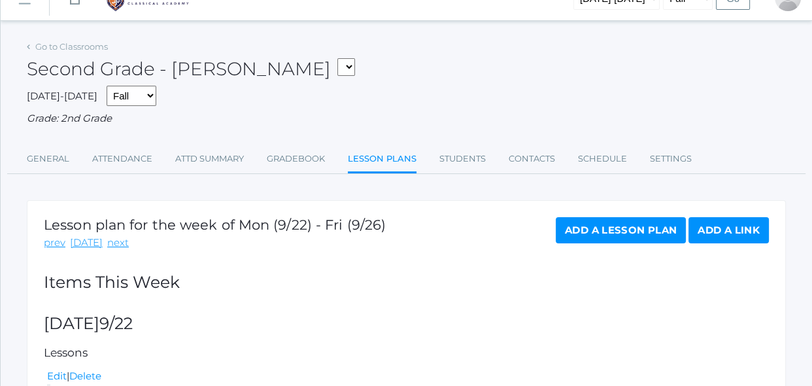
scroll to position [71, 0]
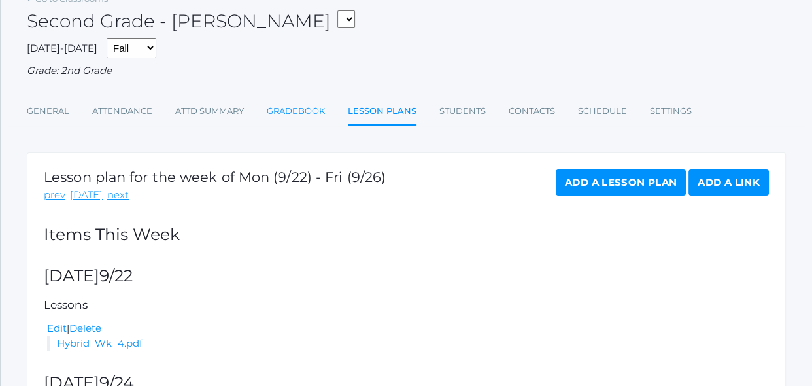
click at [297, 104] on link "Gradebook" at bounding box center [296, 111] width 58 height 26
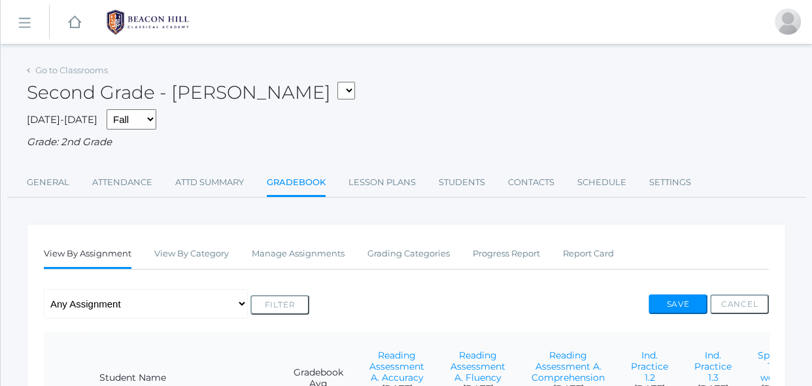
click at [341, 114] on div "2025-2026 Fall Spring Grade: 2nd Grade" at bounding box center [406, 129] width 759 height 41
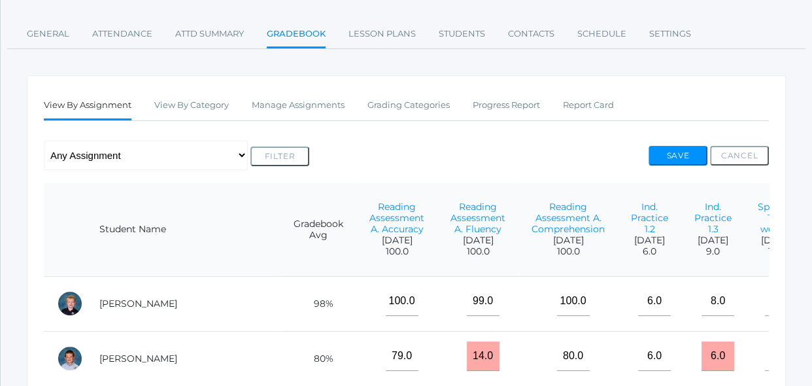
scroll to position [166, 0]
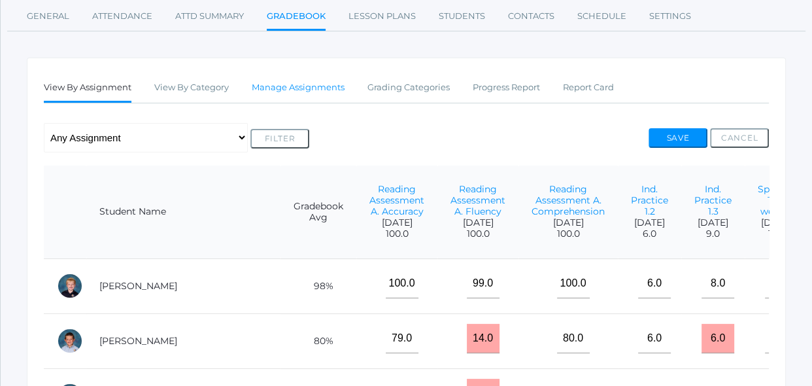
click at [332, 87] on link "Manage Assignments" at bounding box center [298, 87] width 93 height 26
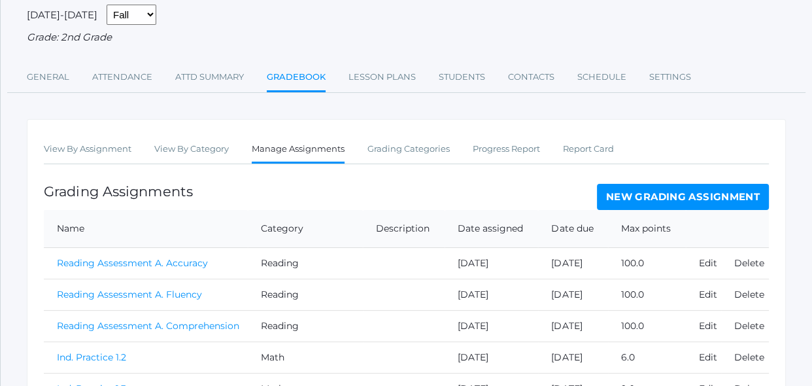
scroll to position [118, 0]
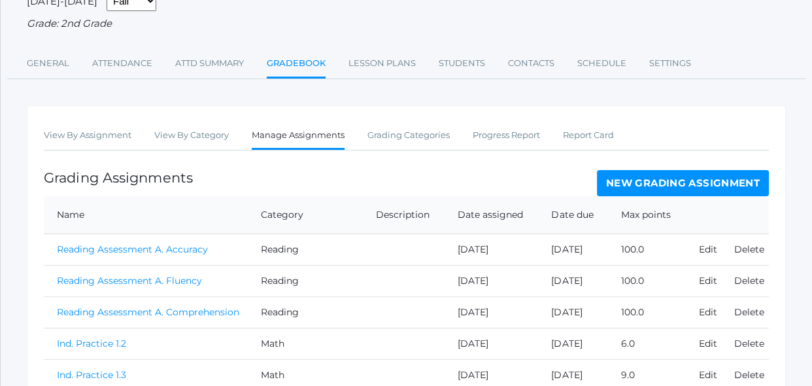
click at [623, 182] on link "New Grading Assignment" at bounding box center [683, 183] width 172 height 26
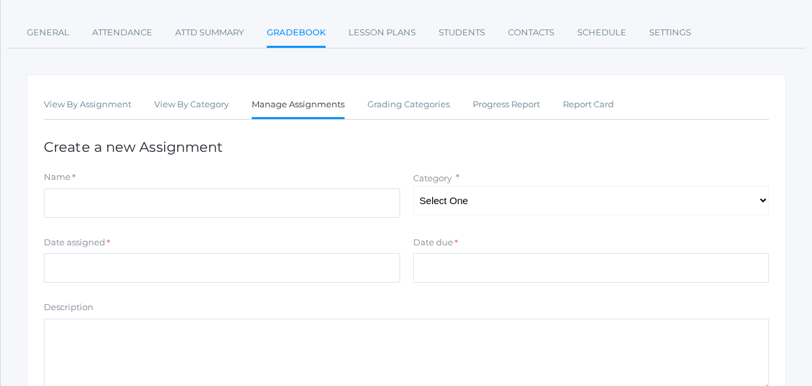
scroll to position [166, 0]
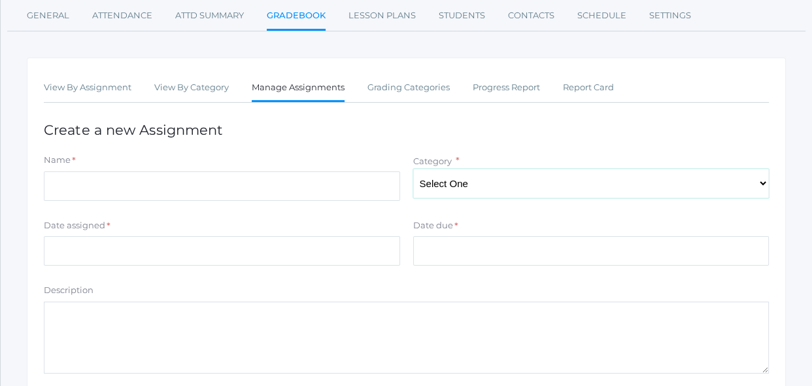
click at [498, 173] on select "Select One Reading Grammar Spelling and Phonics Composition Math" at bounding box center [591, 183] width 356 height 29
select select "1021"
click at [413, 169] on select "Select One Reading Grammar Spelling and Phonics Composition Math" at bounding box center [591, 183] width 356 height 29
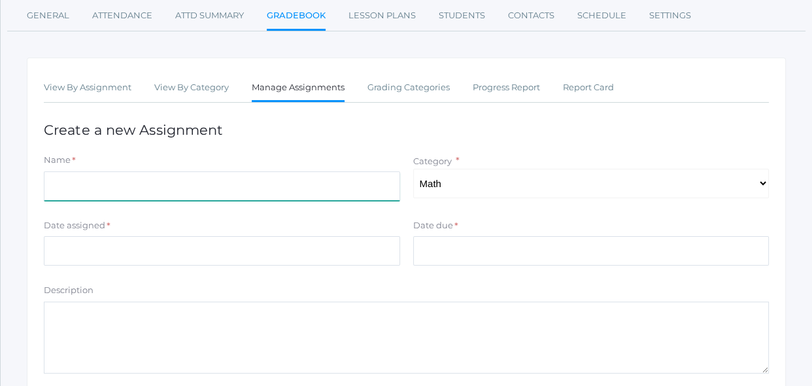
click at [388, 195] on input "Name" at bounding box center [222, 185] width 356 height 29
click at [67, 191] on input "Assesment Ch. 1" at bounding box center [222, 185] width 356 height 29
click at [76, 186] on input "Assesment Ch. 1" at bounding box center [222, 185] width 356 height 29
click at [82, 191] on input "Assesment Ch. 1" at bounding box center [222, 185] width 356 height 29
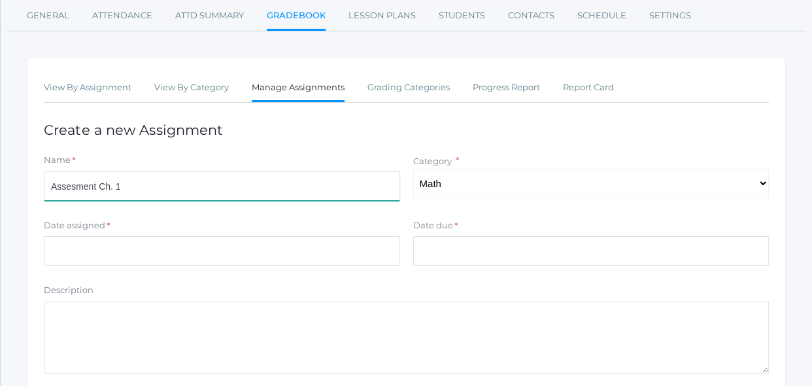
click at [80, 190] on input "Assesment Ch. 1" at bounding box center [222, 185] width 356 height 29
click at [76, 188] on input "Assesment Ch. 1" at bounding box center [222, 185] width 356 height 29
type input "Assesment Ch. 1"
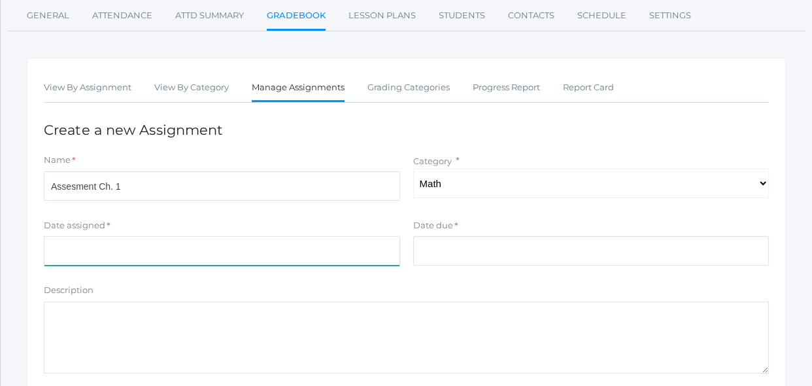
click at [342, 246] on input "Date assigned" at bounding box center [222, 250] width 356 height 29
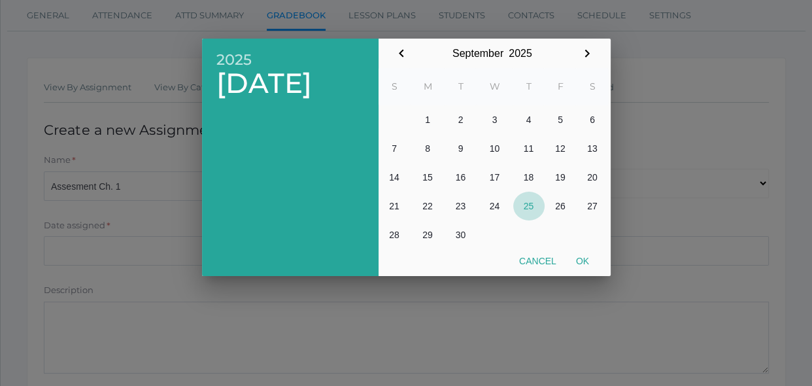
click at [521, 212] on button "25" at bounding box center [528, 205] width 31 height 29
click at [523, 210] on button "25" at bounding box center [528, 205] width 31 height 29
click at [526, 204] on button "25" at bounding box center [528, 205] width 31 height 29
click at [584, 263] on button "Ok" at bounding box center [582, 261] width 33 height 24
type input "[DATE]"
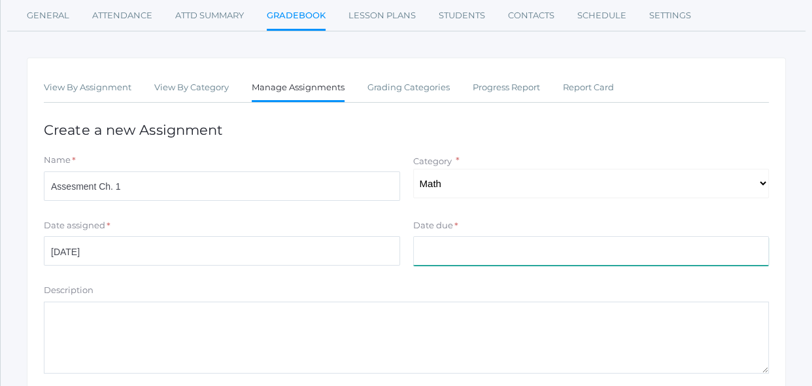
click at [541, 251] on input "Date due" at bounding box center [591, 250] width 356 height 29
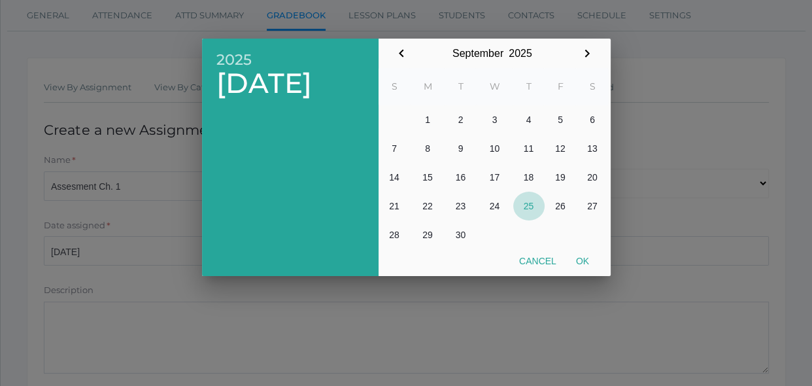
click at [527, 205] on button "25" at bounding box center [528, 205] width 31 height 29
click at [586, 262] on button "Ok" at bounding box center [582, 261] width 33 height 24
type input "[DATE]"
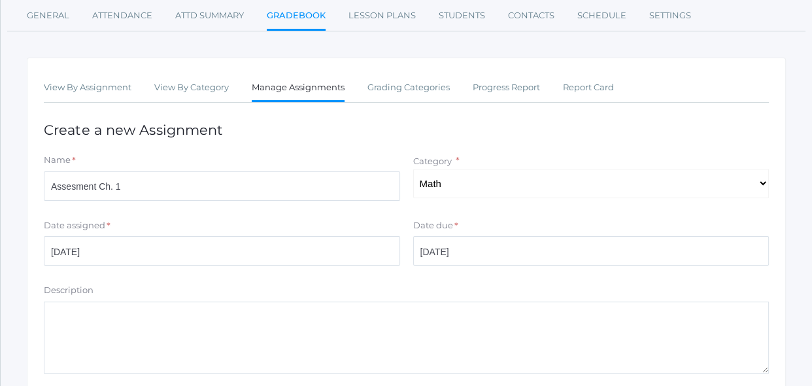
click at [434, 335] on textarea "Description" at bounding box center [406, 337] width 725 height 72
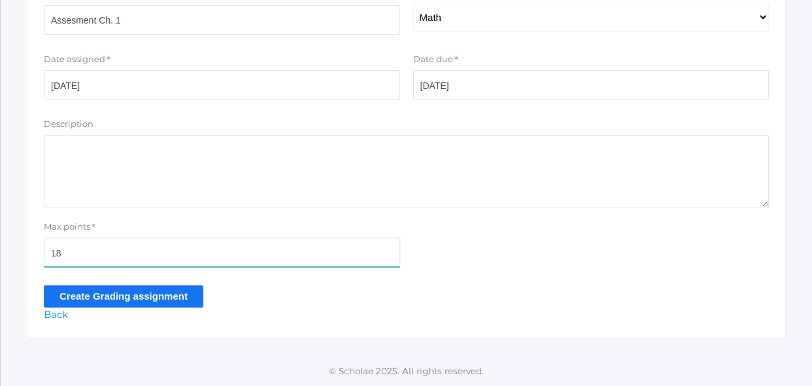
type input "18"
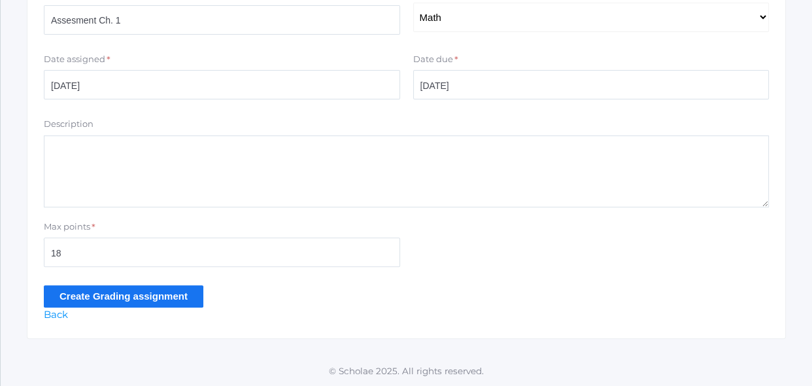
click at [186, 302] on input "Create Grading assignment" at bounding box center [123, 296] width 159 height 22
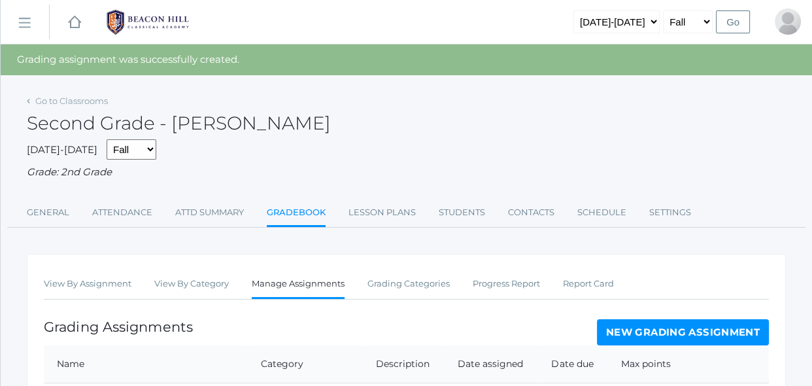
click at [308, 235] on div "Go to Classrooms Second Grade - [PERSON_NAME] [DATE]-[DATE] Fall Spring Grade: …" at bounding box center [406, 386] width 759 height 591
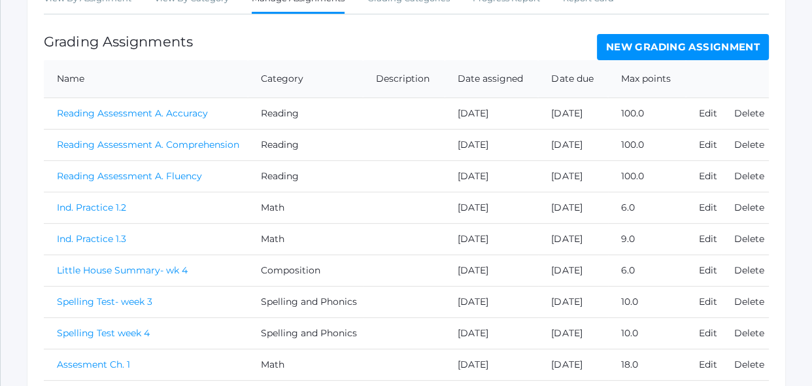
scroll to position [308, 0]
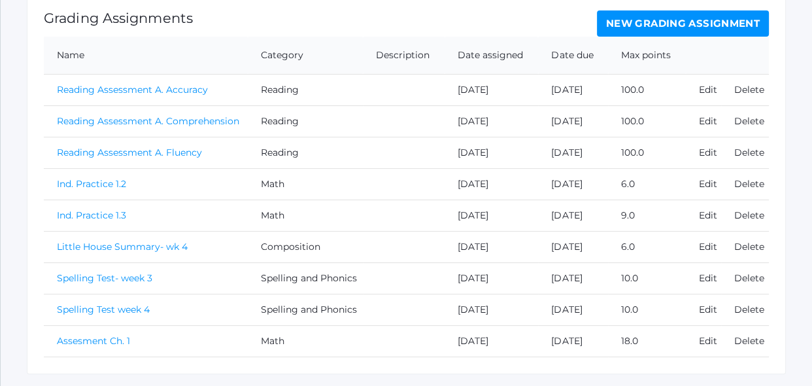
click at [394, 12] on div "Grading Assignments New Grading Assignment" at bounding box center [406, 23] width 725 height 26
click at [120, 342] on link "Assesment Ch. 1" at bounding box center [93, 341] width 73 height 12
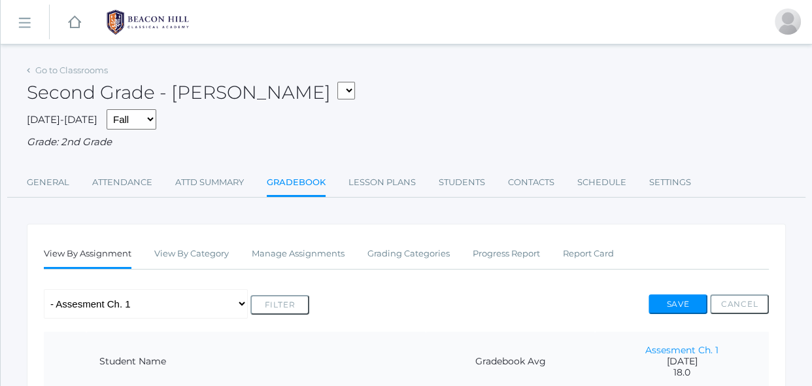
click at [403, 312] on div "Any Assignment Category: Composition - Little House Summary- wk 4 Category: Mat…" at bounding box center [406, 303] width 725 height 29
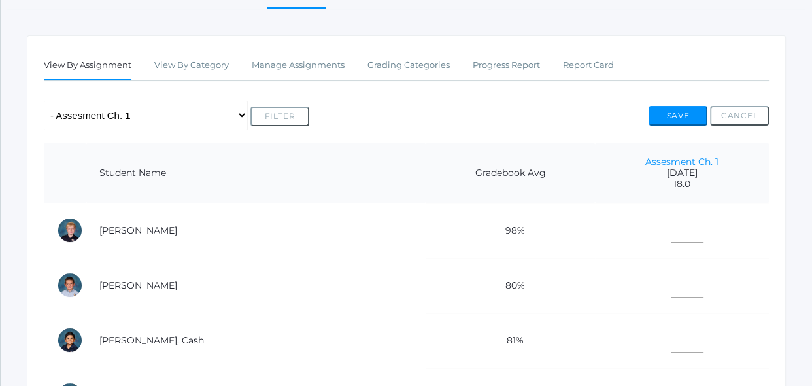
scroll to position [190, 0]
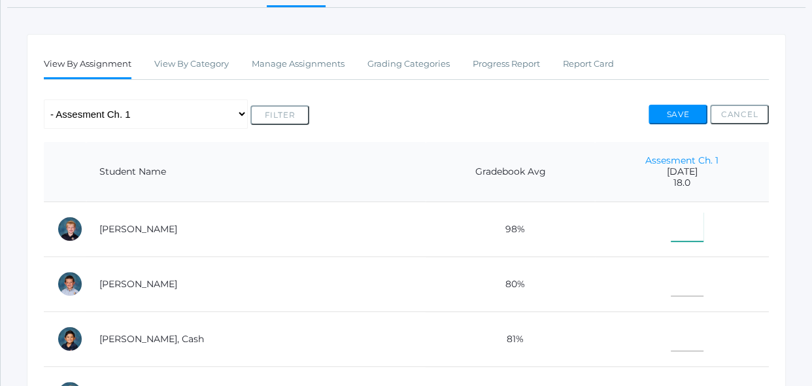
click at [673, 231] on input"] "text" at bounding box center [686, 226] width 33 height 29
type input"] "17"
type input"] "16"
type input"] "14"
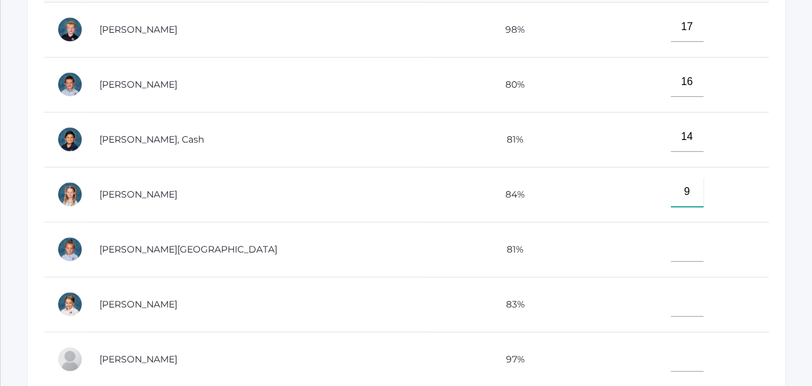
type input"] "9"
type input"] "14"
type input"] "17"
type input"] "15"
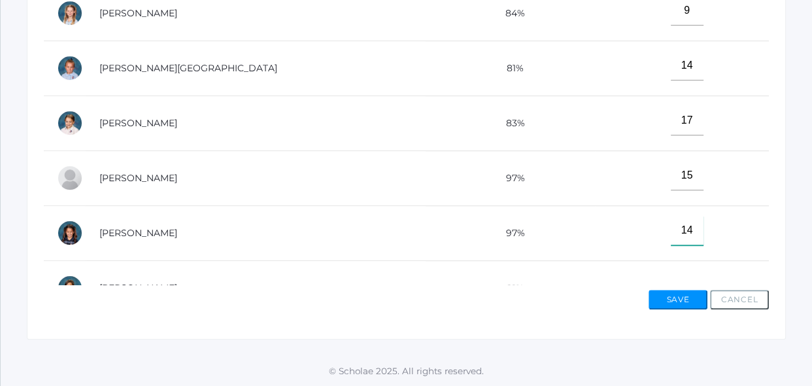
type input"] "14"
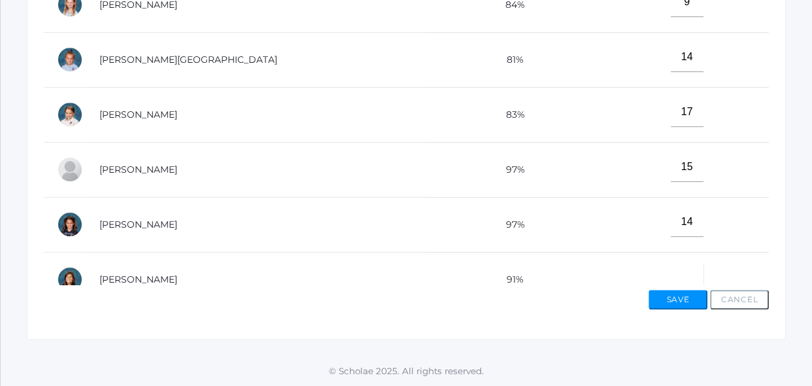
scroll to position [15, 0]
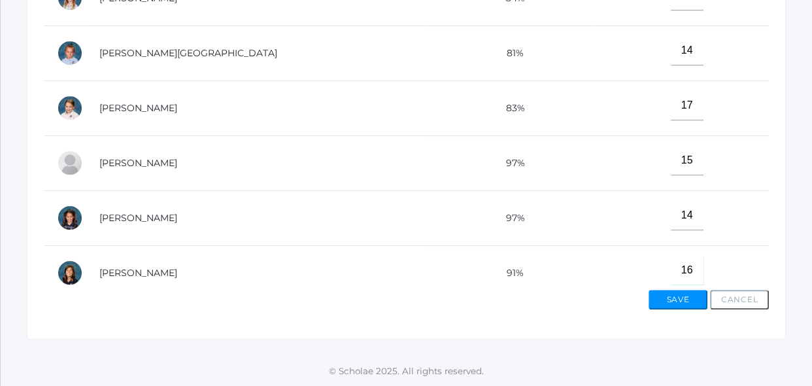
type input"] "16"
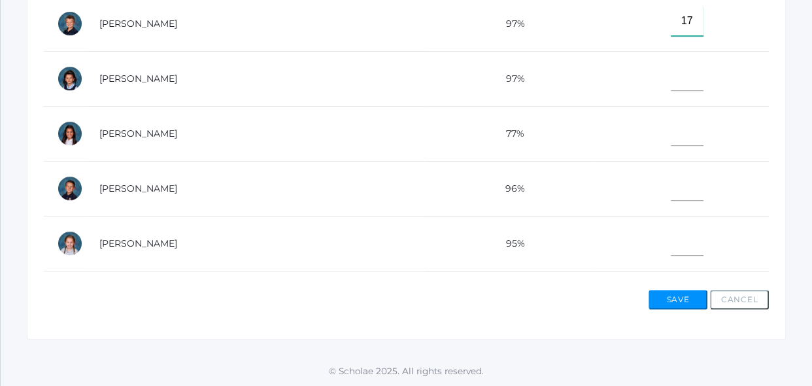
type input"] "17"
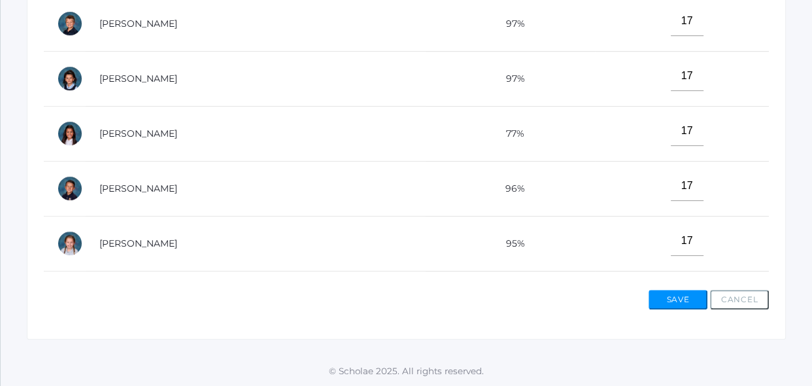
scroll to position [593, 0]
type input"] "16"
type input"] "13"
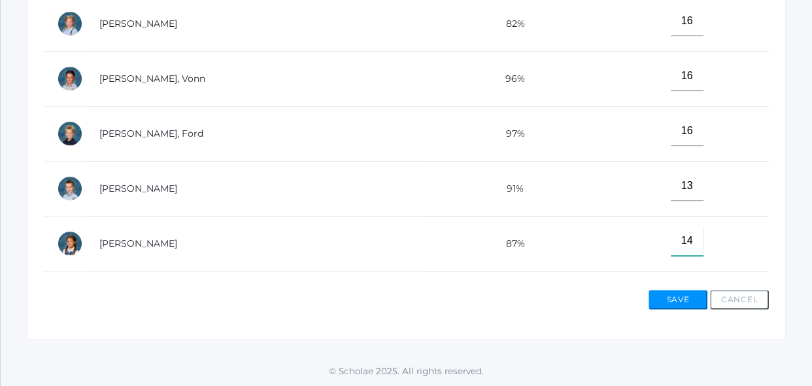
type input"] "14"
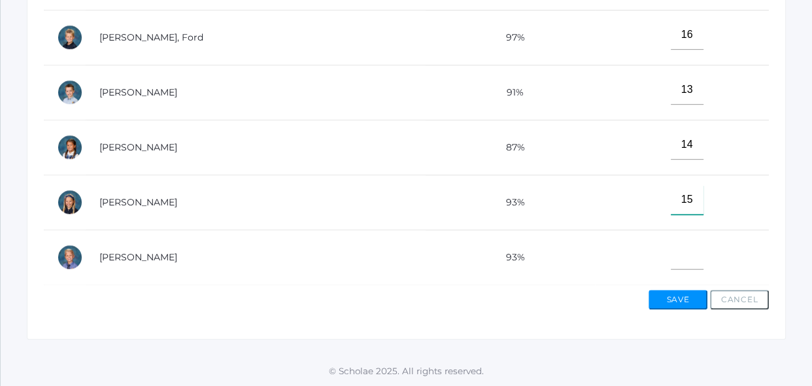
type input"] "15"
click at [686, 296] on button "Save" at bounding box center [677, 300] width 59 height 20
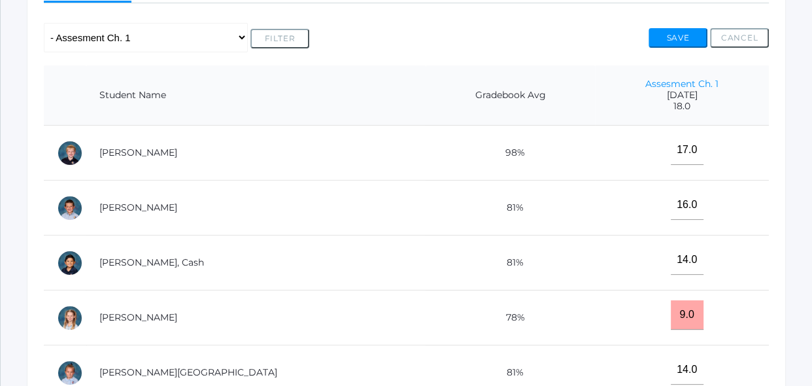
scroll to position [308, 0]
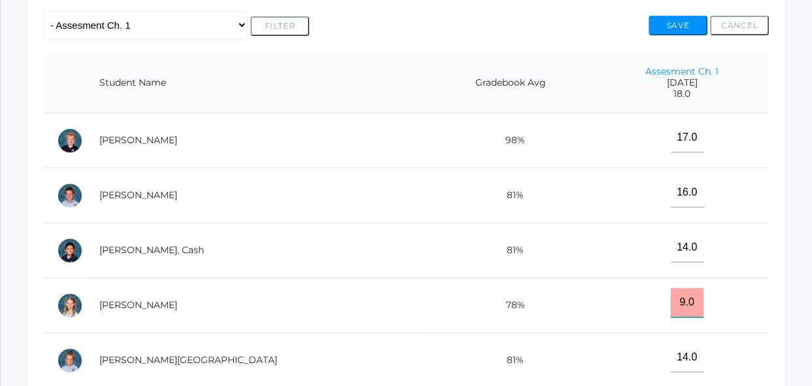
click at [682, 303] on input "9.0" at bounding box center [686, 302] width 33 height 29
type input "9"
type input "16"
click at [670, 359] on input"] "14.0" at bounding box center [686, 356] width 33 height 29
click at [678, 306] on input "16" at bounding box center [686, 302] width 33 height 29
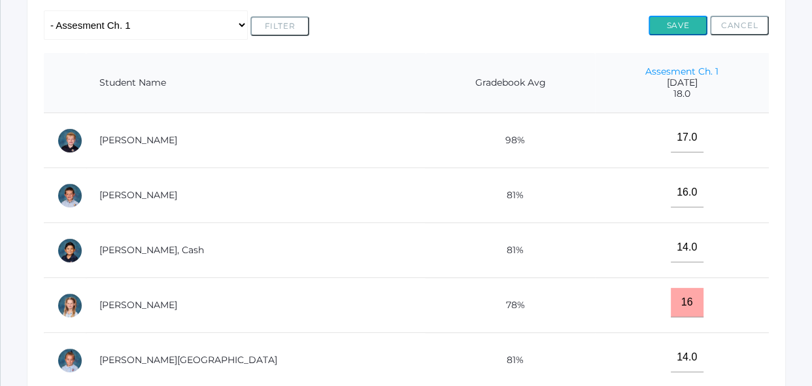
click at [685, 33] on button "Save" at bounding box center [677, 26] width 59 height 20
click at [686, 32] on button "Save" at bounding box center [677, 26] width 59 height 20
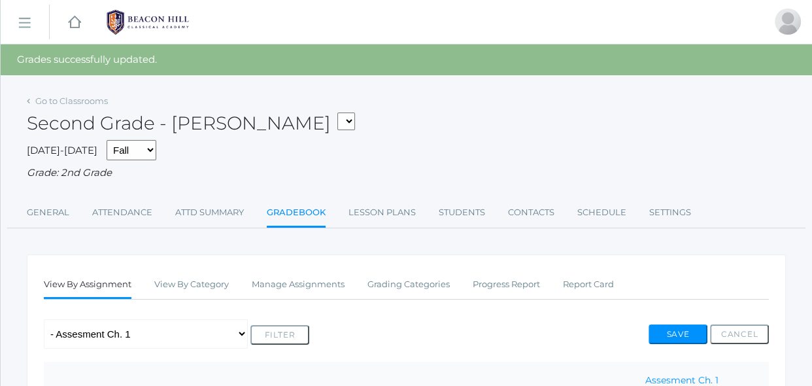
click at [654, 157] on div "[DATE]-[DATE] Fall Spring Grade: 2nd Grade" at bounding box center [406, 160] width 759 height 41
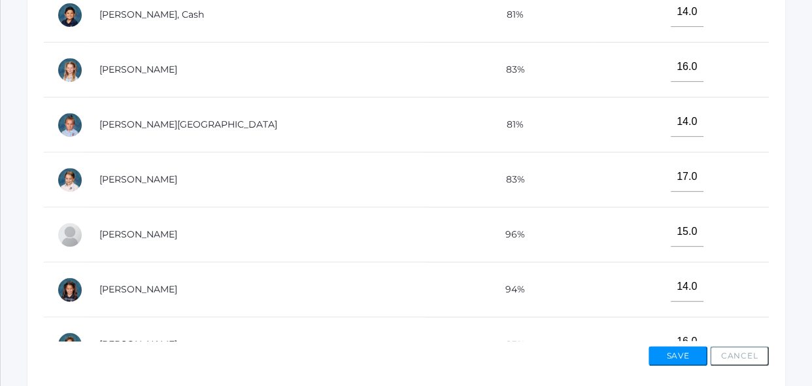
scroll to position [546, 0]
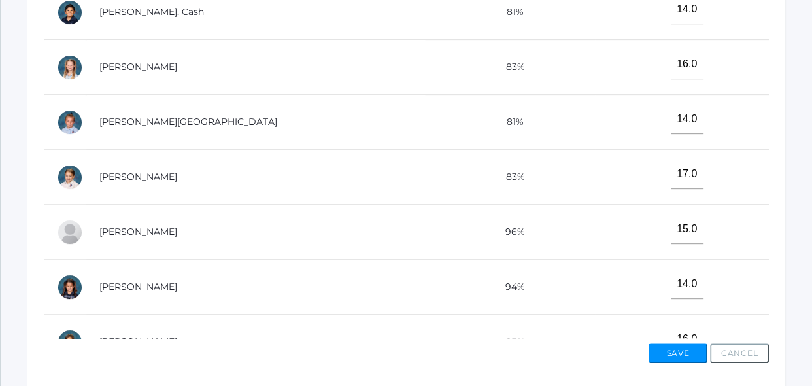
click at [702, 240] on td "15.0" at bounding box center [682, 232] width 174 height 55
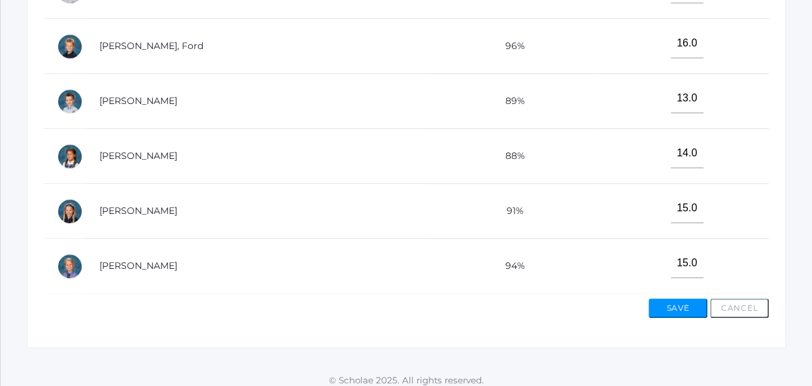
scroll to position [594, 0]
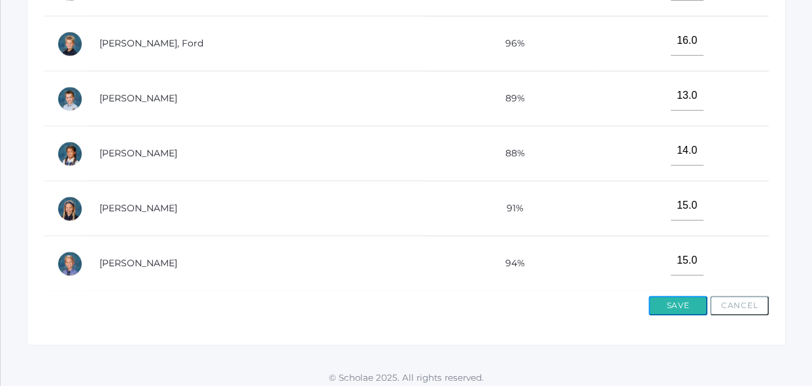
click at [681, 309] on button "Save" at bounding box center [677, 305] width 59 height 20
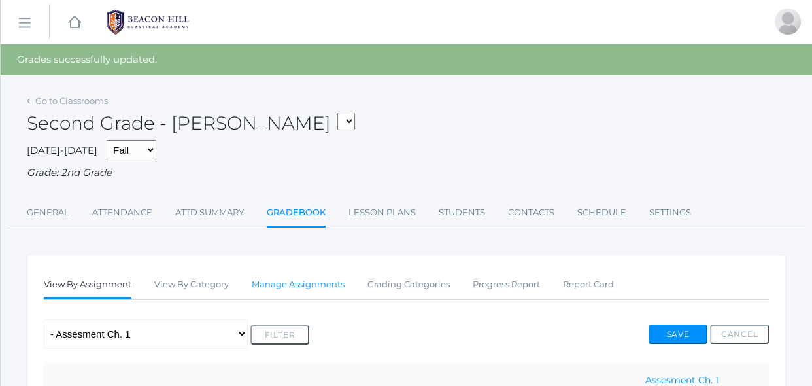
click at [335, 284] on link "Manage Assignments" at bounding box center [298, 284] width 93 height 26
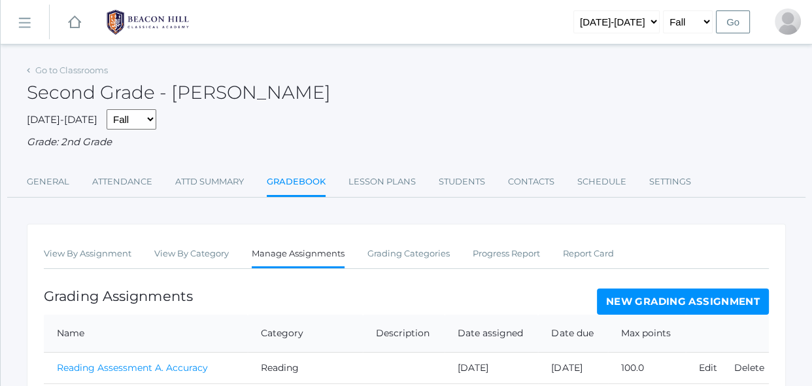
click at [663, 303] on link "New Grading Assignment" at bounding box center [683, 301] width 172 height 26
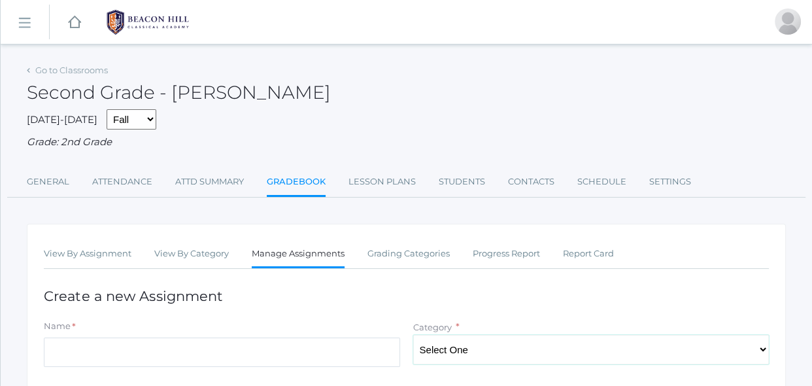
click at [458, 350] on select "Select One Reading Grammar Spelling and Phonics Composition Math" at bounding box center [591, 349] width 356 height 29
select select "1021"
click at [413, 335] on select "Select One Reading Grammar Spelling and Phonics Composition Math" at bounding box center [591, 349] width 356 height 29
click at [348, 348] on input "Name" at bounding box center [222, 351] width 356 height 29
type input "I.P 2.1"
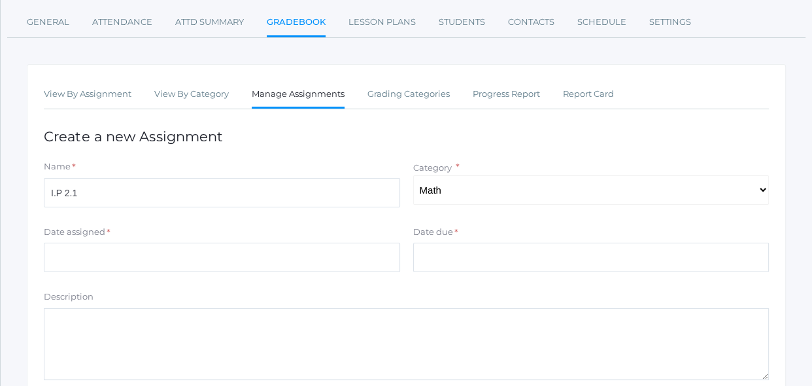
scroll to position [190, 0]
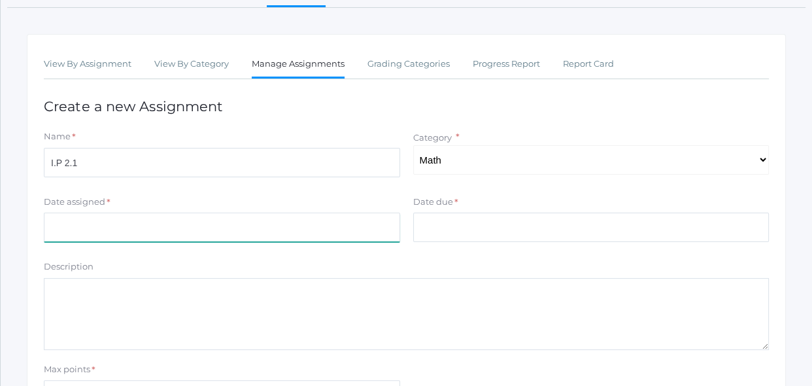
click at [352, 225] on input "Date assigned" at bounding box center [222, 226] width 356 height 29
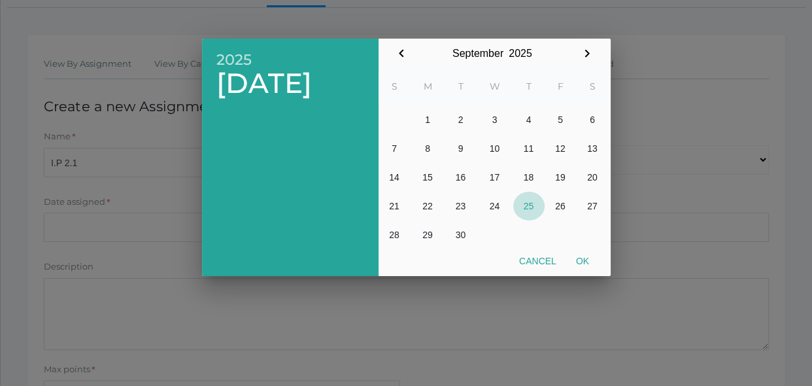
click at [535, 205] on button "25" at bounding box center [528, 205] width 31 height 29
click at [586, 259] on button "Ok" at bounding box center [582, 261] width 33 height 24
type input "2025-09-25"
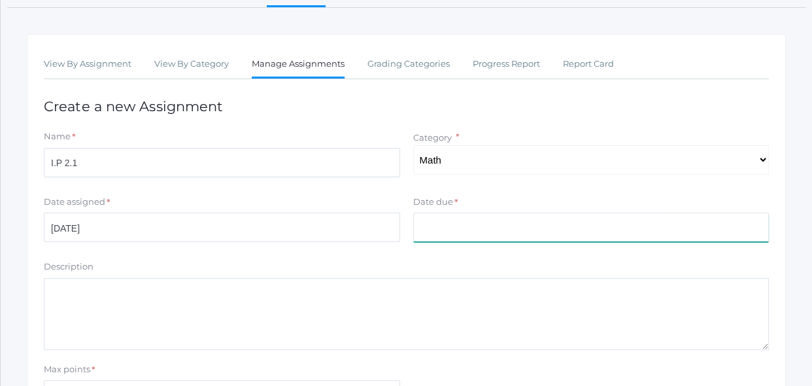
click at [567, 227] on input "Date due" at bounding box center [591, 226] width 356 height 29
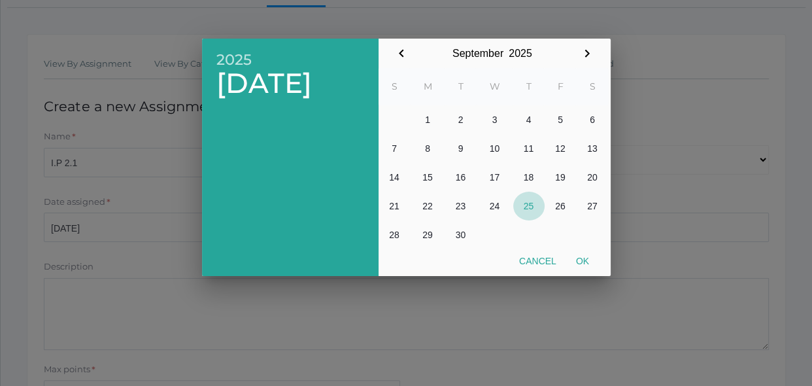
click at [523, 206] on button "25" at bounding box center [528, 205] width 31 height 29
click at [595, 263] on button "Ok" at bounding box center [582, 261] width 33 height 24
type input "2025-09-25"
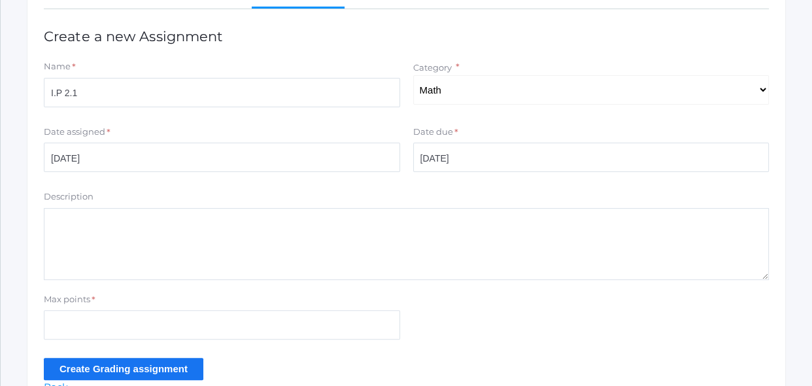
scroll to position [261, 0]
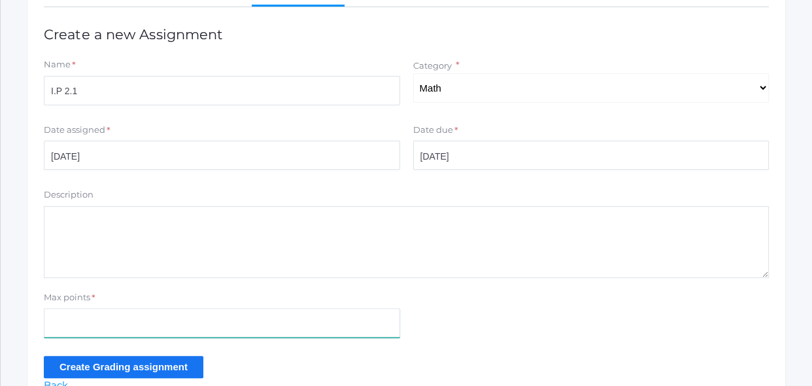
click at [375, 322] on input "Max points" at bounding box center [222, 322] width 356 height 29
type input "22"
click at [179, 370] on input "Create Grading assignment" at bounding box center [123, 367] width 159 height 22
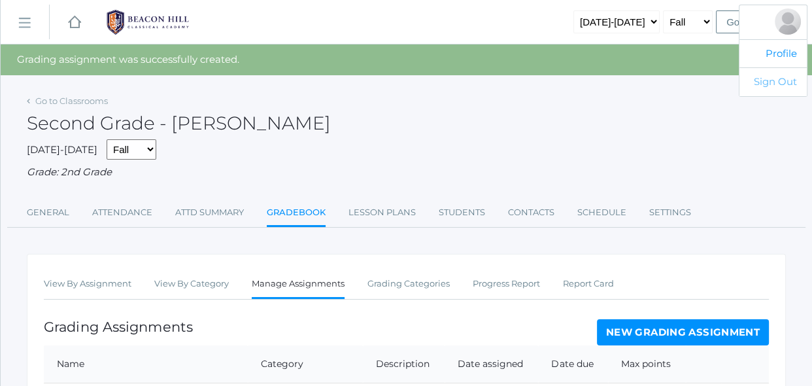
click at [778, 82] on link "Sign Out" at bounding box center [772, 81] width 67 height 29
